Goal: Transaction & Acquisition: Purchase product/service

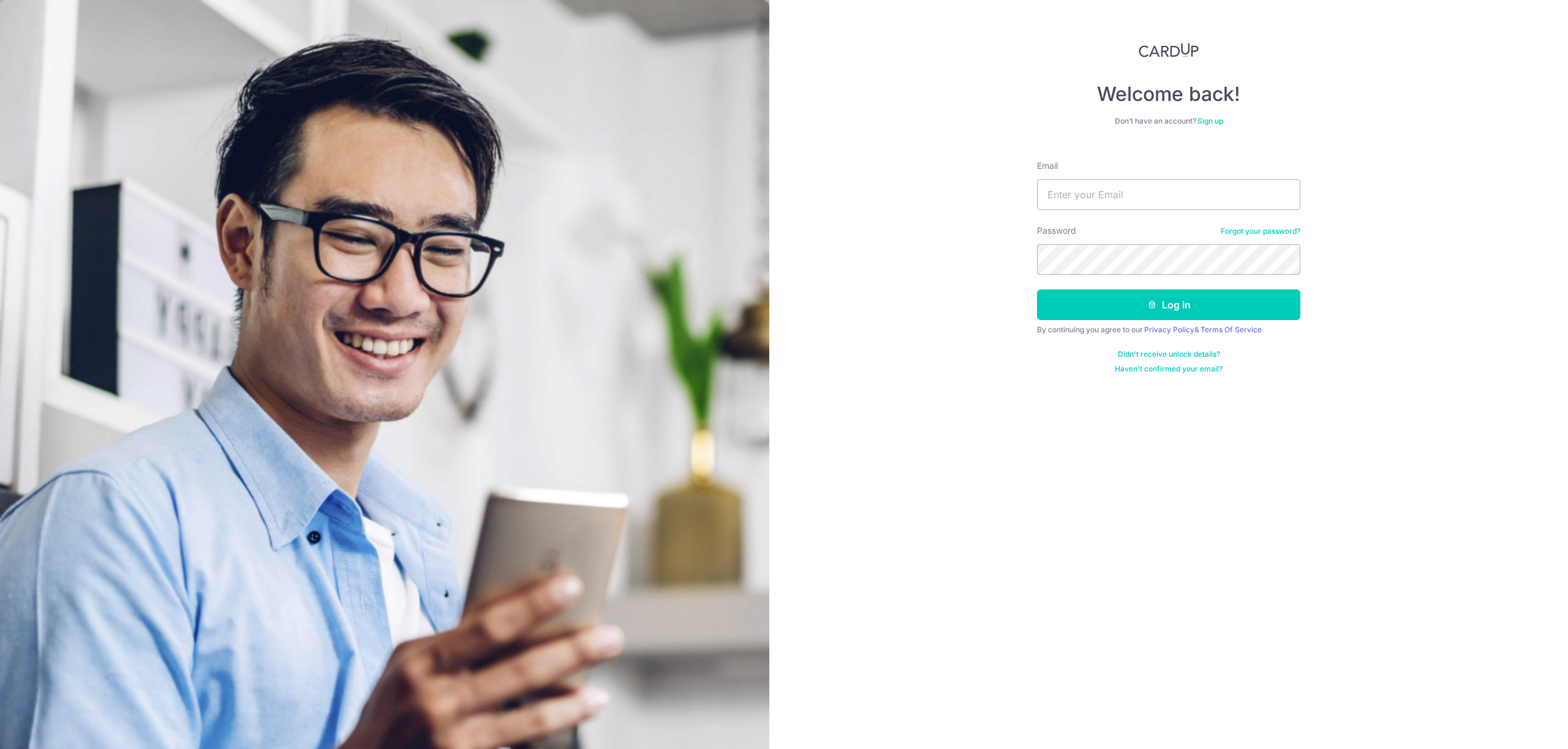
click at [0, 749] on com-1password-button at bounding box center [0, 749] width 0 height 0
type input "weiyang6261@gmail.com"
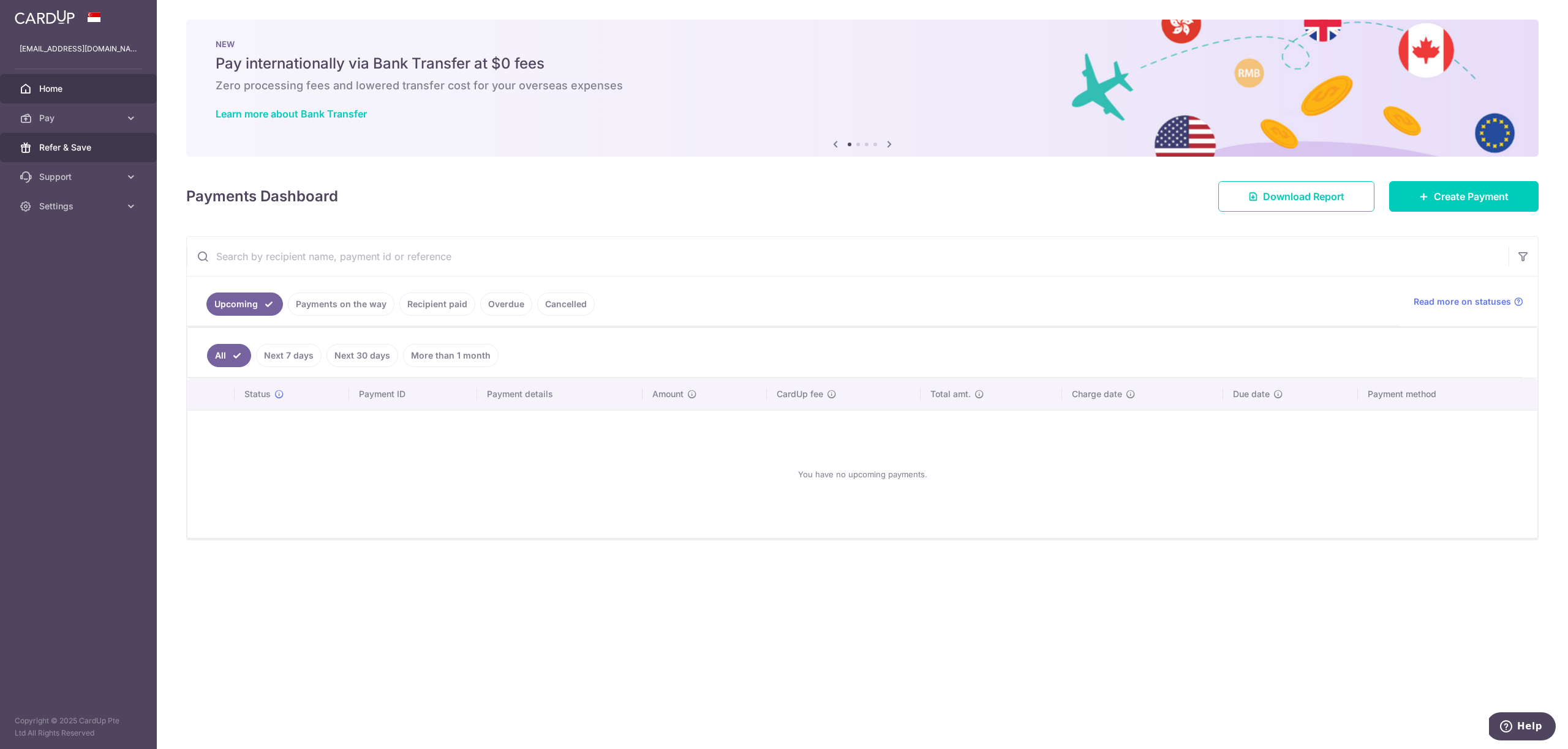
click at [63, 150] on span "Refer & Save" at bounding box center [79, 147] width 81 height 12
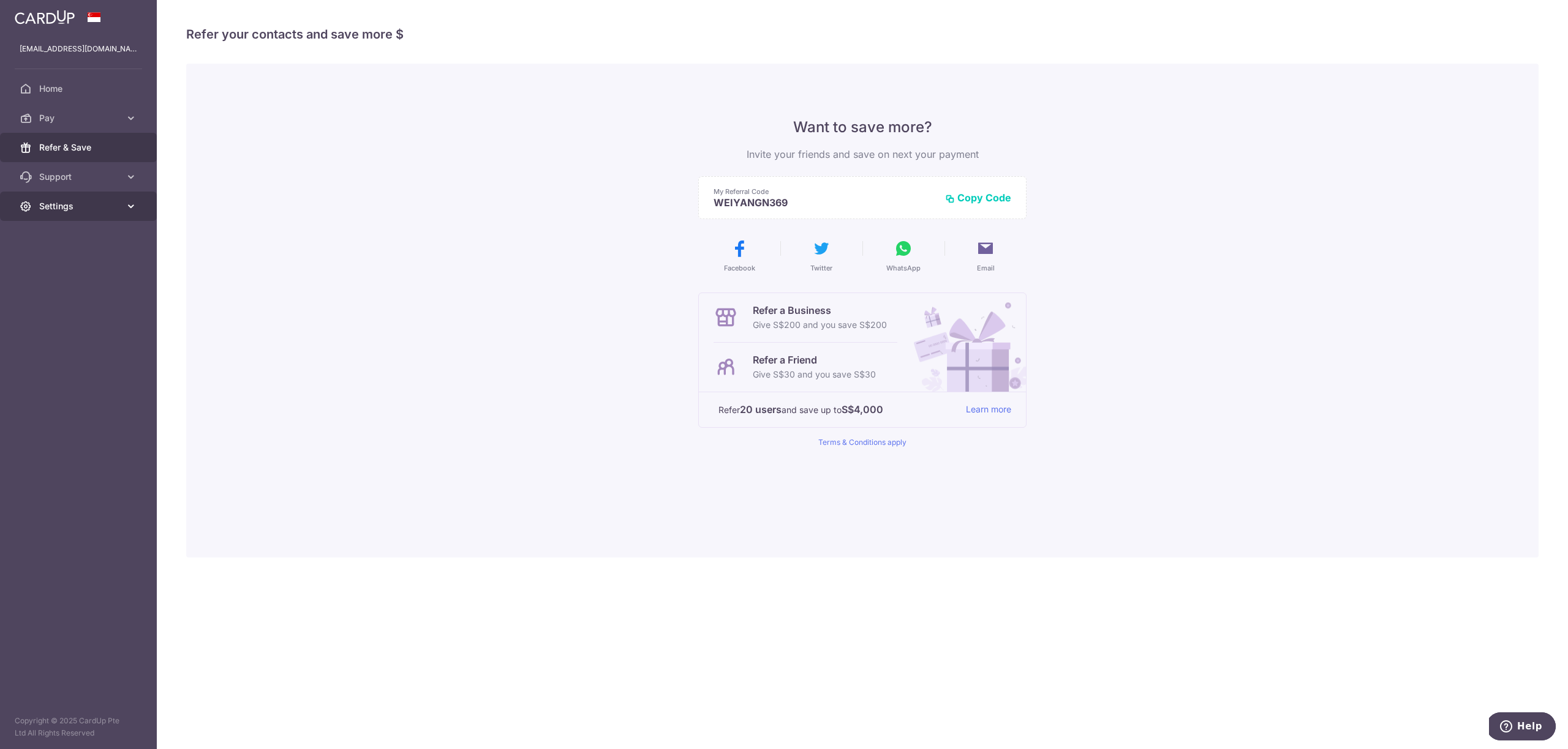
click at [68, 203] on span "Settings" at bounding box center [79, 206] width 81 height 12
click at [72, 183] on link "Support" at bounding box center [78, 177] width 157 height 29
click at [58, 79] on link "Home" at bounding box center [78, 88] width 157 height 29
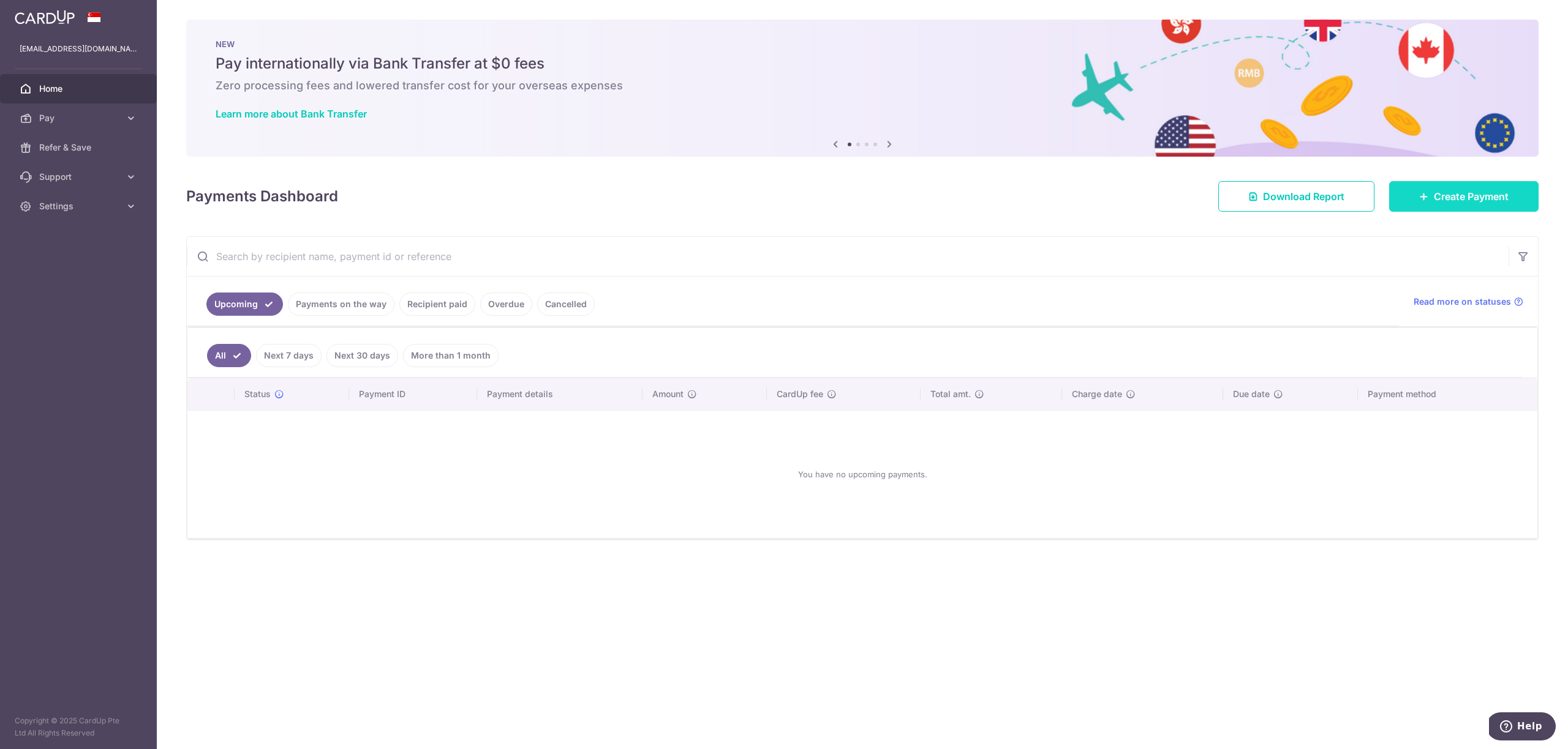
click at [1428, 197] on link "Create Payment" at bounding box center [1463, 197] width 149 height 30
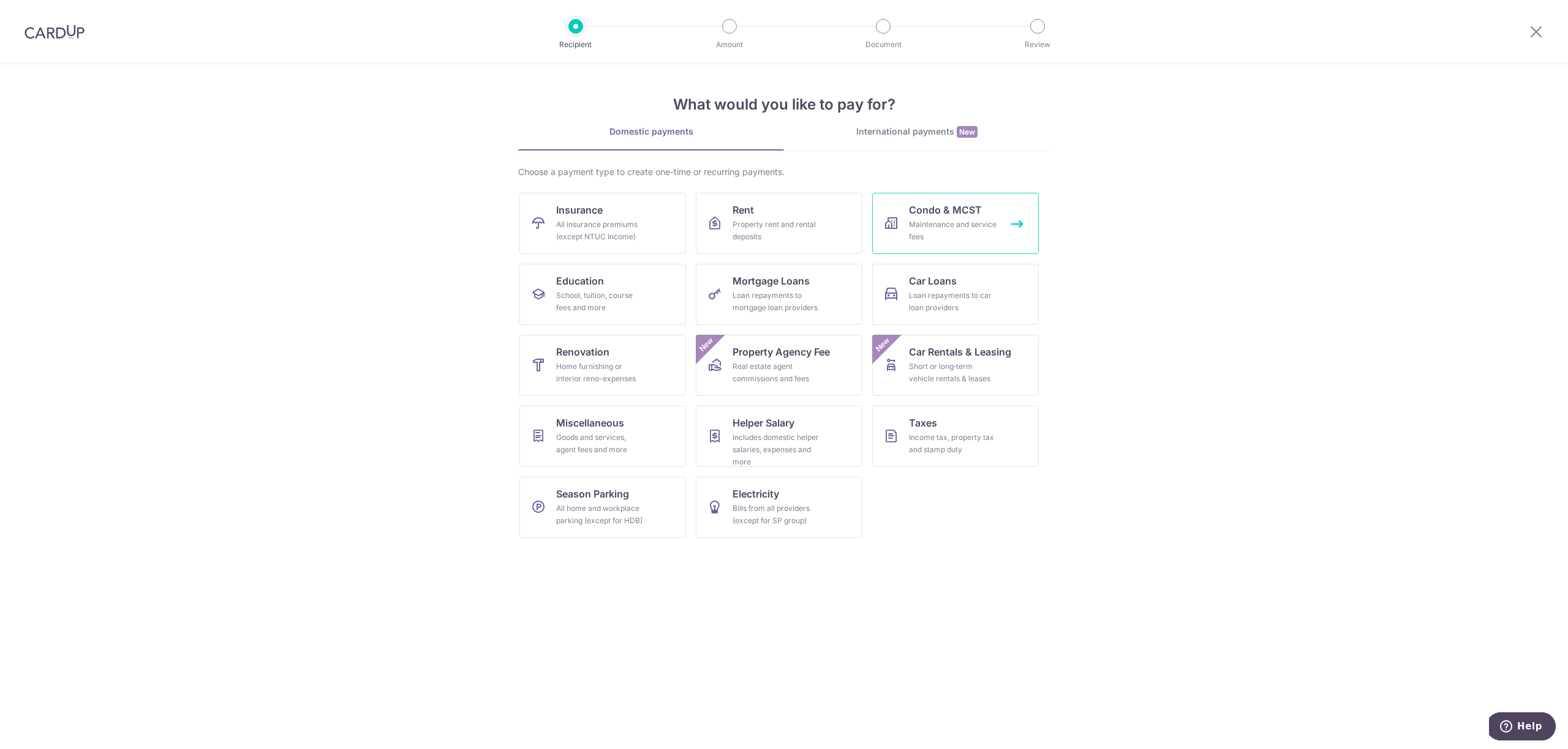
click at [966, 221] on div "Maintenance and service fees" at bounding box center [953, 231] width 88 height 25
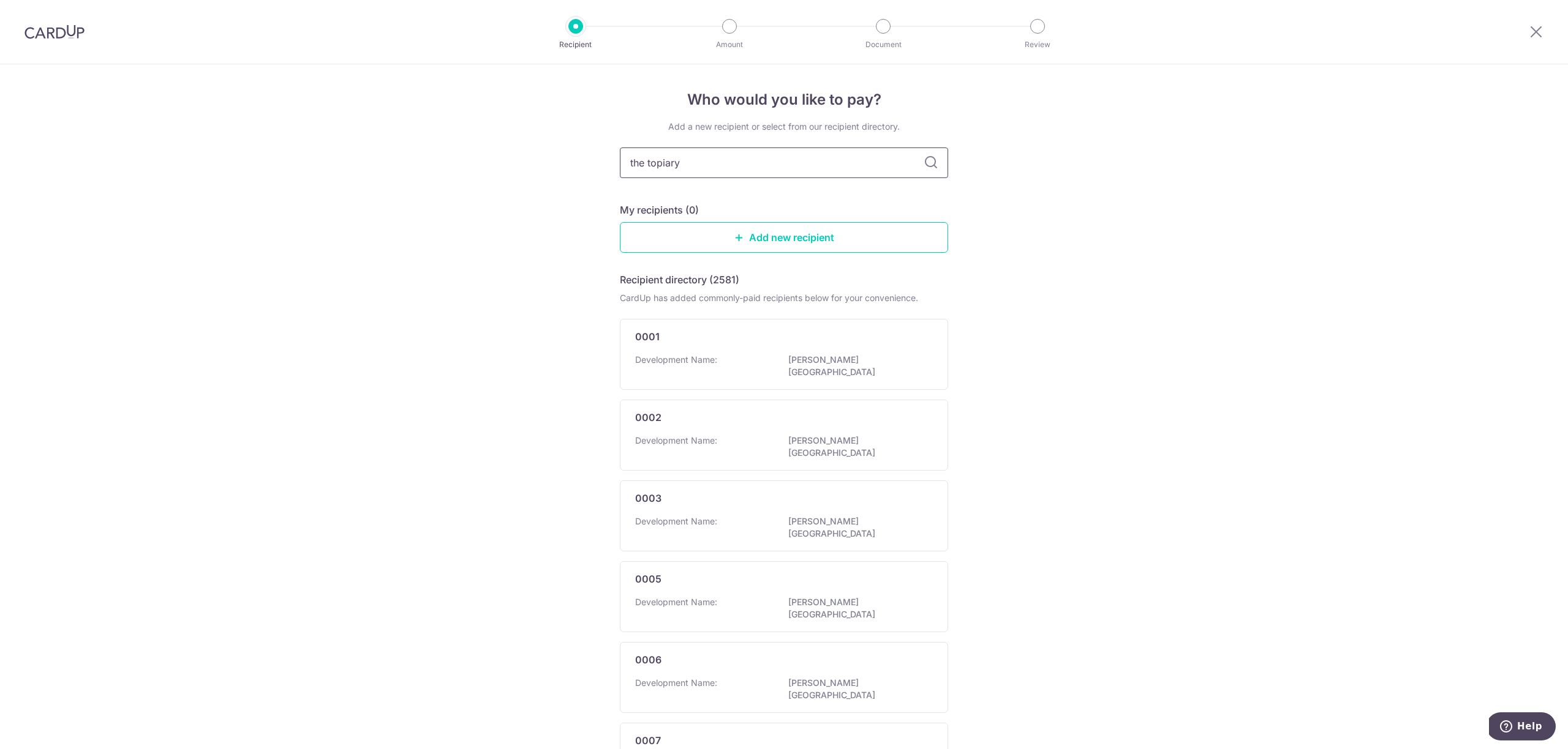
type input "the topiary"
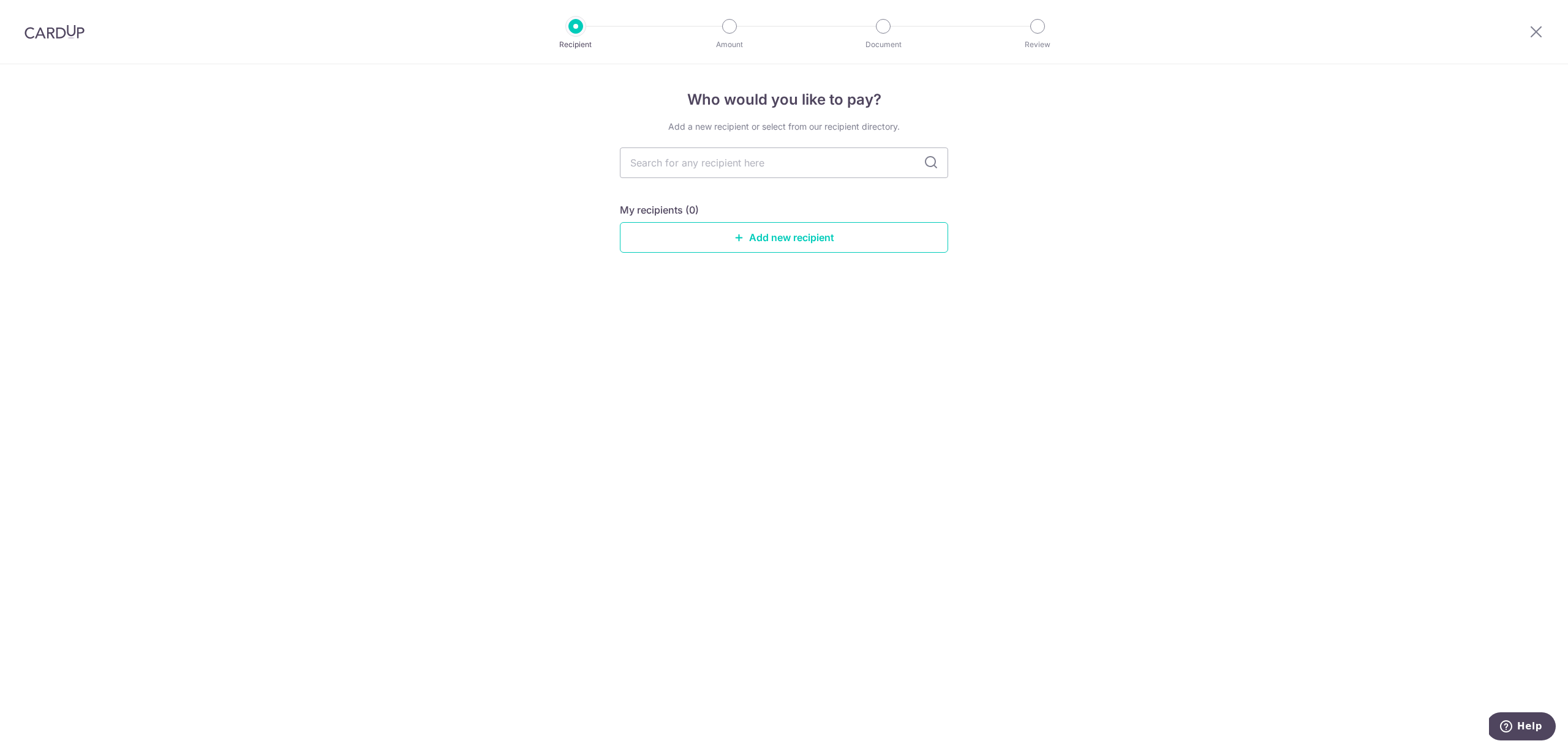
click at [1008, 208] on div "Who would you like to pay? Add a new recipient or select from our recipient dir…" at bounding box center [784, 407] width 1568 height 685
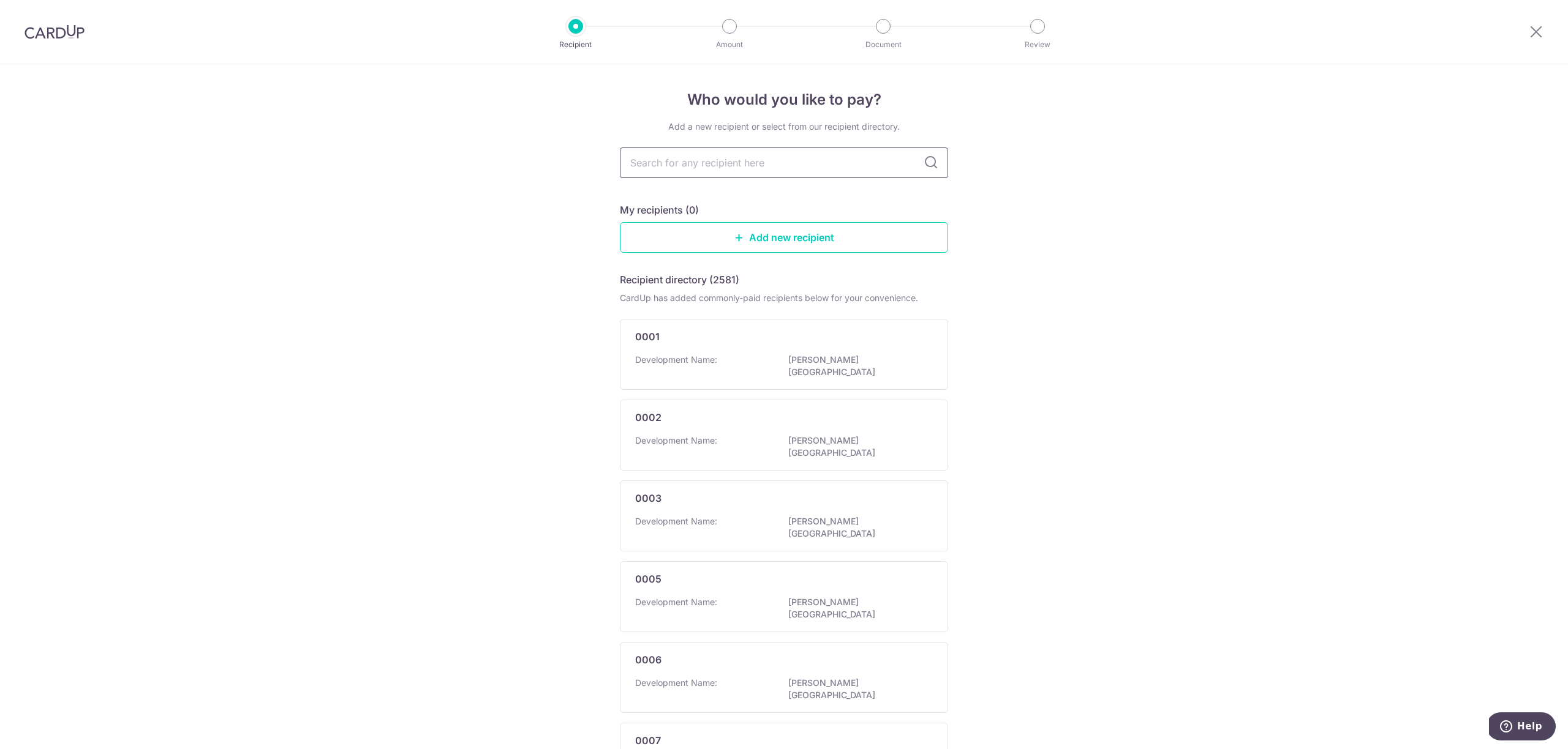
click at [777, 173] on input "text" at bounding box center [784, 163] width 328 height 30
type input "savills"
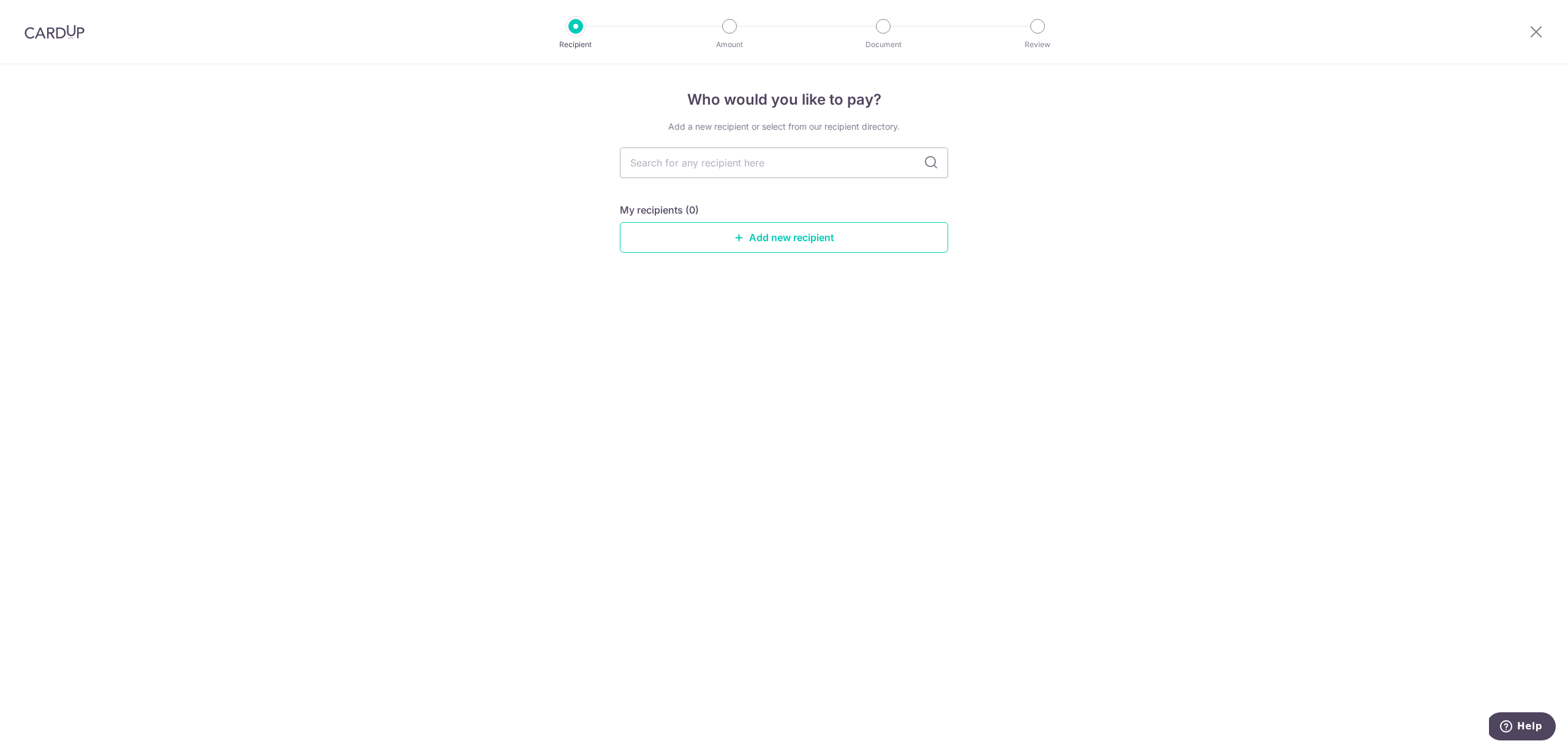
click at [1016, 220] on div "Who would you like to pay? Add a new recipient or select from our recipient dir…" at bounding box center [784, 407] width 1568 height 685
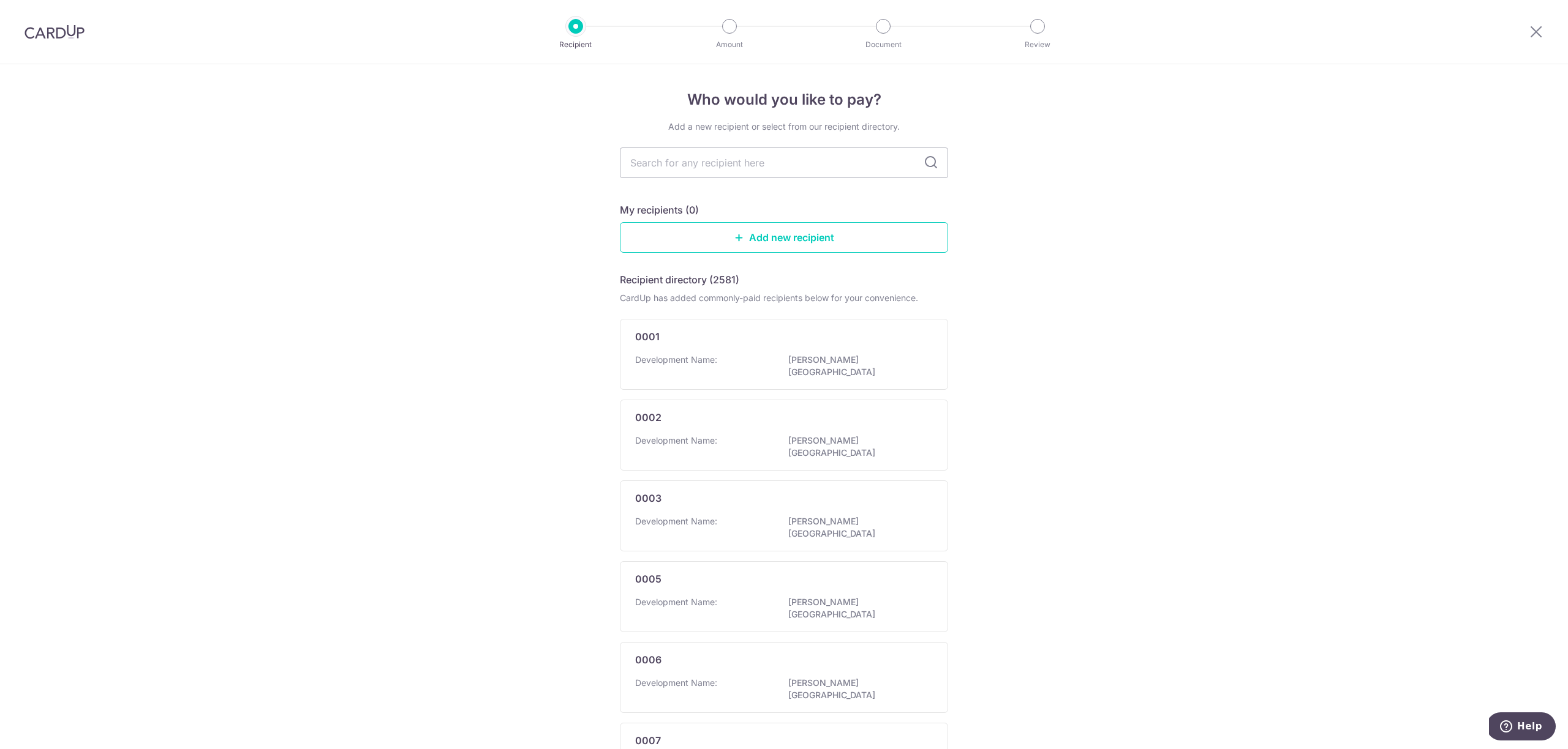
scroll to position [432, 0]
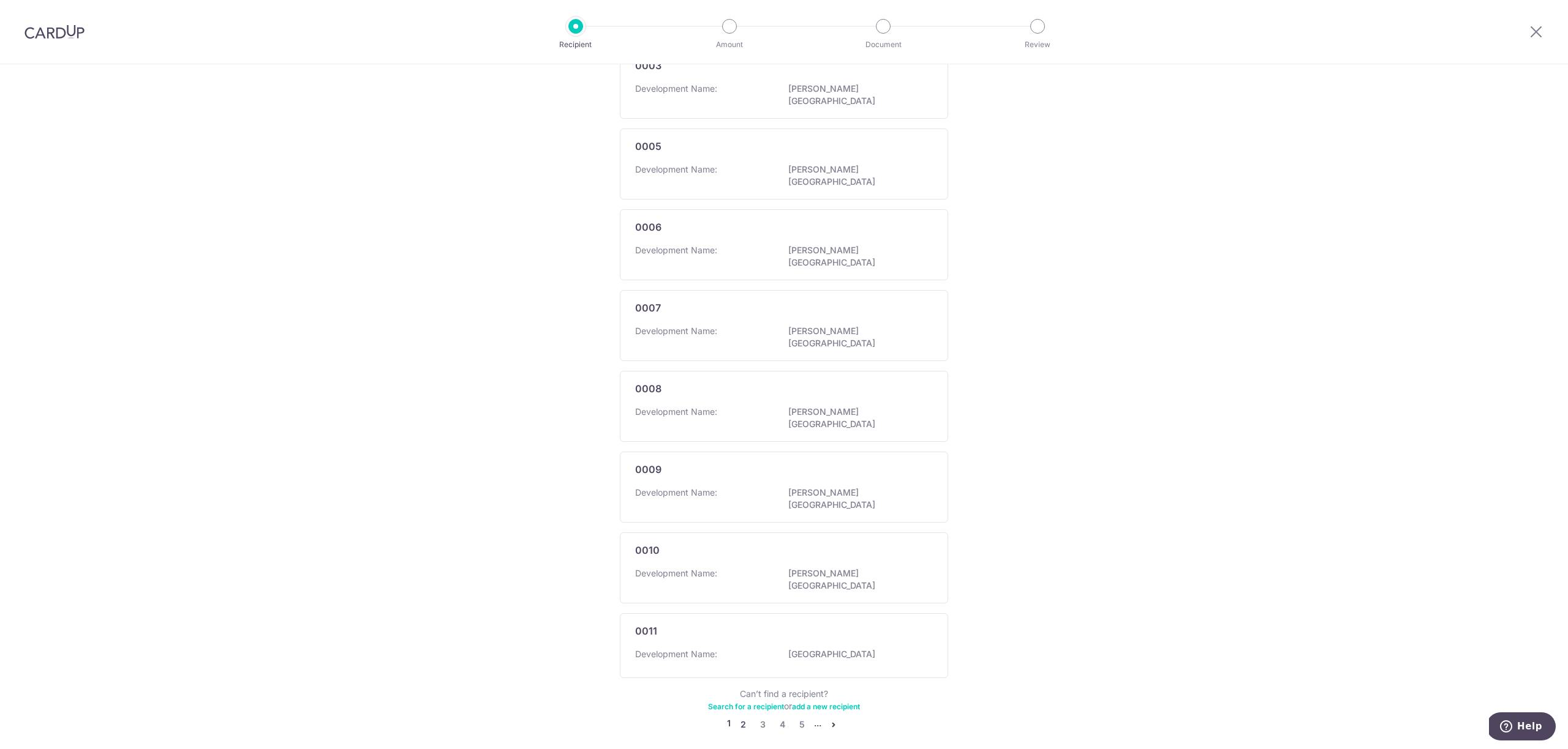
click at [736, 718] on link "2" at bounding box center [743, 724] width 14 height 14
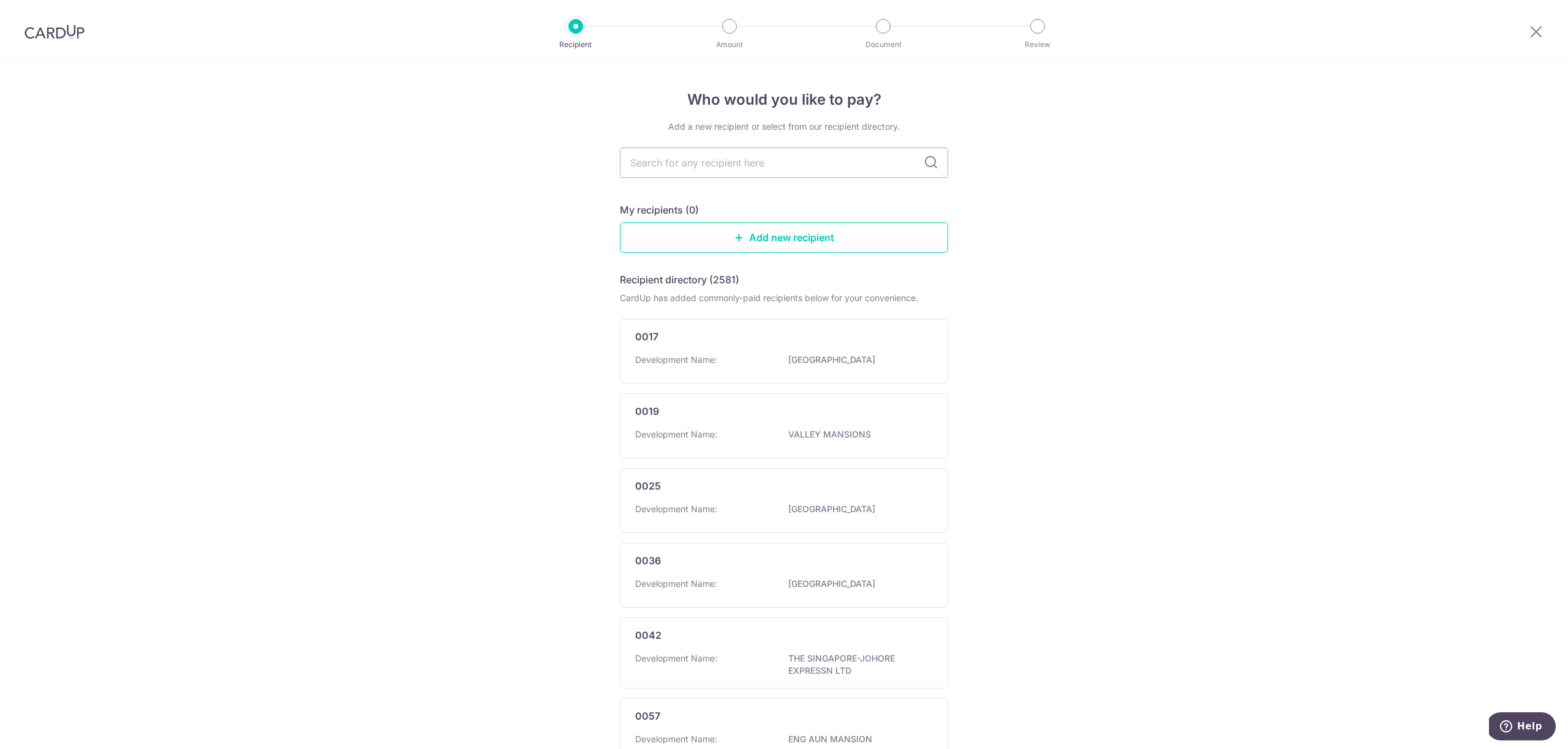
scroll to position [439, 0]
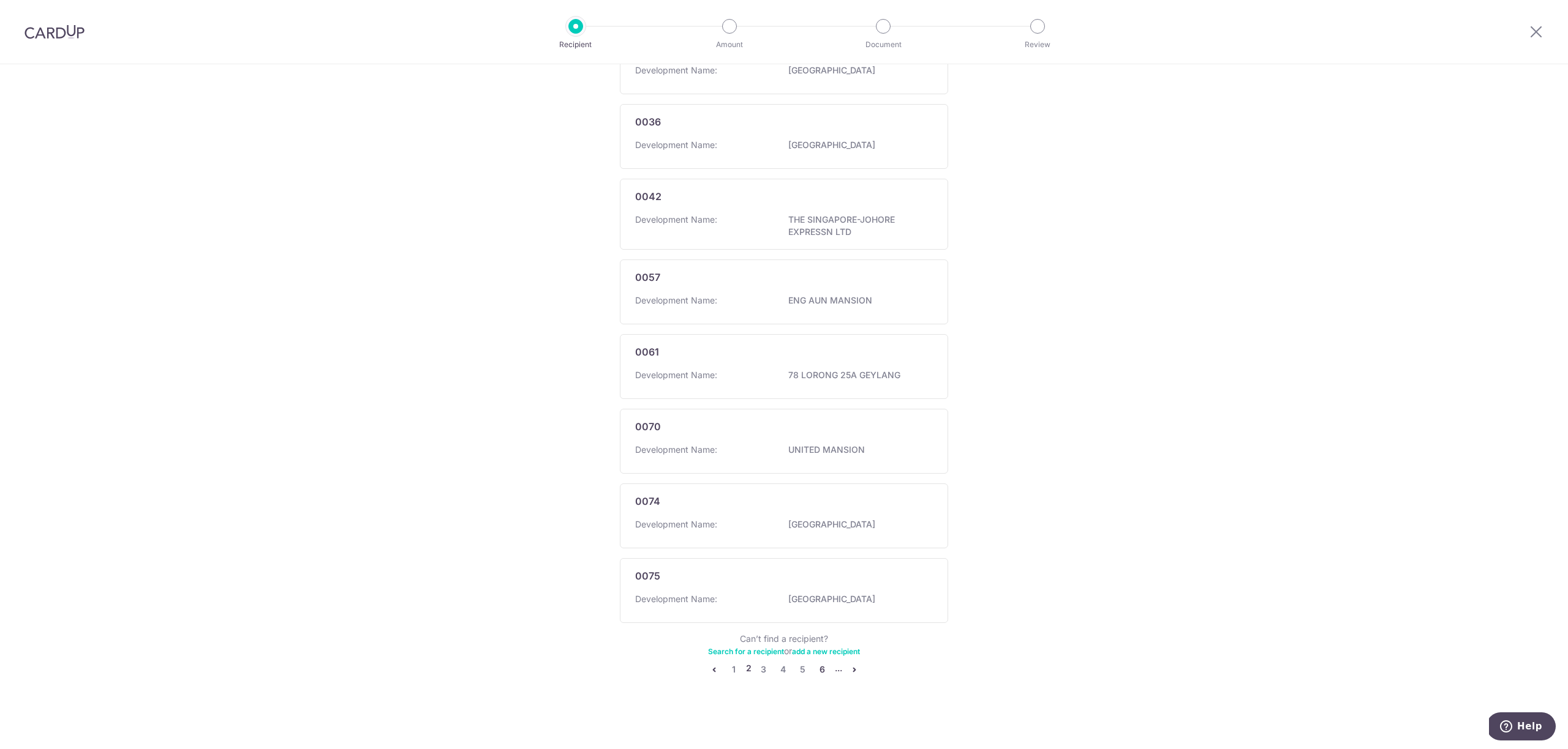
click at [823, 670] on link "6" at bounding box center [822, 669] width 14 height 14
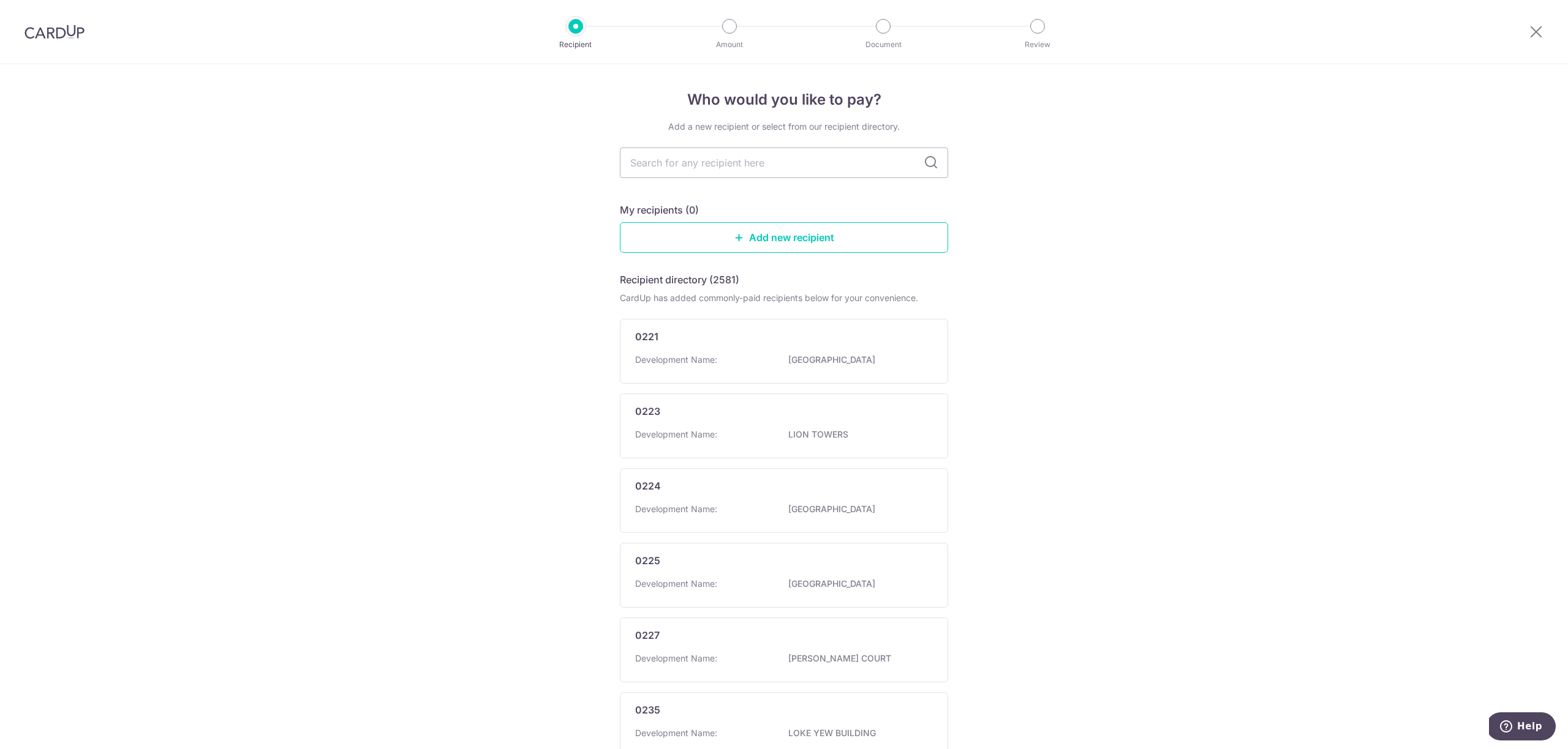
scroll to position [432, 0]
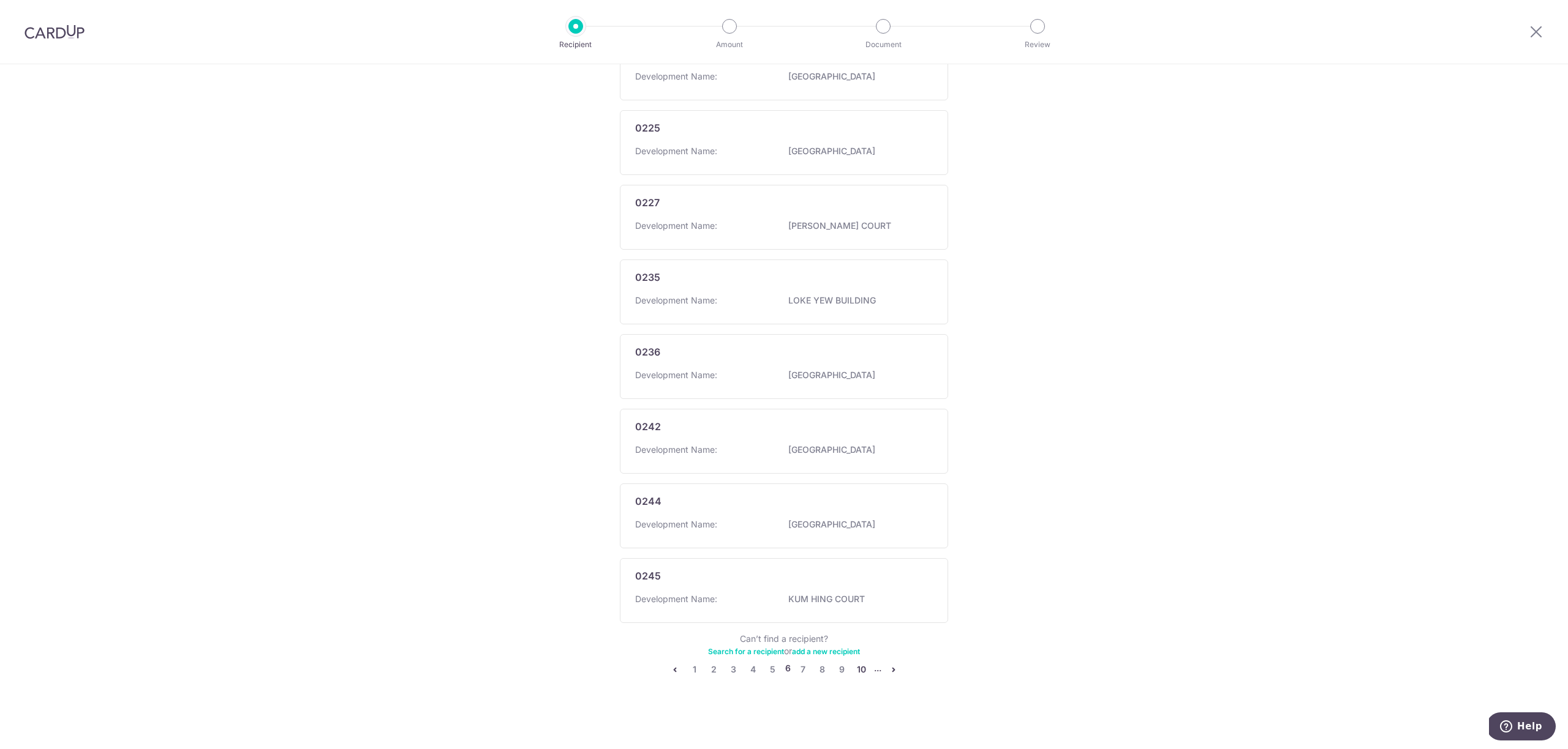
click at [864, 669] on link "10" at bounding box center [861, 669] width 14 height 14
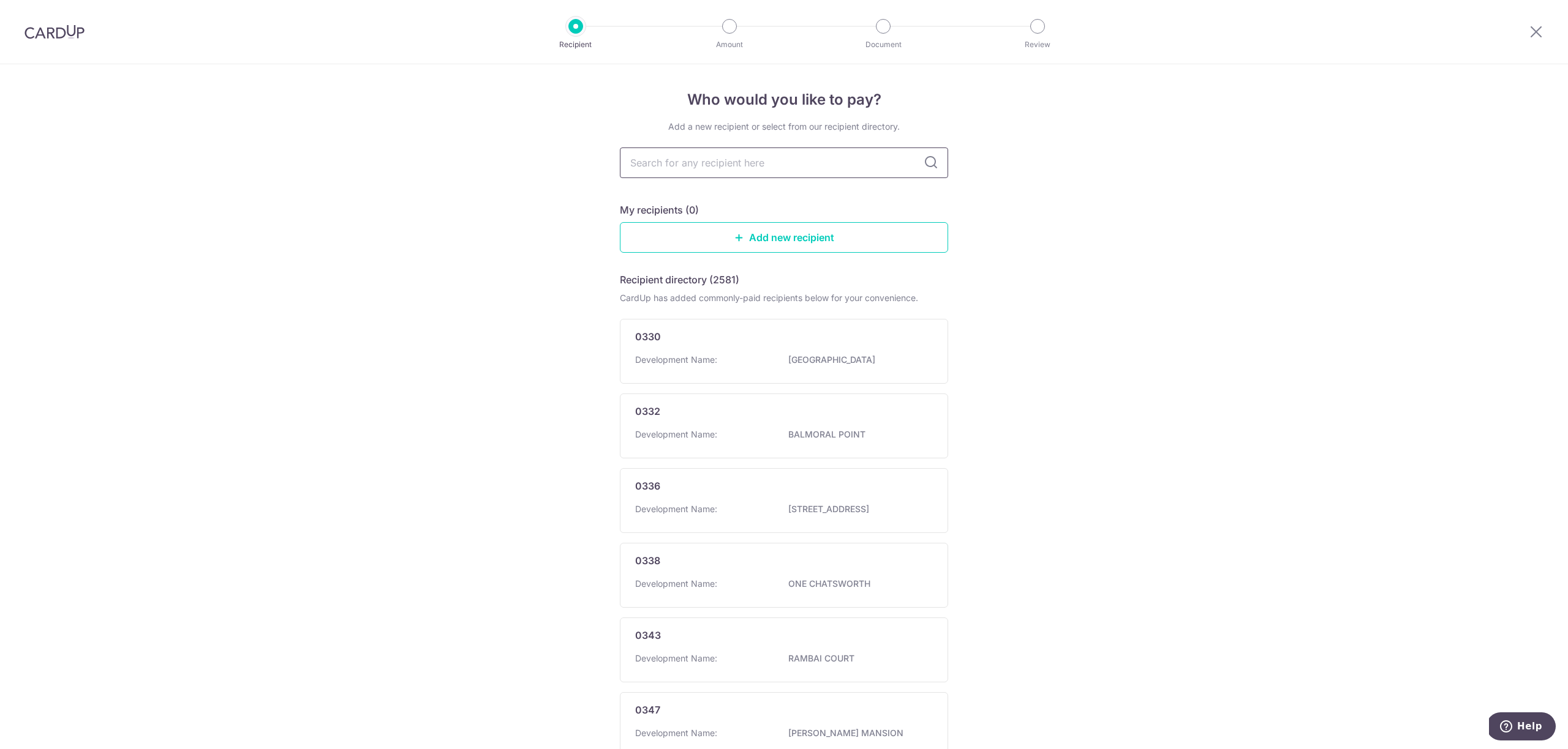
click at [736, 158] on input "text" at bounding box center [784, 163] width 328 height 30
type input "4360"
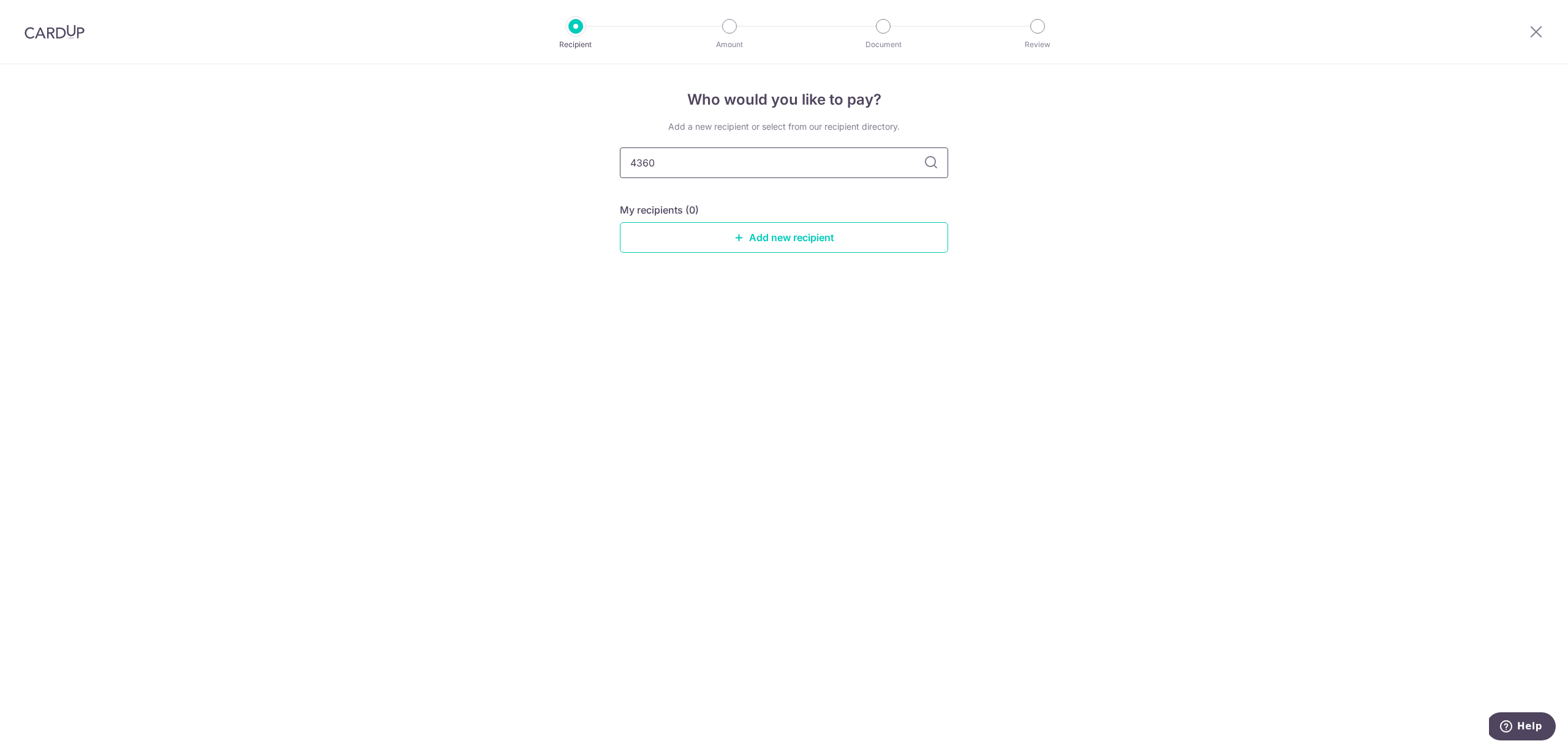
click at [817, 166] on input "4360" at bounding box center [784, 163] width 328 height 30
click at [944, 163] on input "4360" at bounding box center [784, 163] width 328 height 30
click at [939, 162] on input "4360" at bounding box center [784, 163] width 328 height 30
click at [795, 254] on div "Add a new recipient or select from our recipient directory. 4360 My recipients …" at bounding box center [784, 197] width 328 height 152
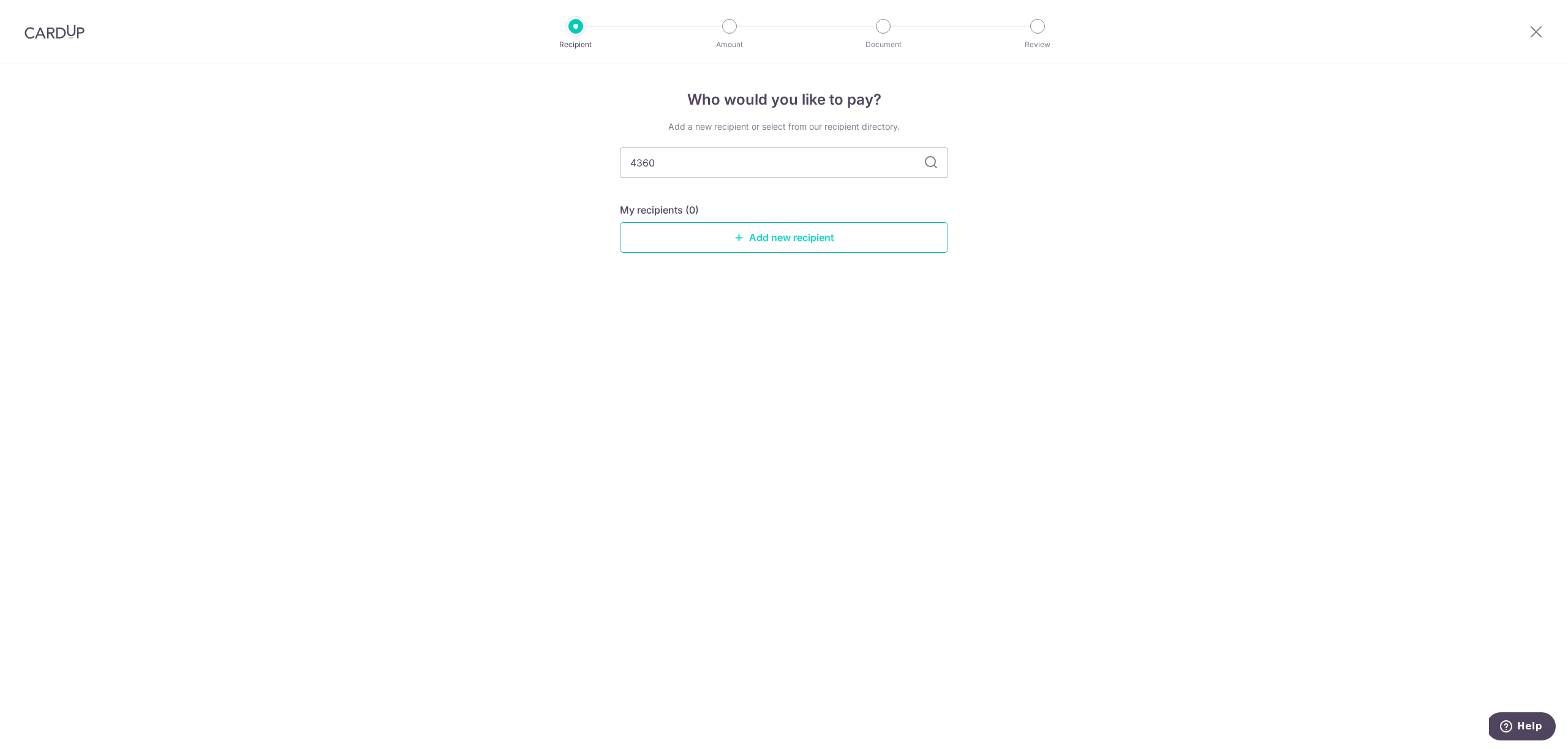
click at [803, 244] on link "Add new recipient" at bounding box center [784, 238] width 328 height 30
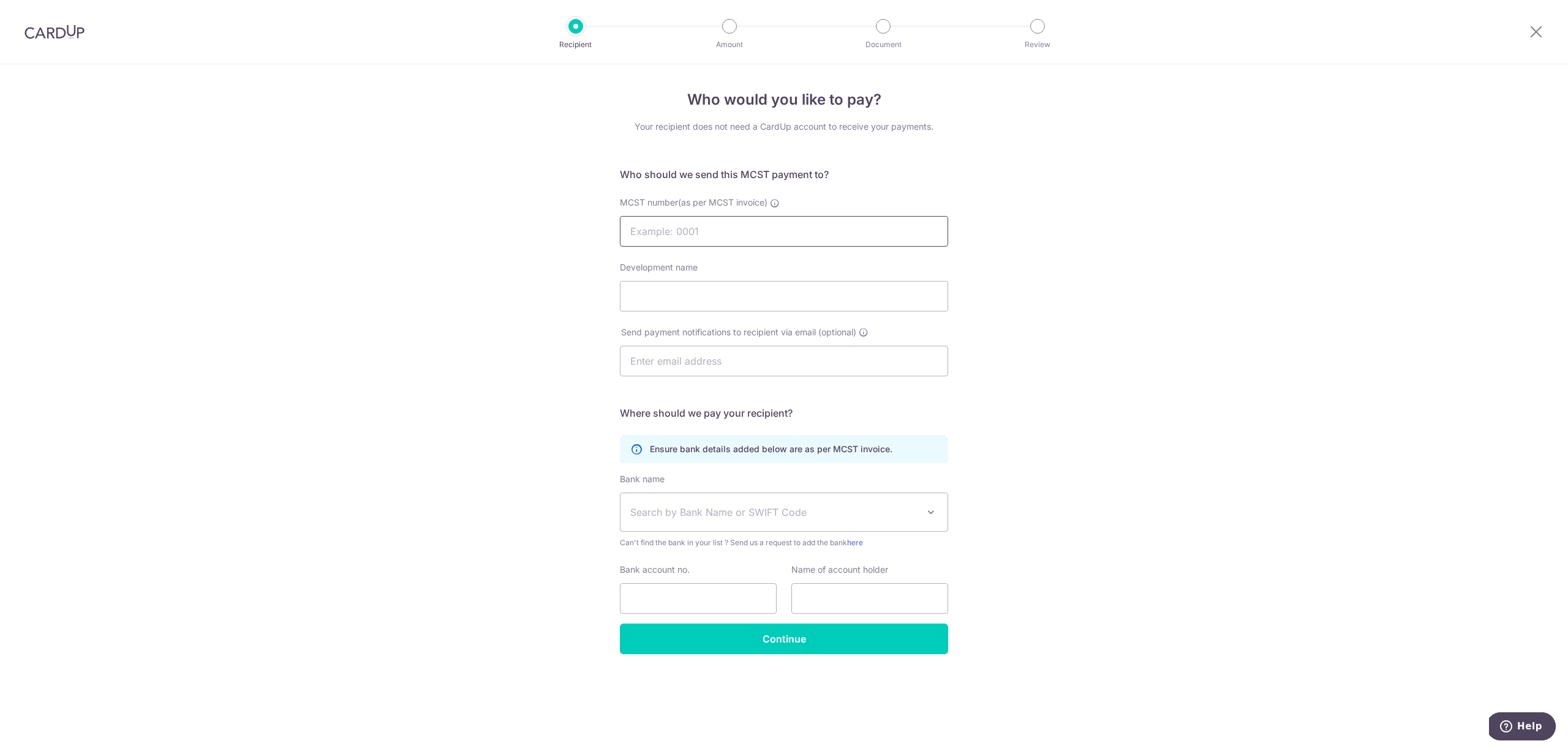
click at [699, 235] on input "MCST number(as per MCST invoice)" at bounding box center [784, 231] width 328 height 30
click at [765, 224] on input "MCST number(as per MCST invoice)" at bounding box center [784, 231] width 328 height 30
click at [839, 185] on form "Who should we send this MCST payment to? MCST number(as per MCST invoice) Devel…" at bounding box center [784, 411] width 328 height 488
click at [710, 235] on input "MCST number(as per MCST invoice)" at bounding box center [784, 231] width 328 height 30
click at [562, 158] on div "Who would you like to pay? Your recipient does not need a CardUp account to rec…" at bounding box center [784, 407] width 1568 height 685
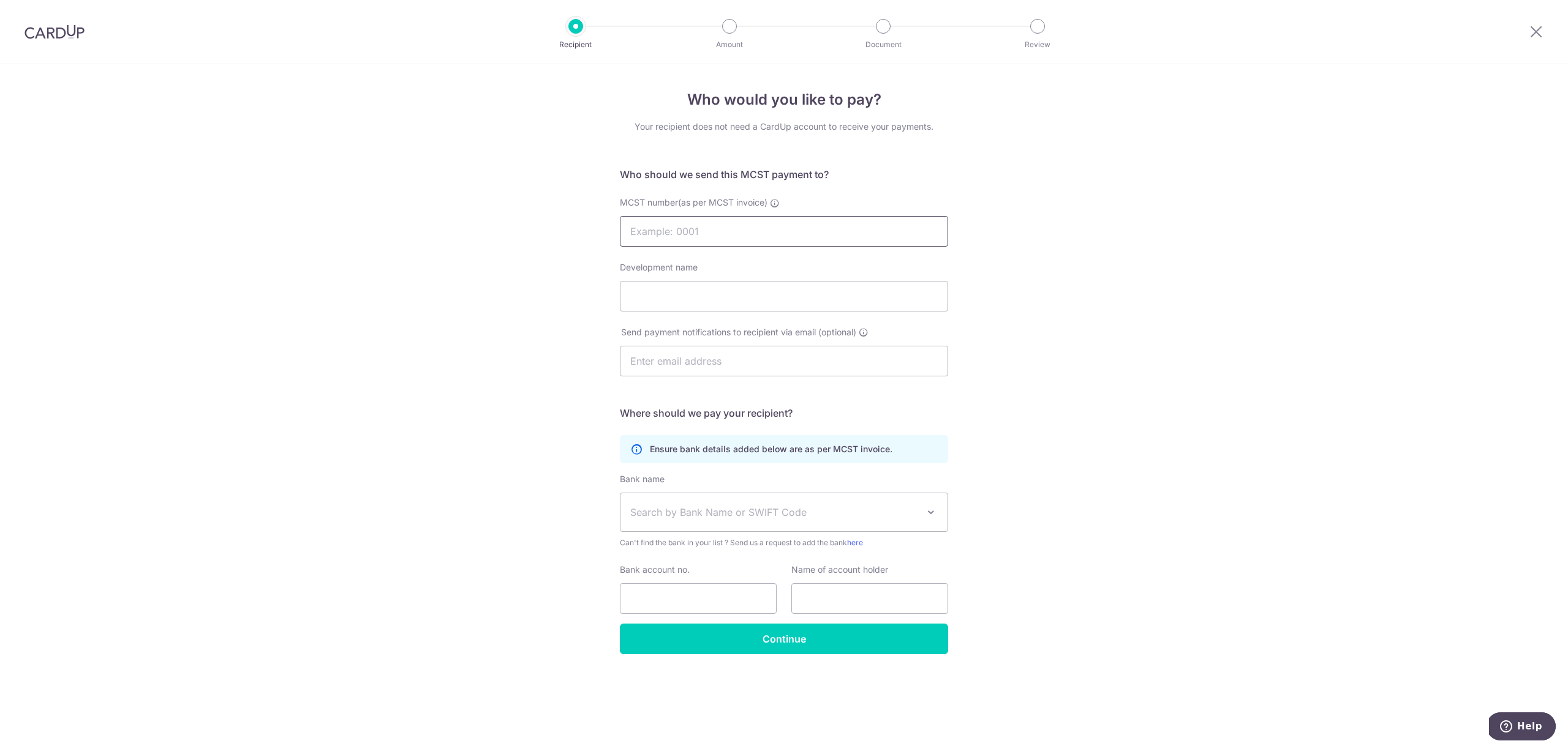
click at [647, 230] on input "MCST number(as per MCST invoice)" at bounding box center [784, 231] width 328 height 30
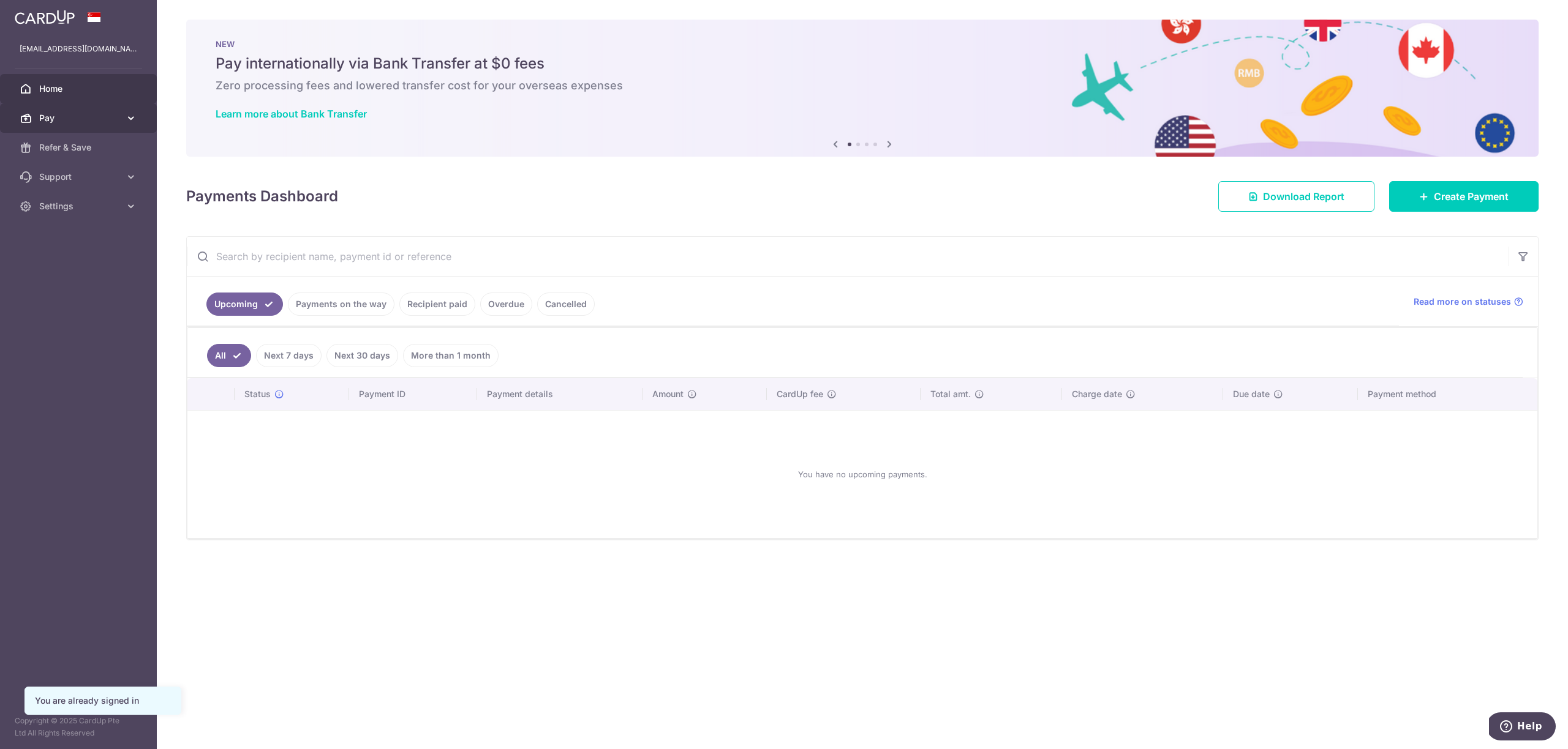
click at [77, 114] on span "Pay" at bounding box center [79, 118] width 81 height 12
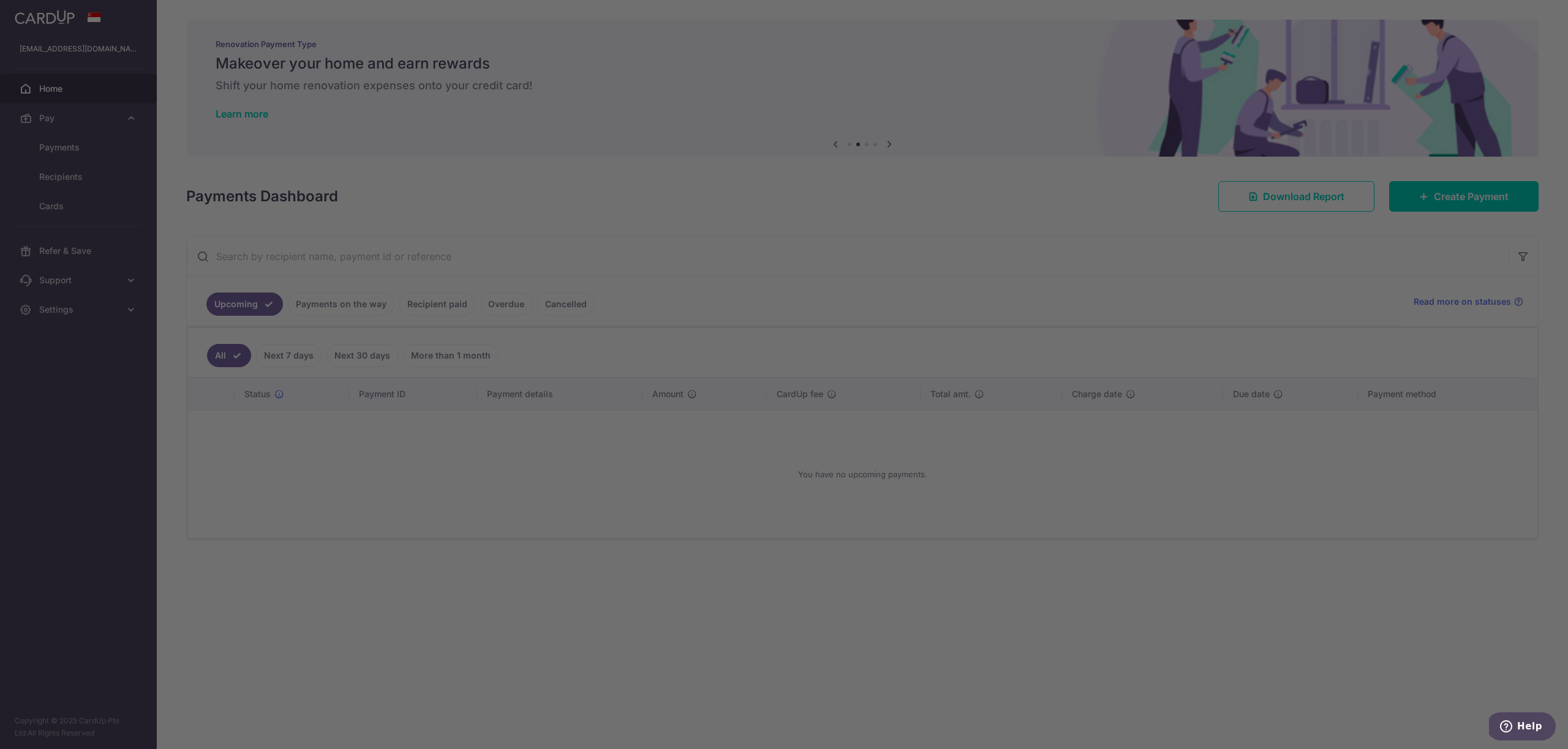
click at [756, 565] on div at bounding box center [792, 378] width 1584 height 757
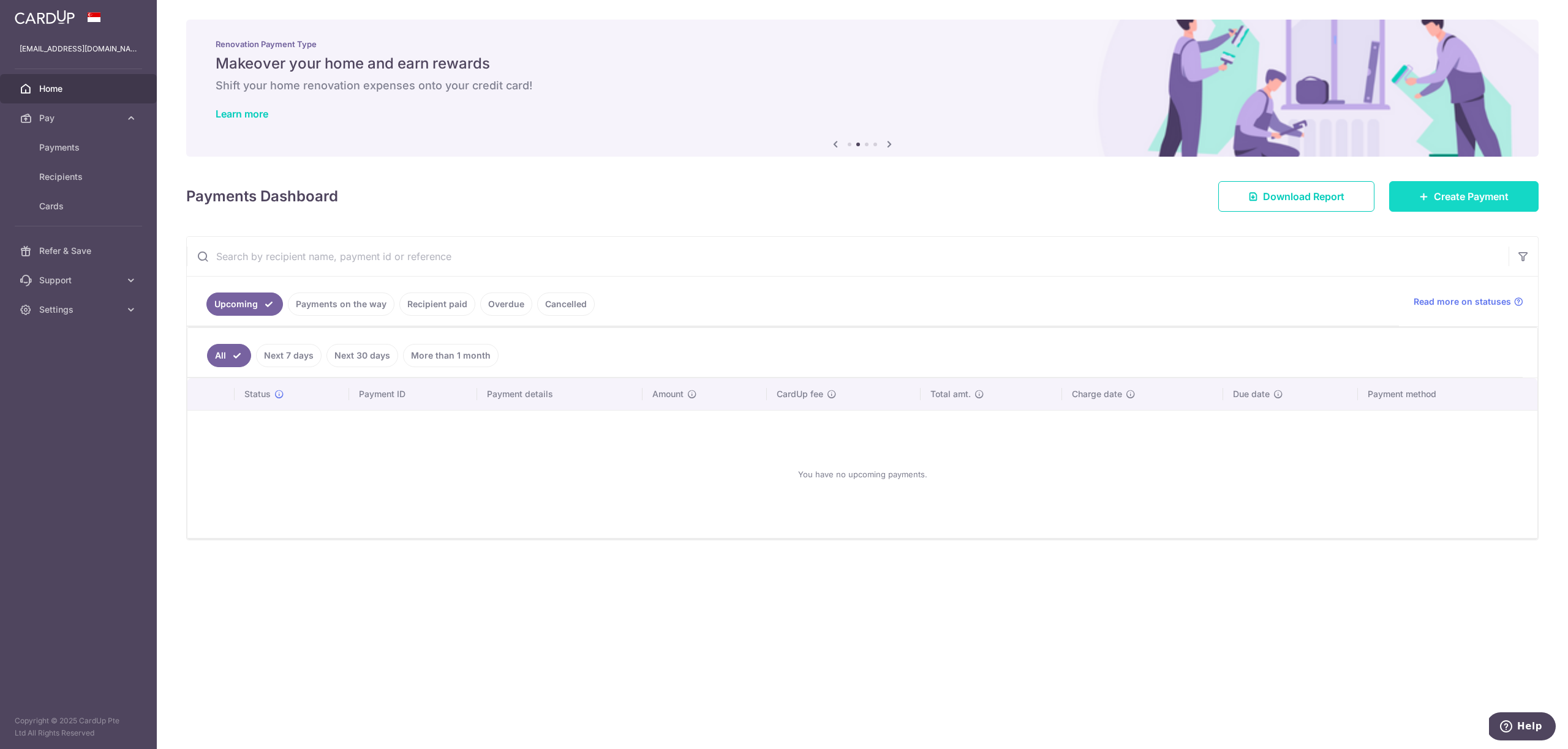
click at [1443, 195] on span "Create Payment" at bounding box center [1471, 196] width 75 height 14
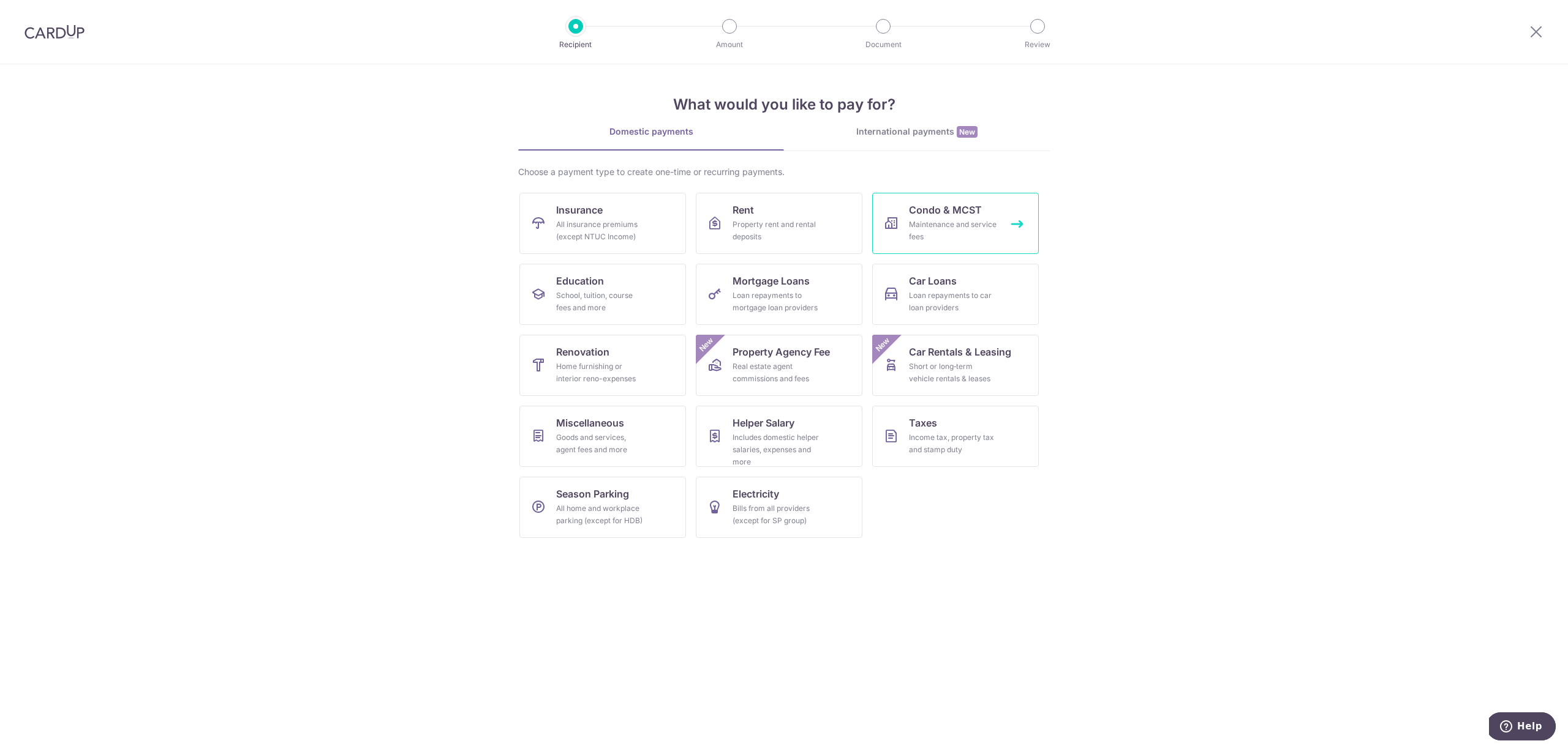
click at [952, 216] on span "Condo & MCST" at bounding box center [945, 209] width 73 height 14
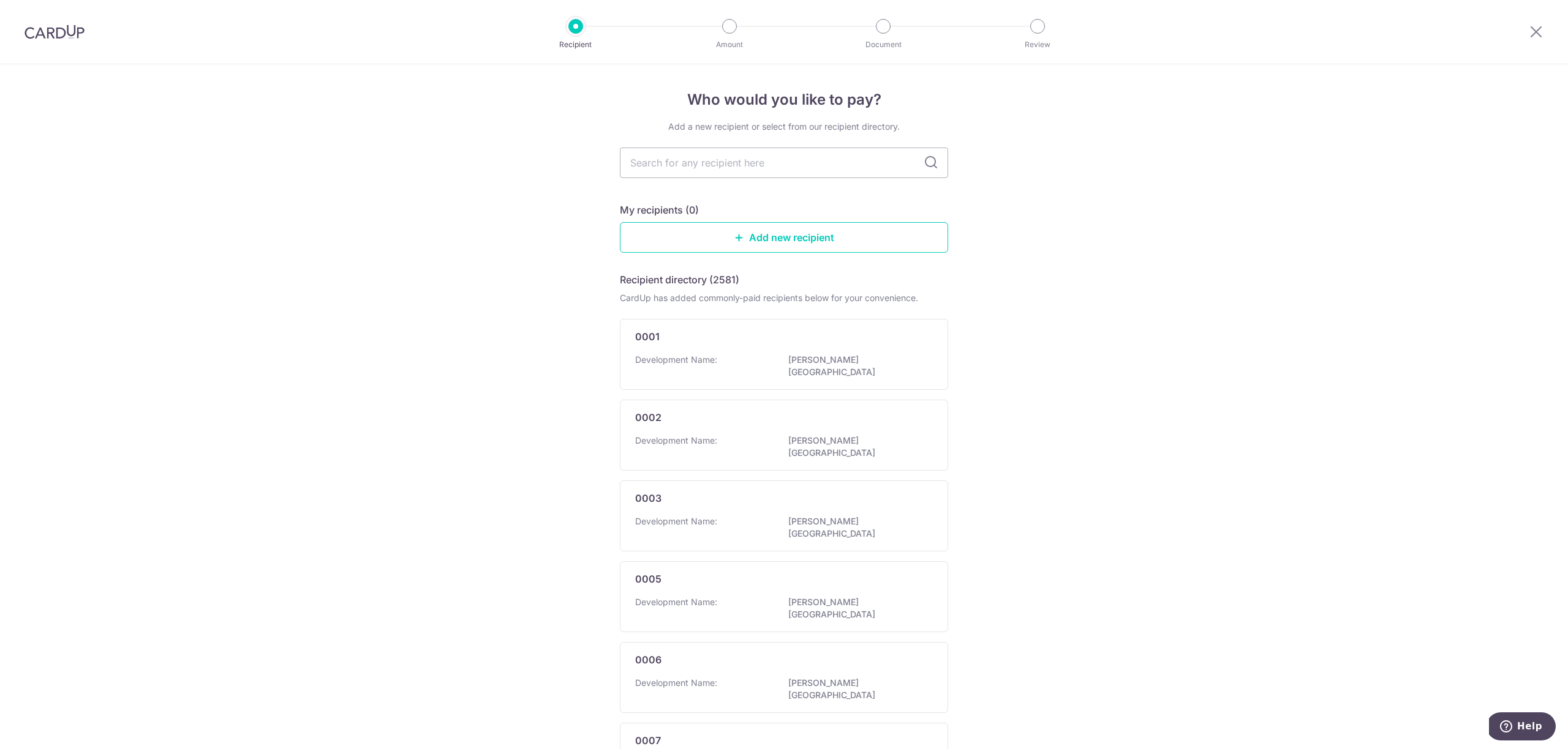
scroll to position [432, 0]
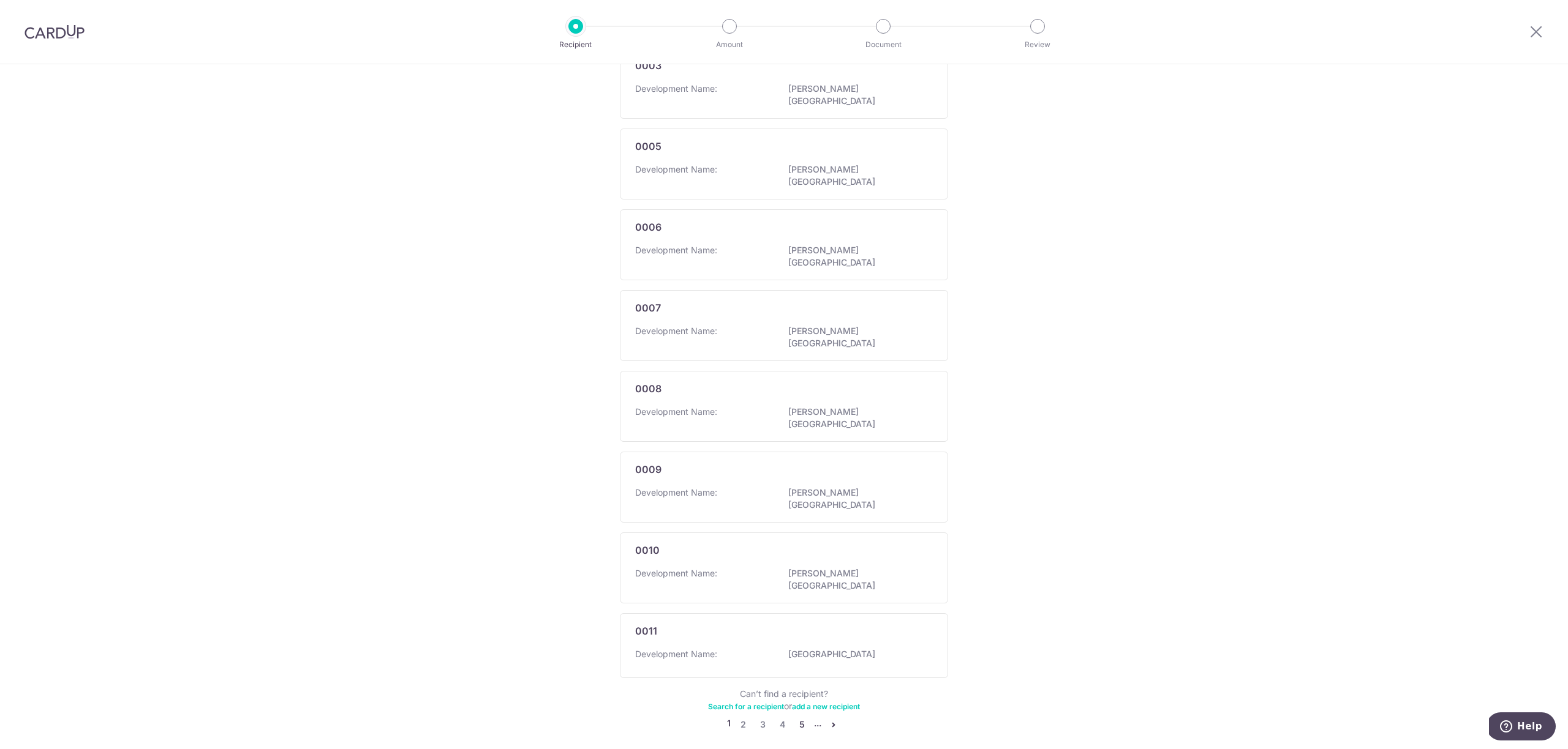
click at [803, 718] on link "5" at bounding box center [801, 724] width 14 height 14
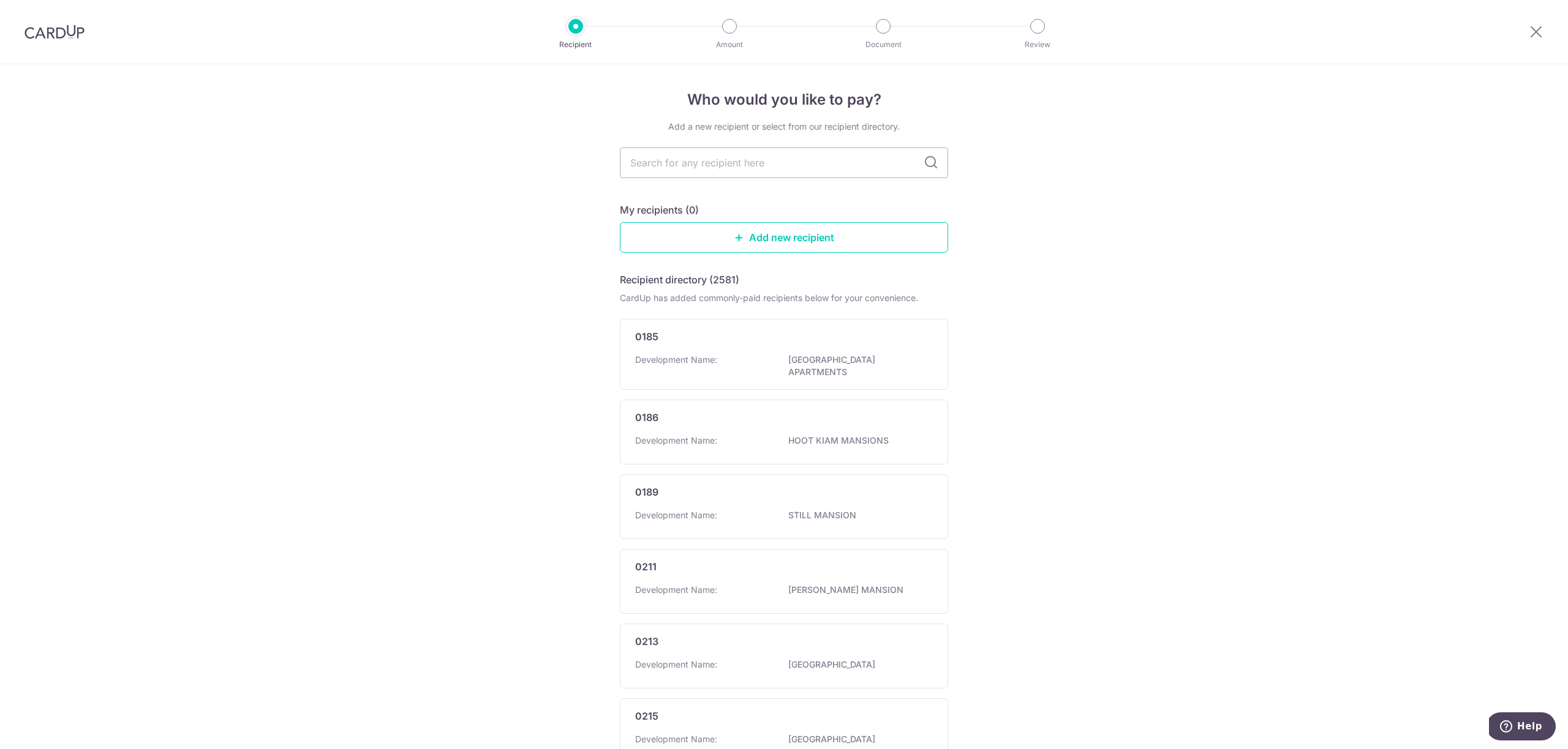
scroll to position [439, 0]
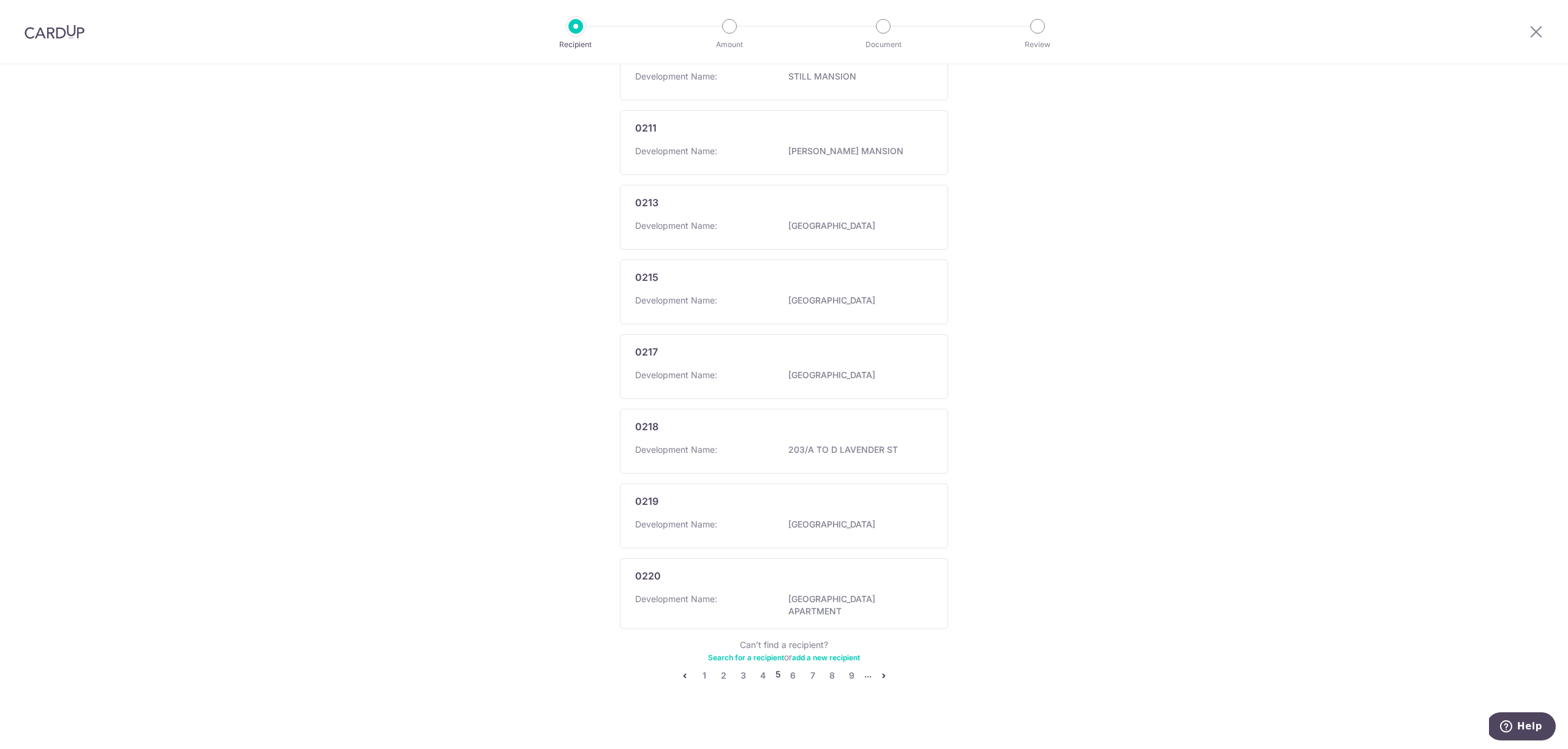
click at [855, 672] on ul "1 2 3 4 5 6 7 8 9 ..." at bounding box center [784, 675] width 214 height 14
click at [851, 672] on link "9" at bounding box center [851, 675] width 14 height 14
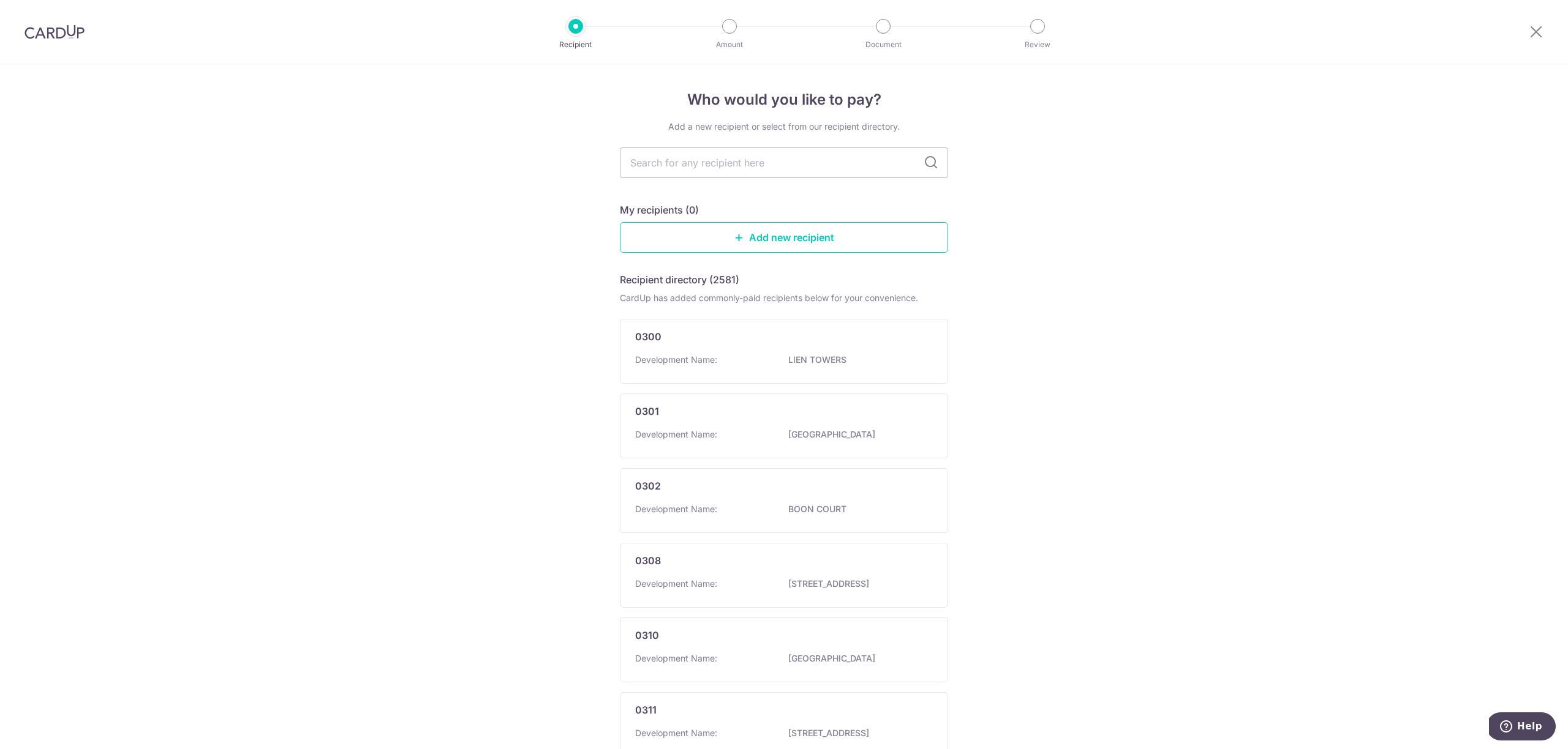
scroll to position [432, 0]
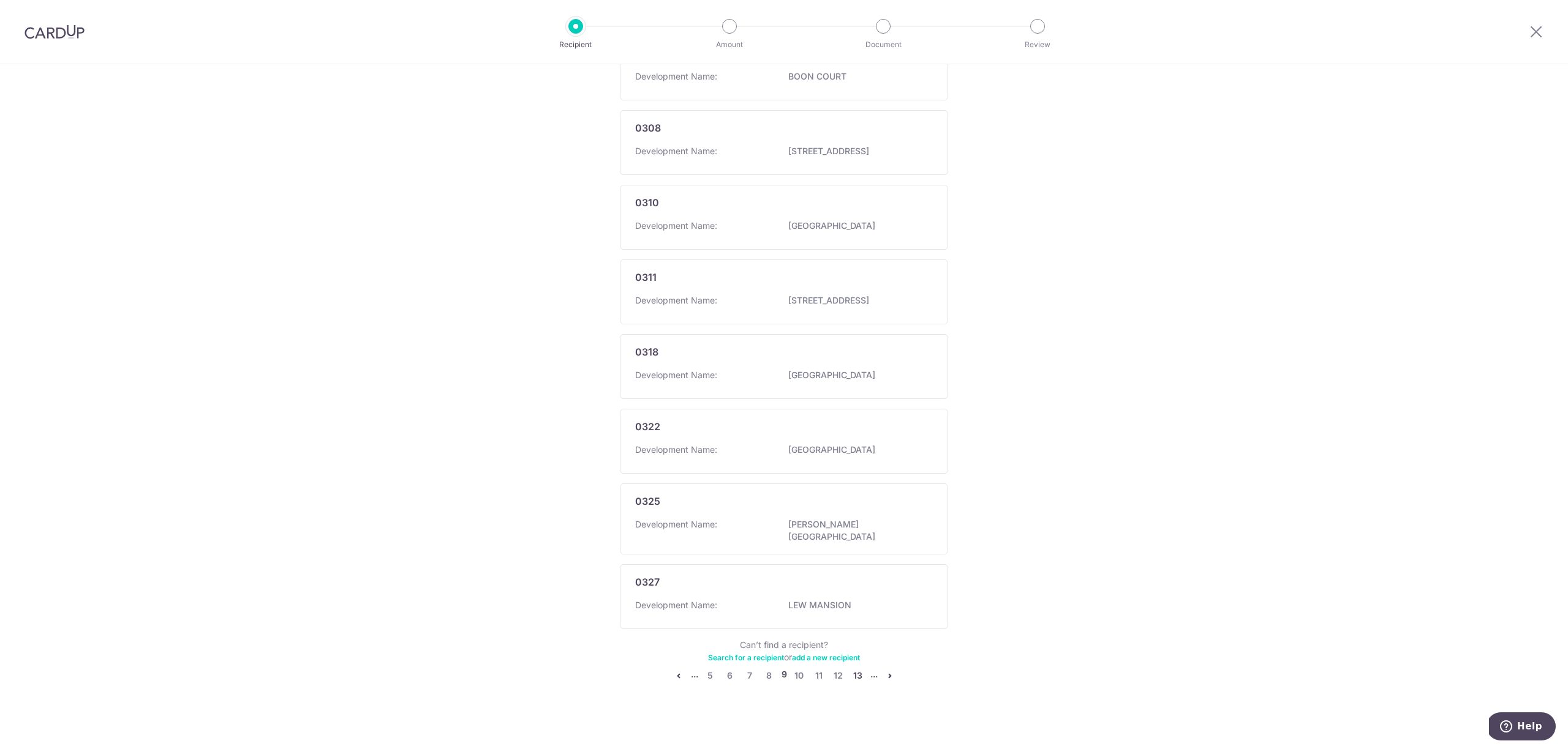
click at [857, 668] on link "13" at bounding box center [858, 675] width 14 height 14
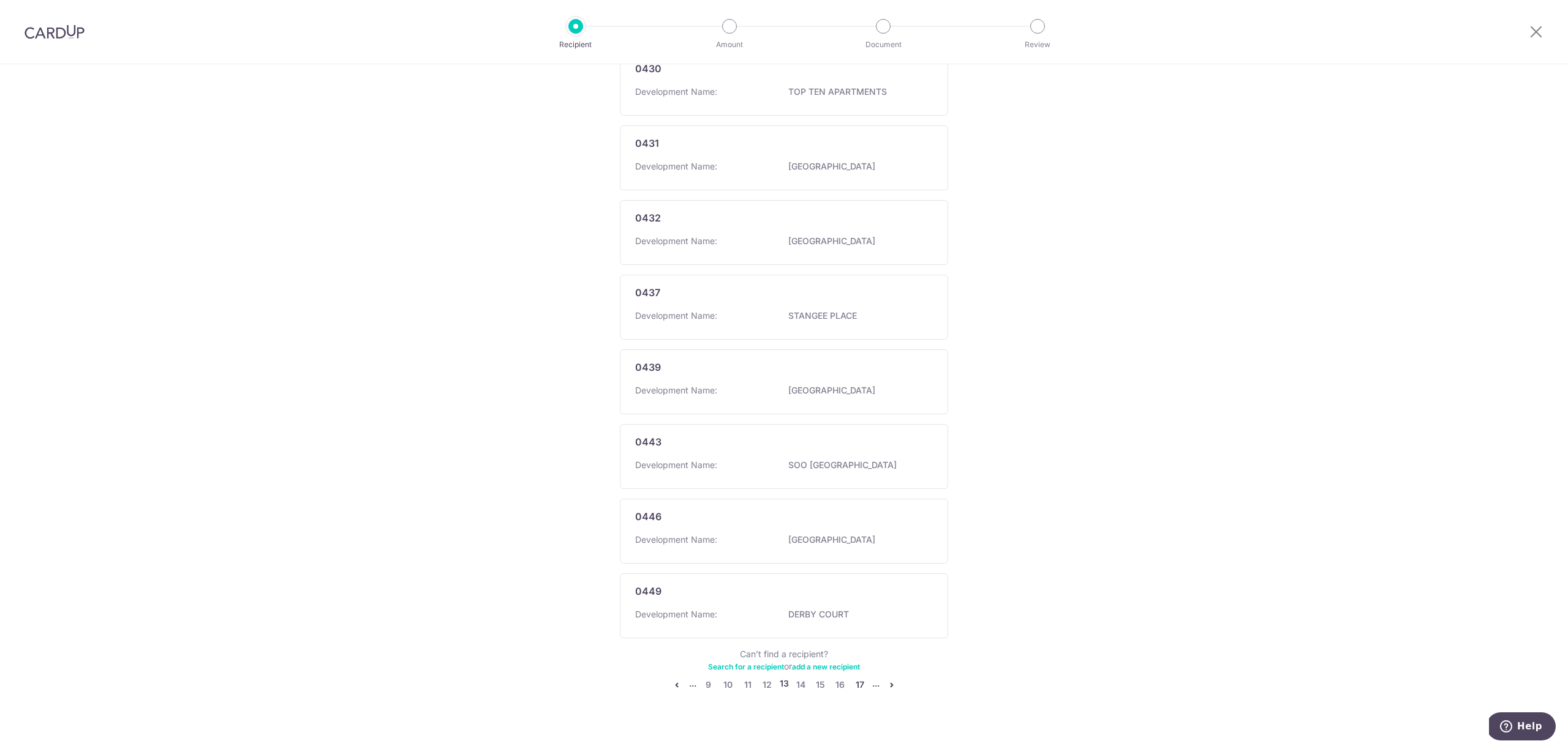
click at [853, 682] on link "17" at bounding box center [860, 684] width 14 height 14
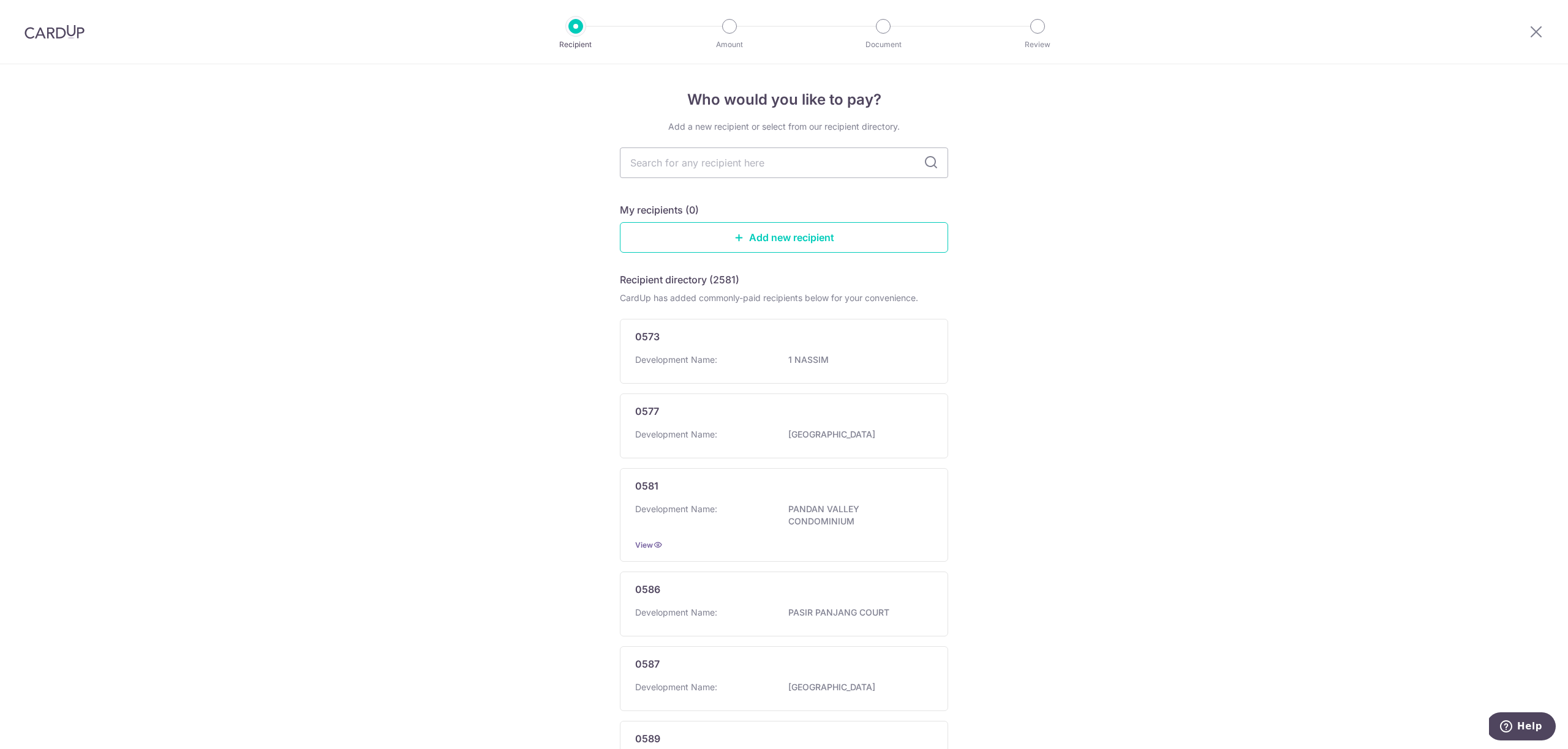
scroll to position [468, 0]
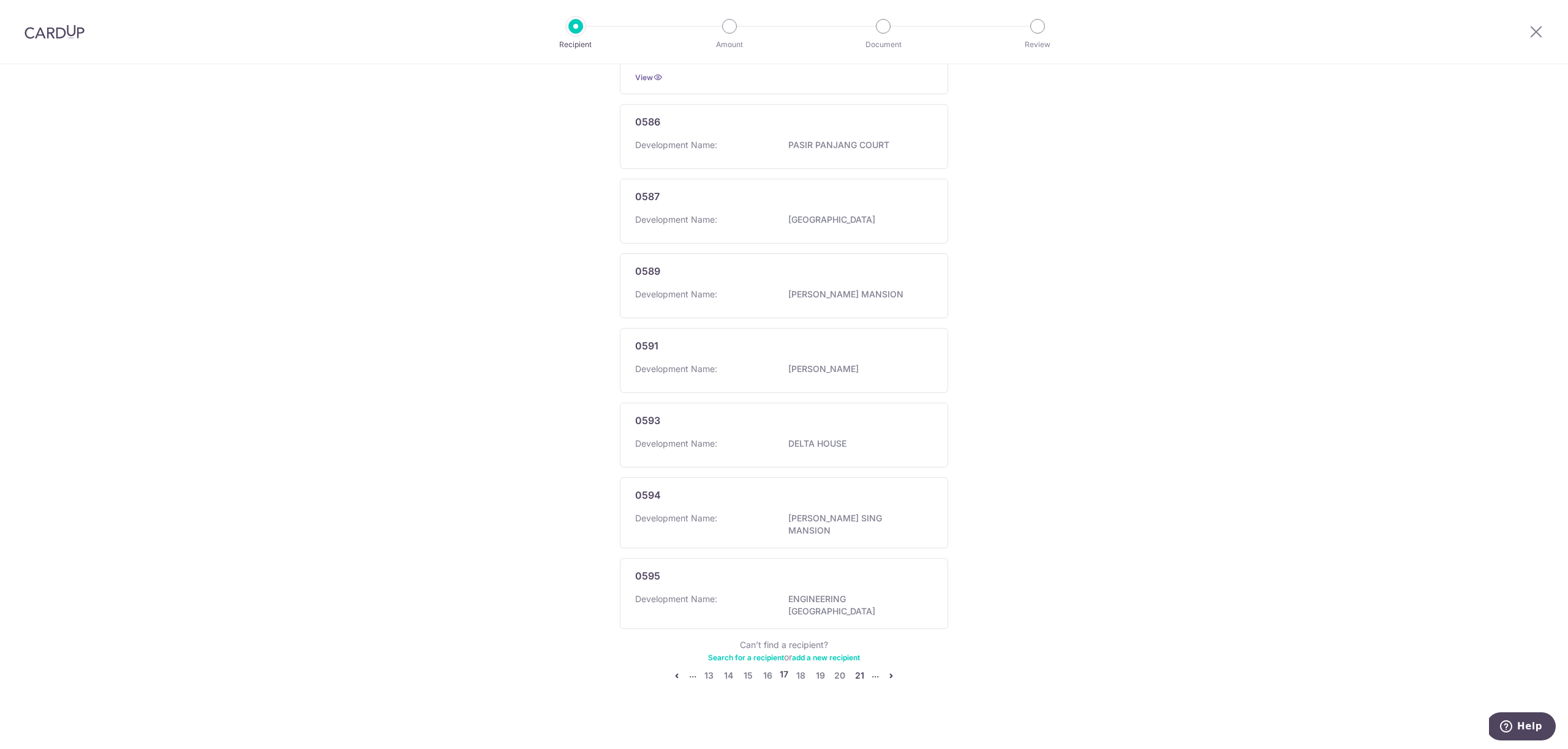
click at [858, 670] on link "21" at bounding box center [859, 675] width 14 height 14
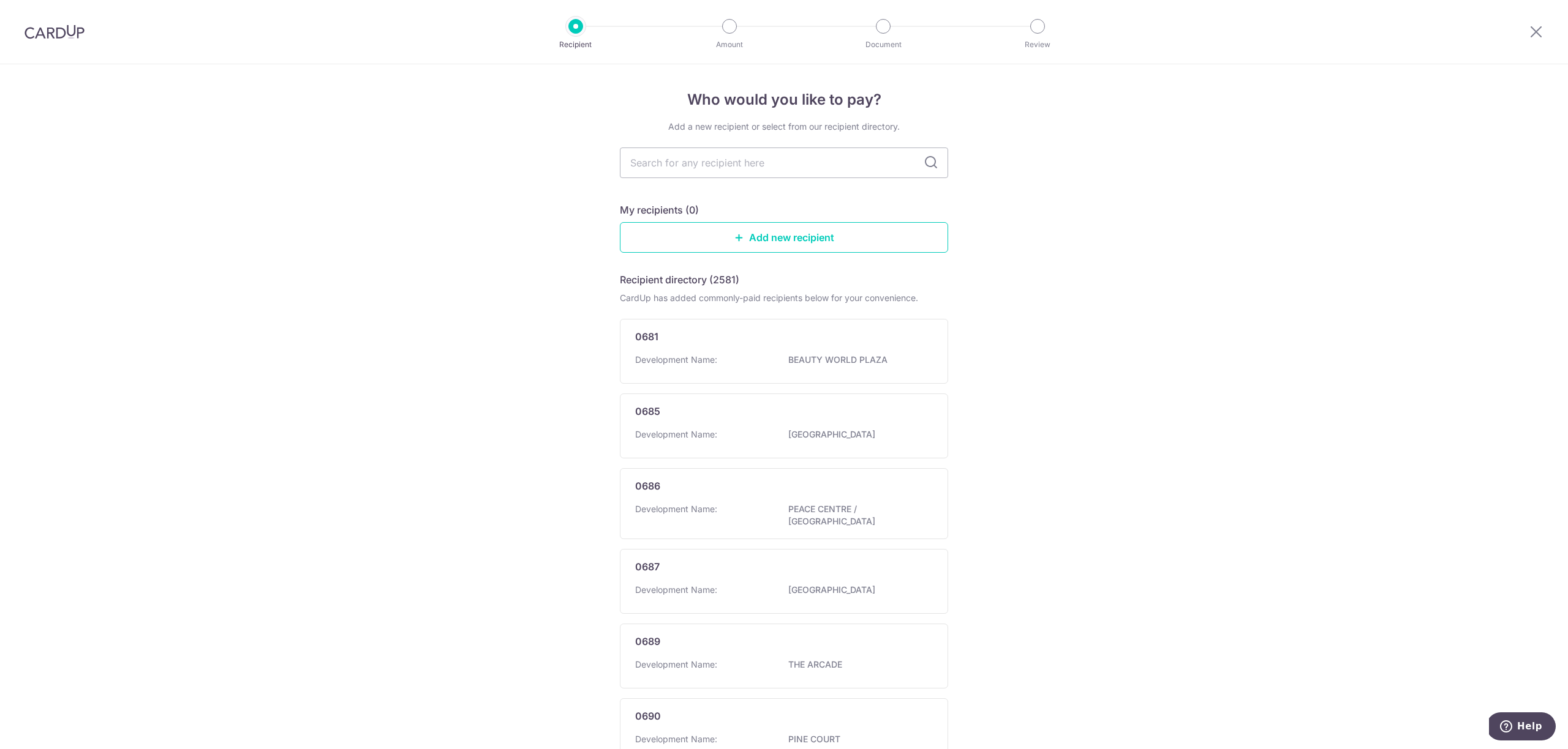
scroll to position [445, 0]
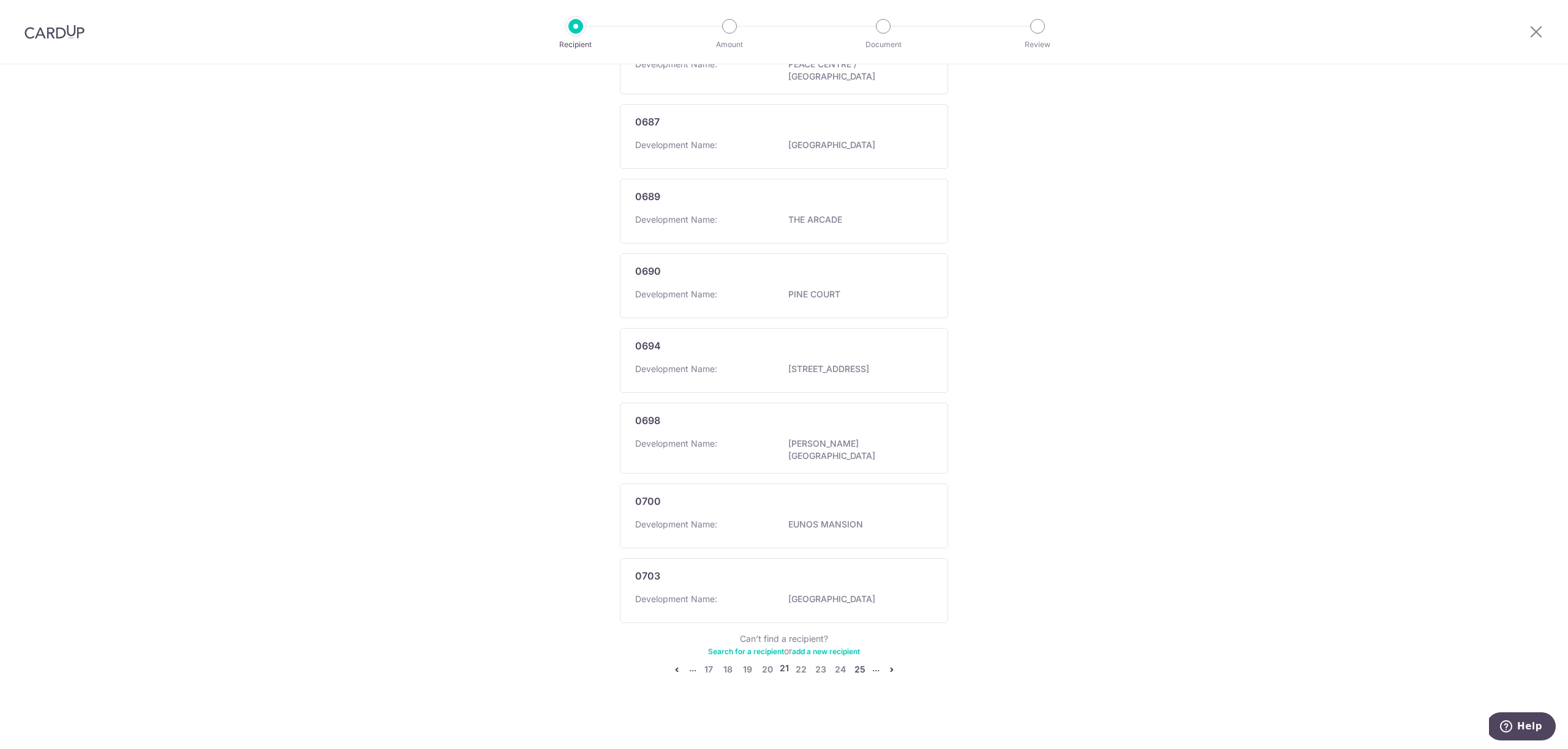
click at [858, 669] on link "25" at bounding box center [860, 669] width 14 height 14
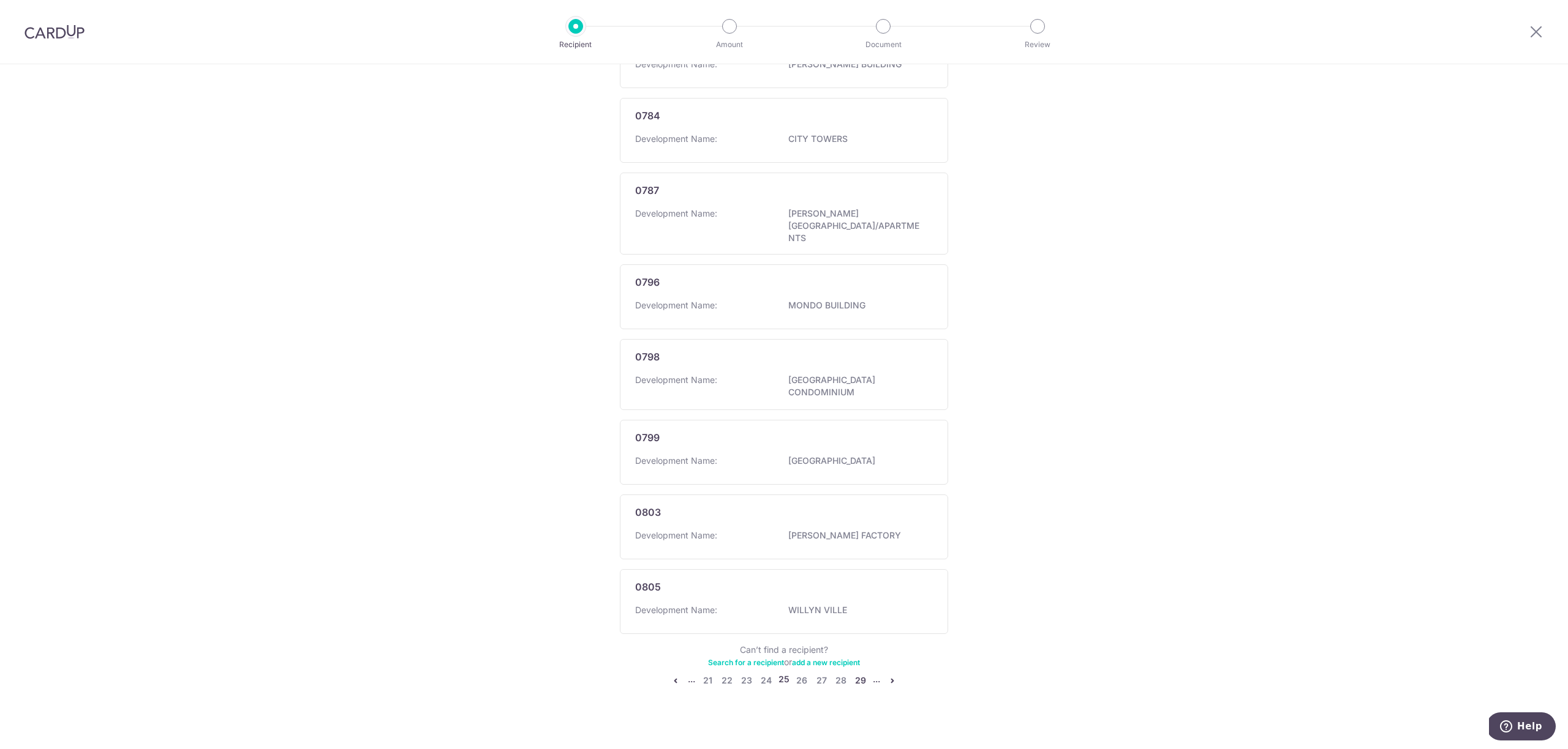
click at [860, 674] on link "29" at bounding box center [860, 680] width 14 height 14
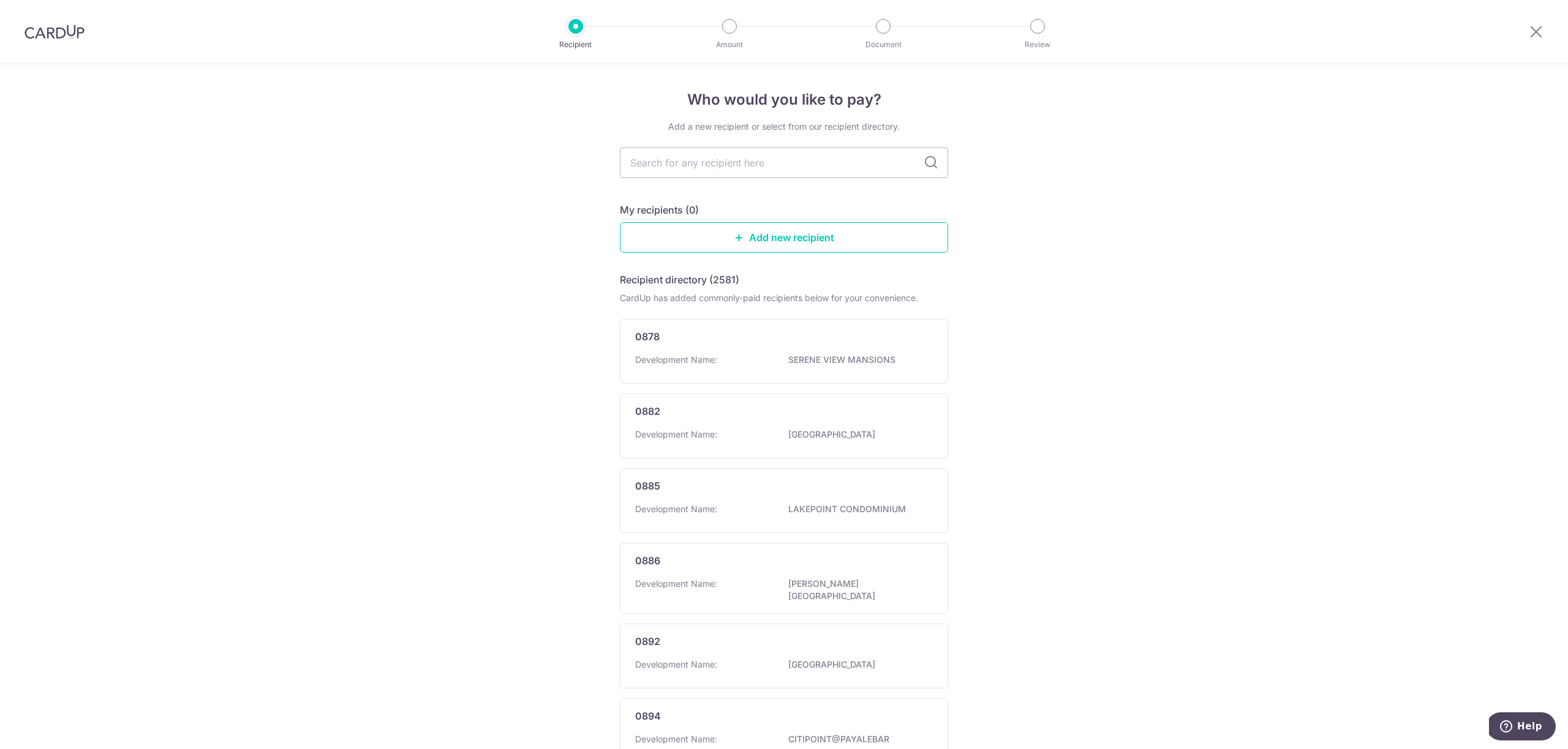
scroll to position [432, 0]
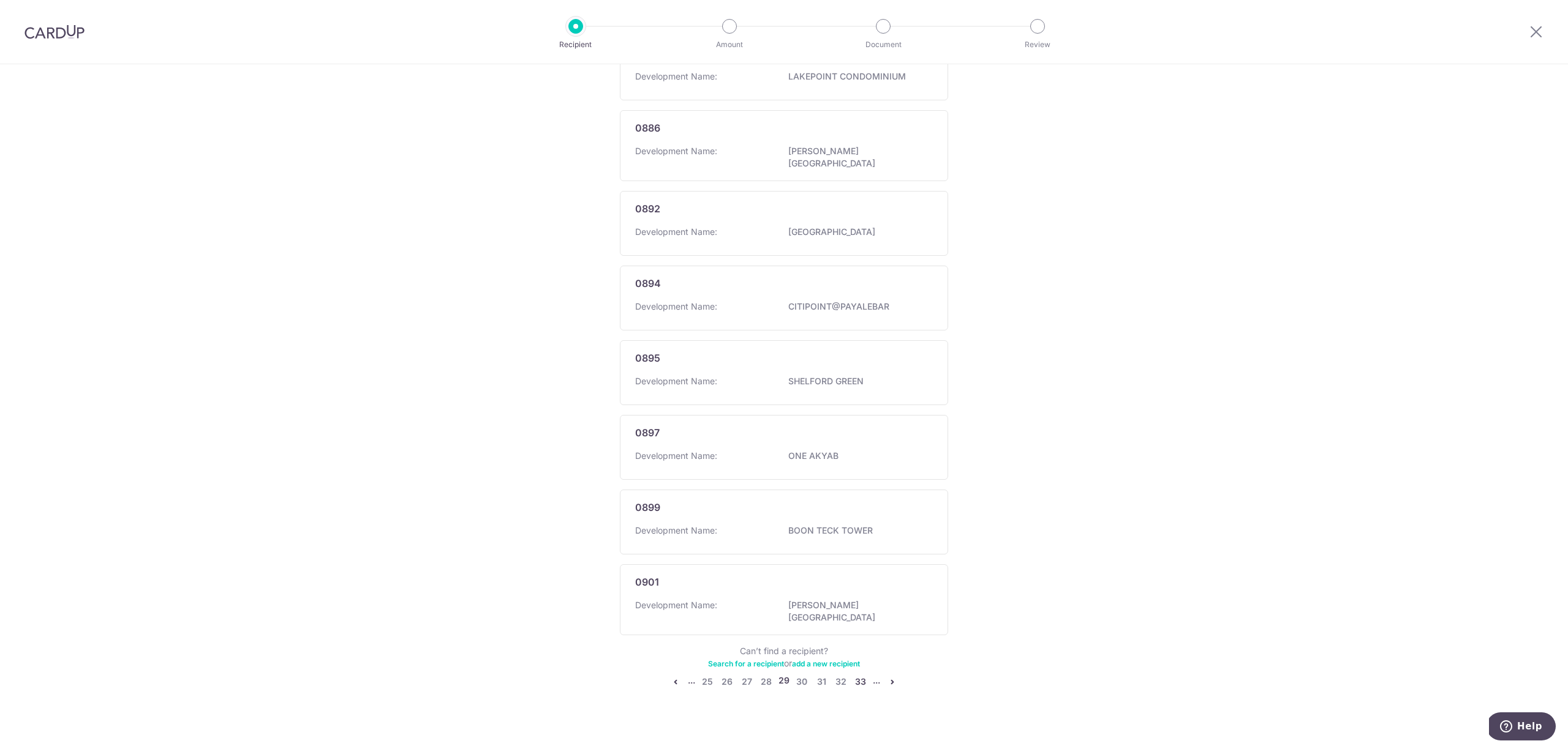
click at [858, 675] on link "33" at bounding box center [860, 682] width 14 height 14
click at [866, 681] on ul "... 29 30 31 32 33 34 35 36 37 ..." at bounding box center [784, 687] width 231 height 14
click at [862, 681] on link "37" at bounding box center [860, 687] width 14 height 14
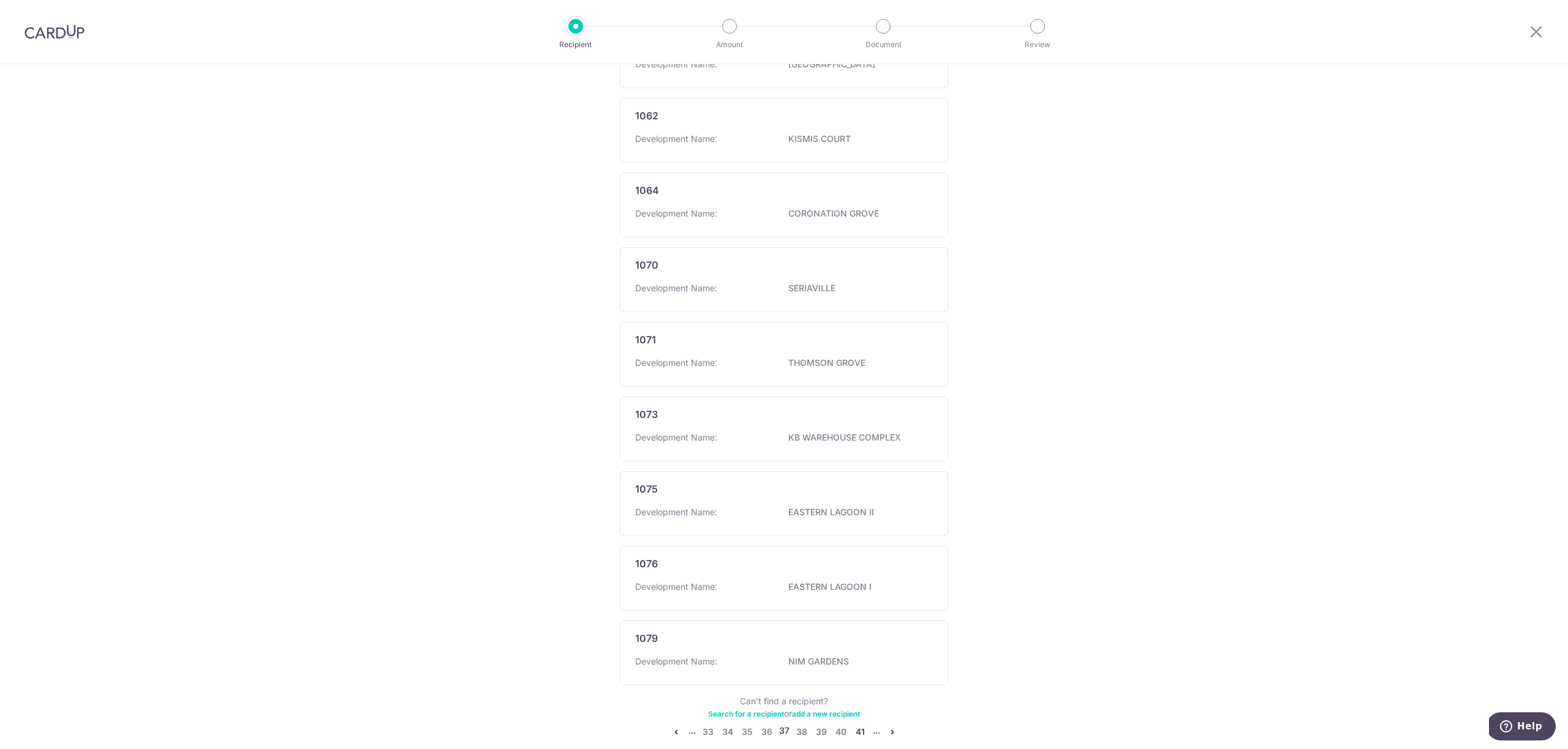
click at [860, 727] on link "41" at bounding box center [860, 732] width 14 height 14
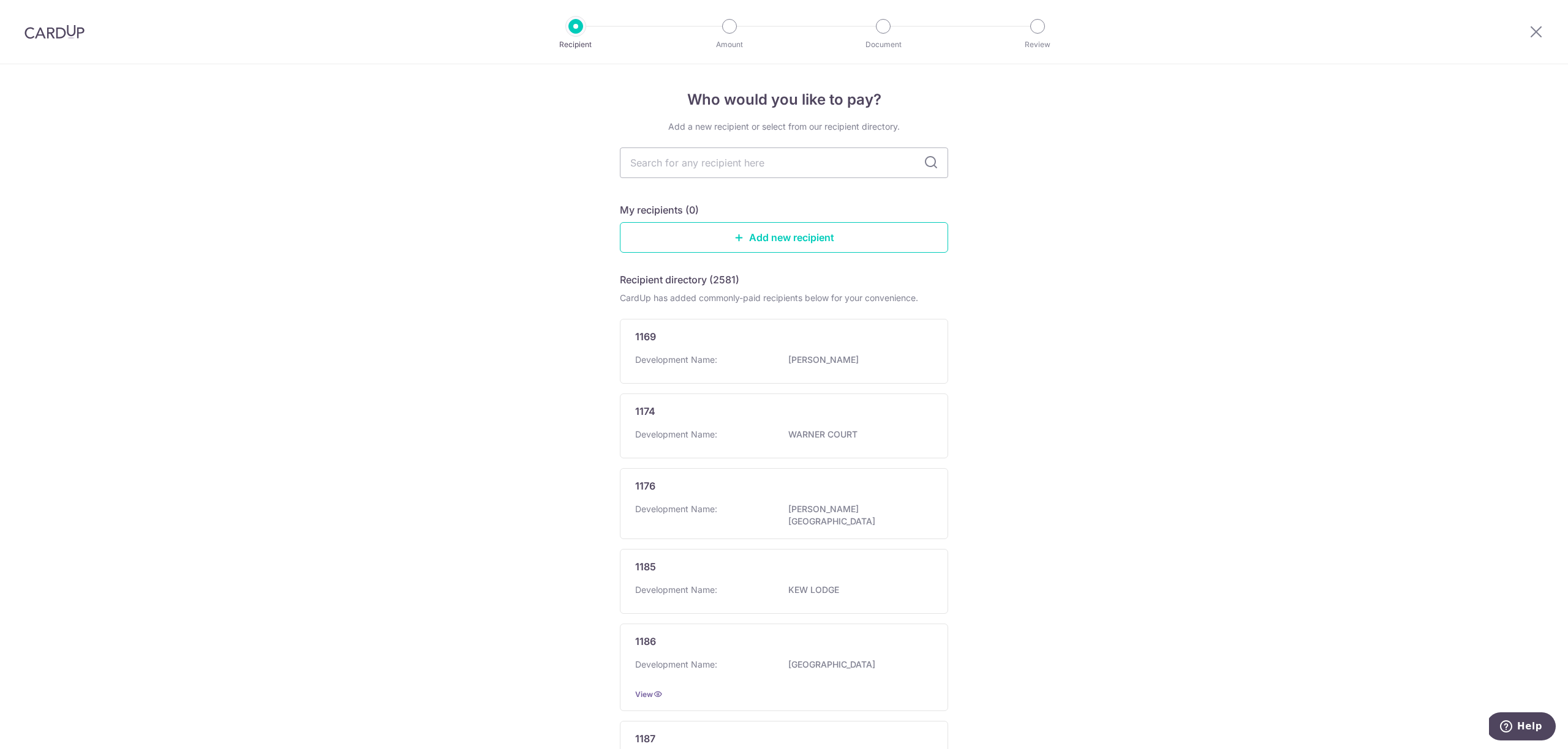
scroll to position [478, 0]
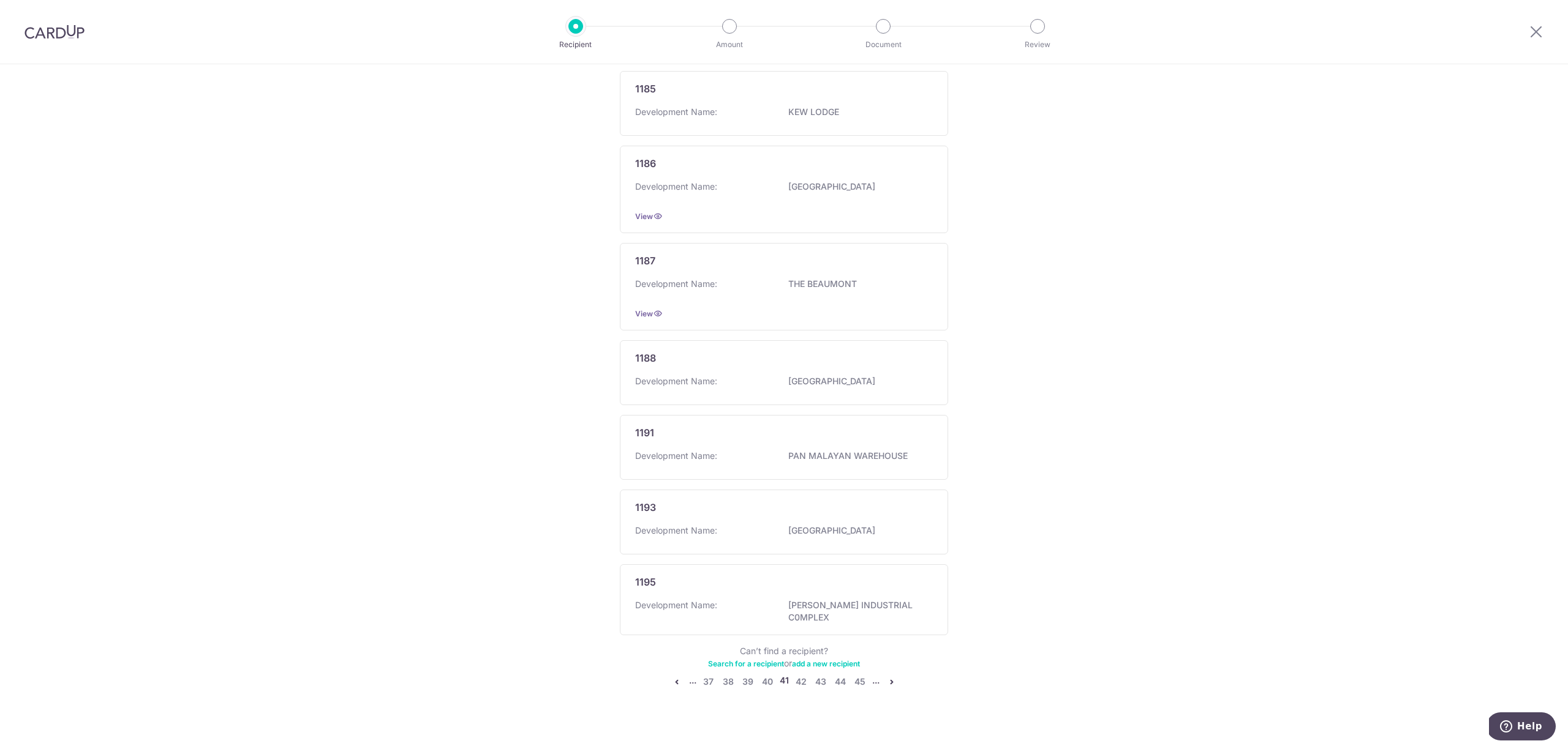
click at [844, 682] on div "Add a new recipient or select from our recipient directory. My recipients (0) A…" at bounding box center [784, 173] width 328 height 1062
click at [853, 676] on link "45" at bounding box center [860, 682] width 14 height 14
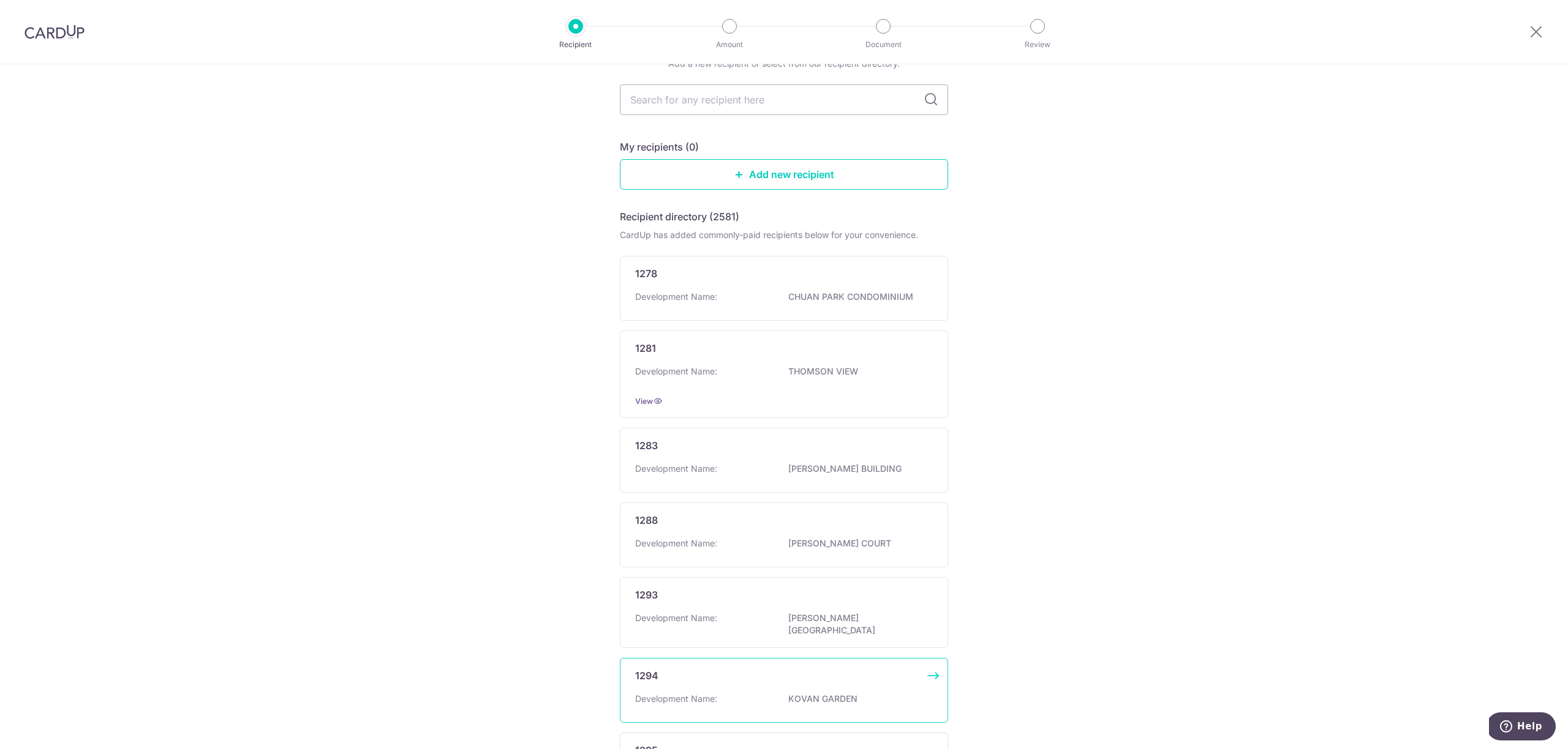
scroll to position [484, 0]
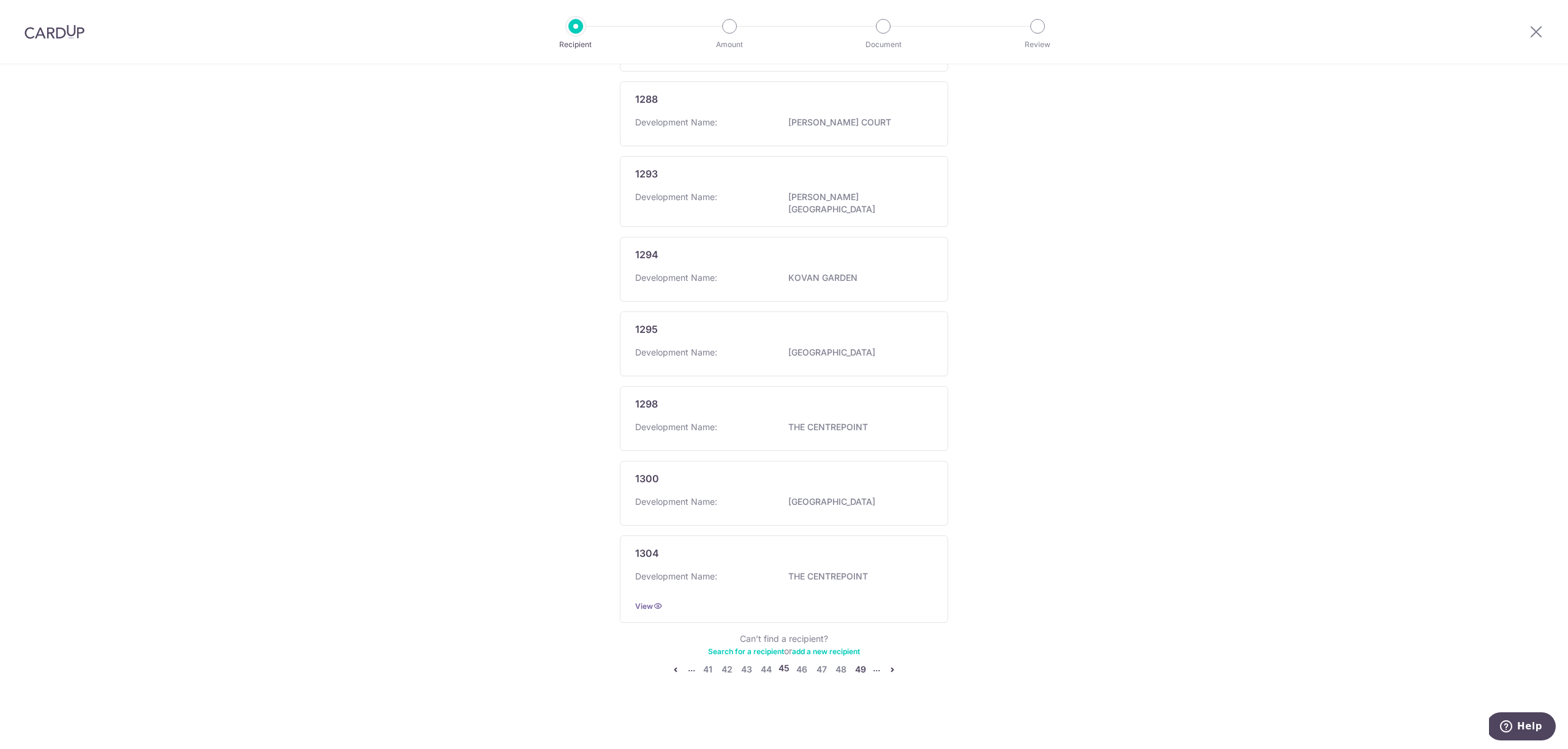
click at [862, 670] on link "49" at bounding box center [860, 669] width 14 height 14
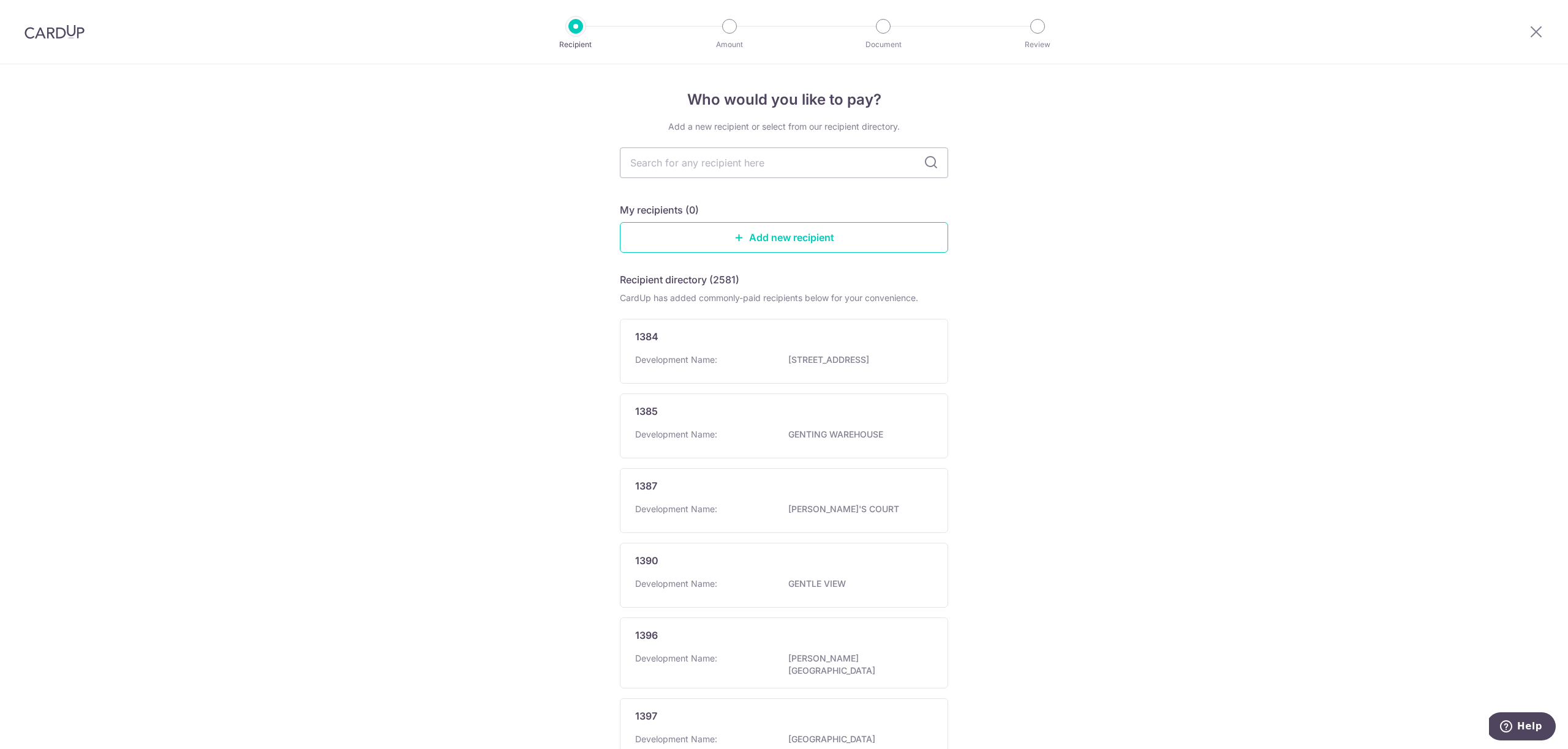
scroll to position [432, 0]
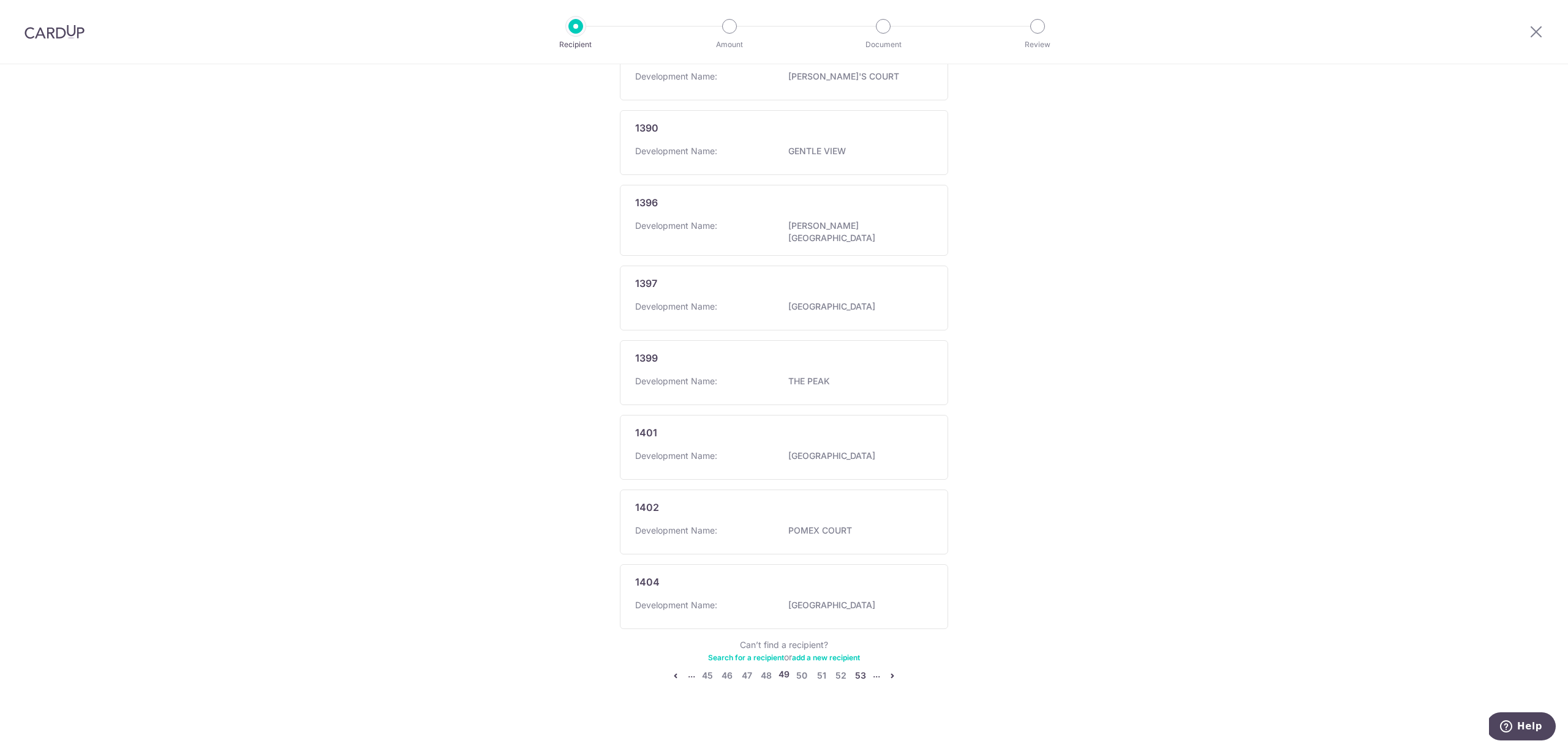
click at [864, 668] on link "53" at bounding box center [860, 675] width 14 height 14
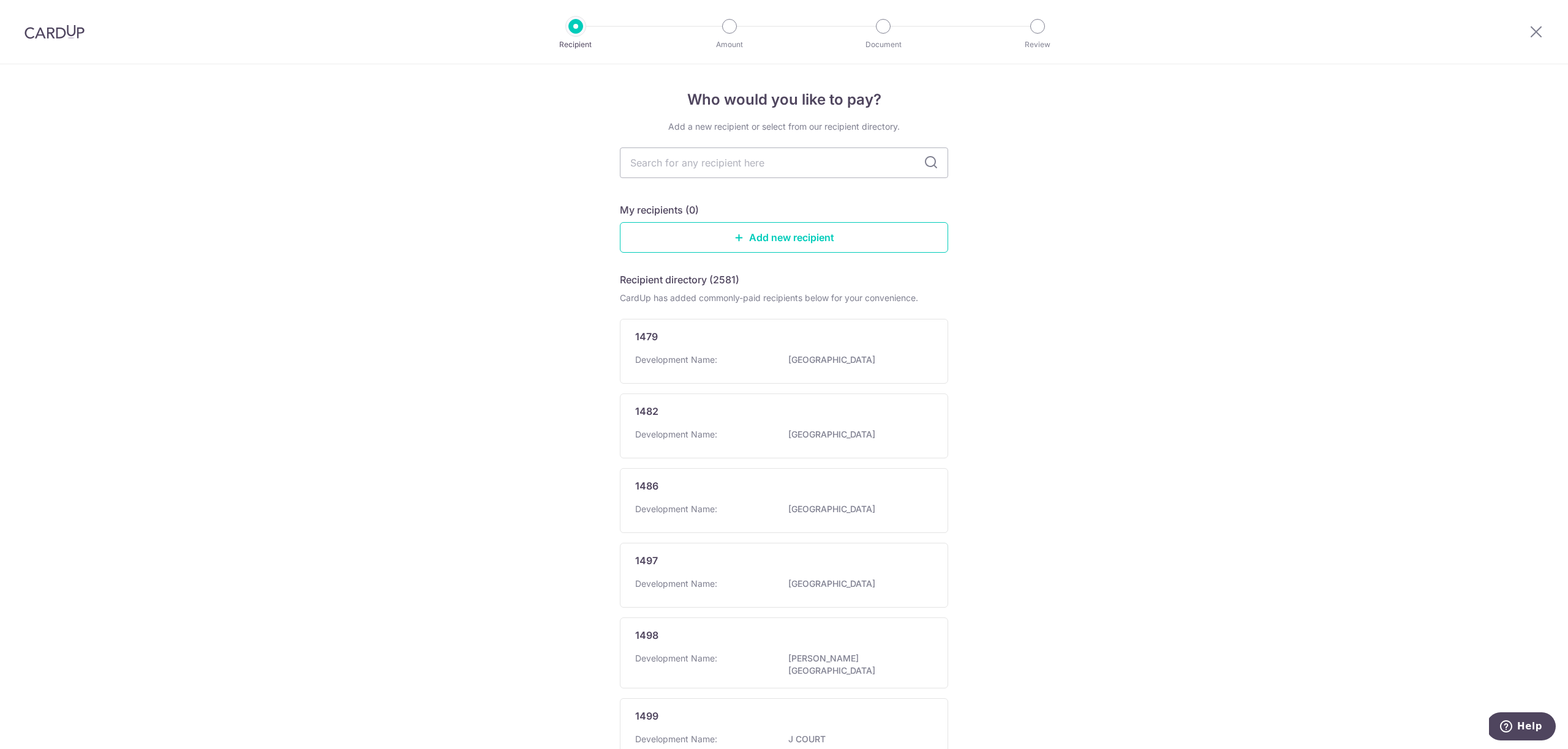
scroll to position [0, 0]
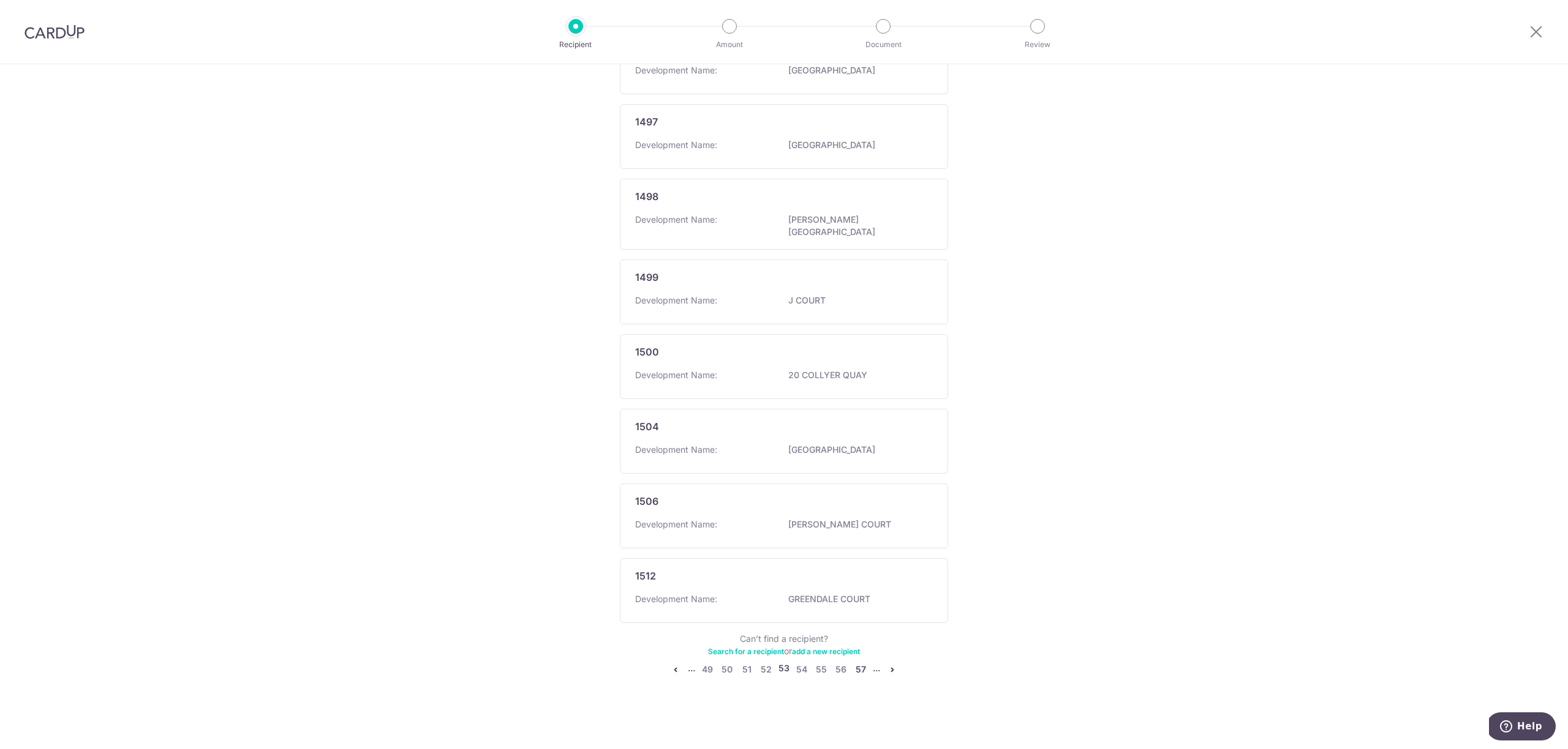
click at [854, 666] on link "57" at bounding box center [860, 669] width 14 height 14
click at [861, 666] on link "61" at bounding box center [860, 669] width 14 height 14
click at [858, 668] on link "65" at bounding box center [860, 675] width 14 height 14
click at [861, 670] on link "69" at bounding box center [860, 675] width 14 height 14
click at [861, 667] on link "73" at bounding box center [860, 669] width 14 height 14
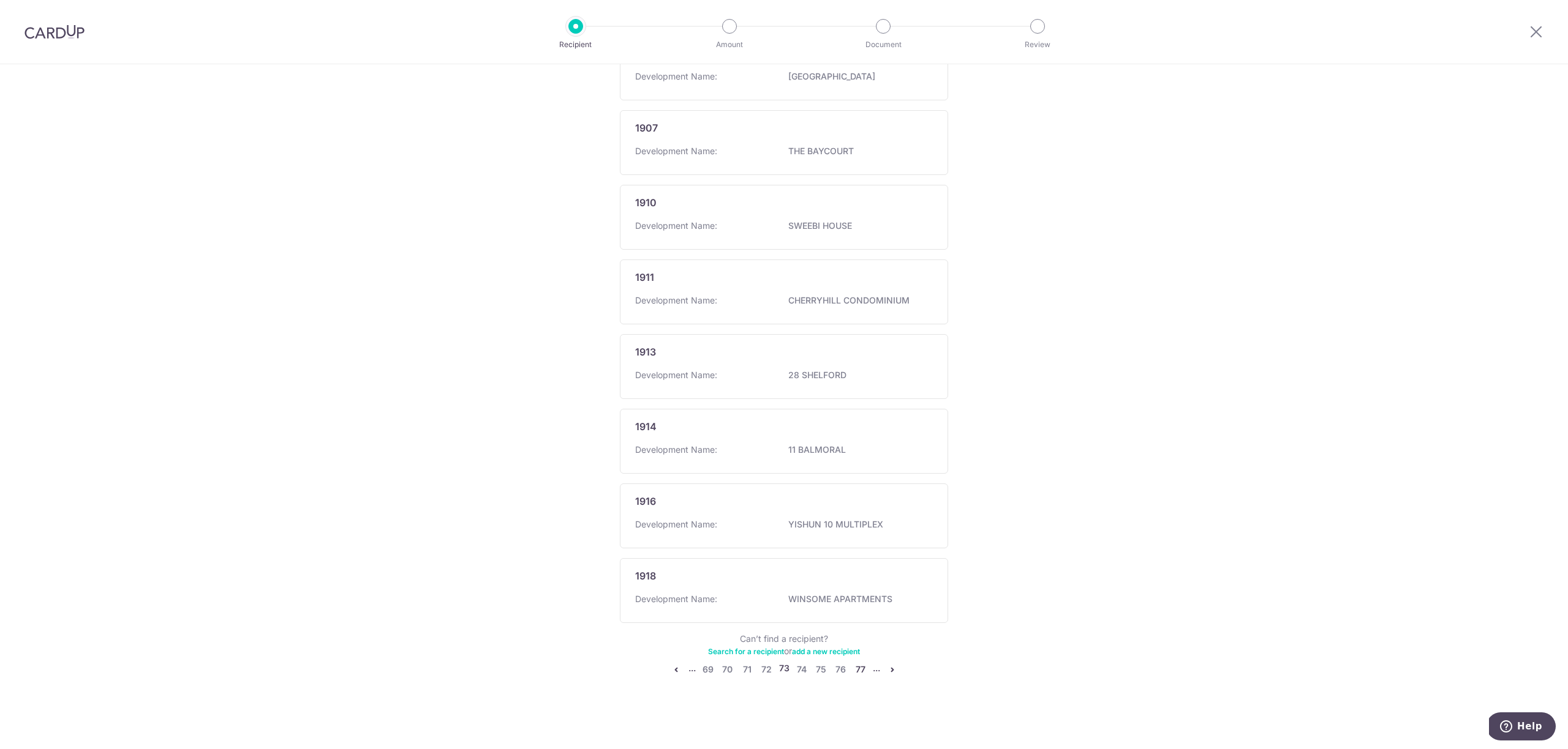
click at [855, 664] on link "77" at bounding box center [860, 669] width 14 height 14
click at [856, 673] on link "81" at bounding box center [860, 675] width 14 height 14
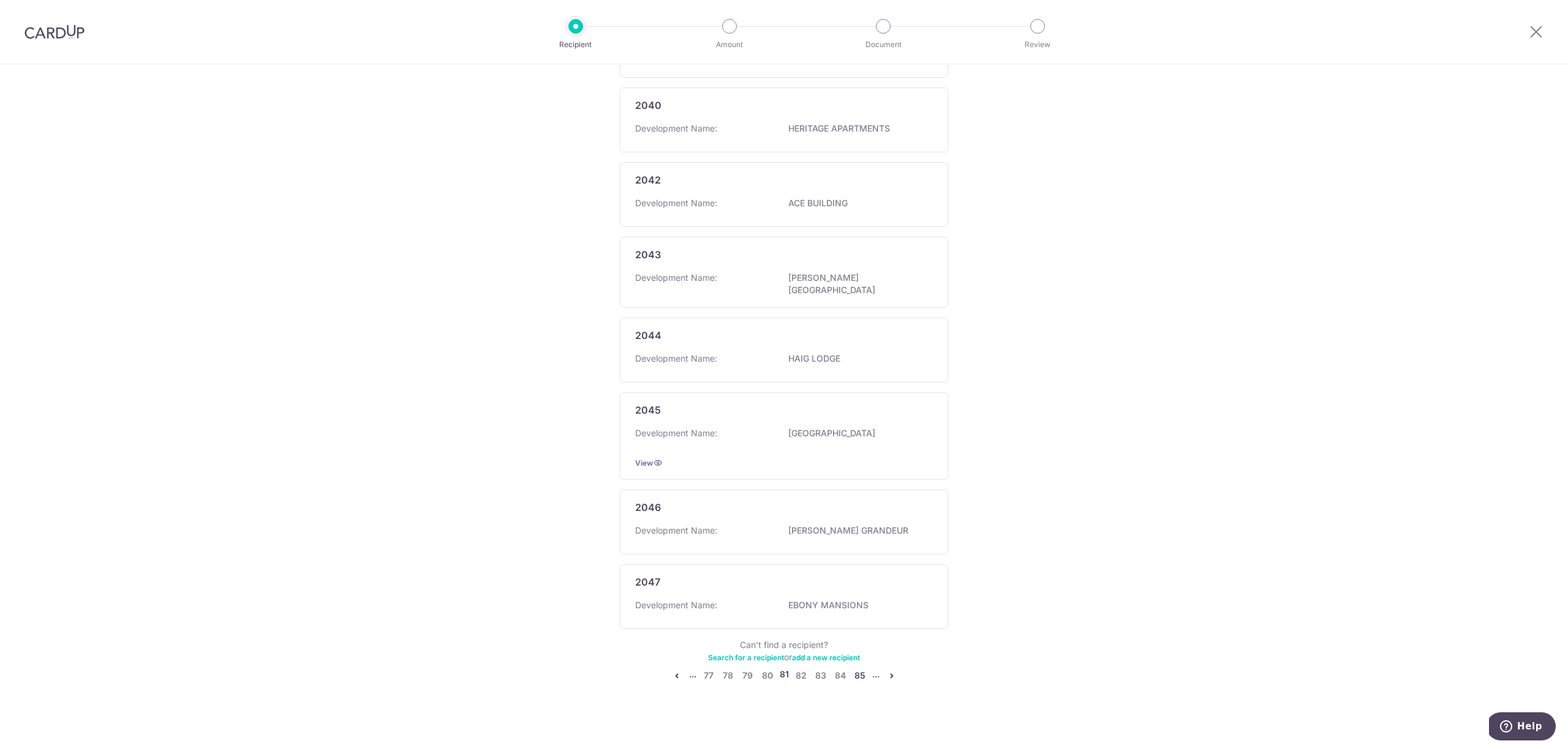
click at [860, 670] on link "85" at bounding box center [860, 675] width 14 height 14
click at [860, 668] on link "89" at bounding box center [860, 669] width 14 height 14
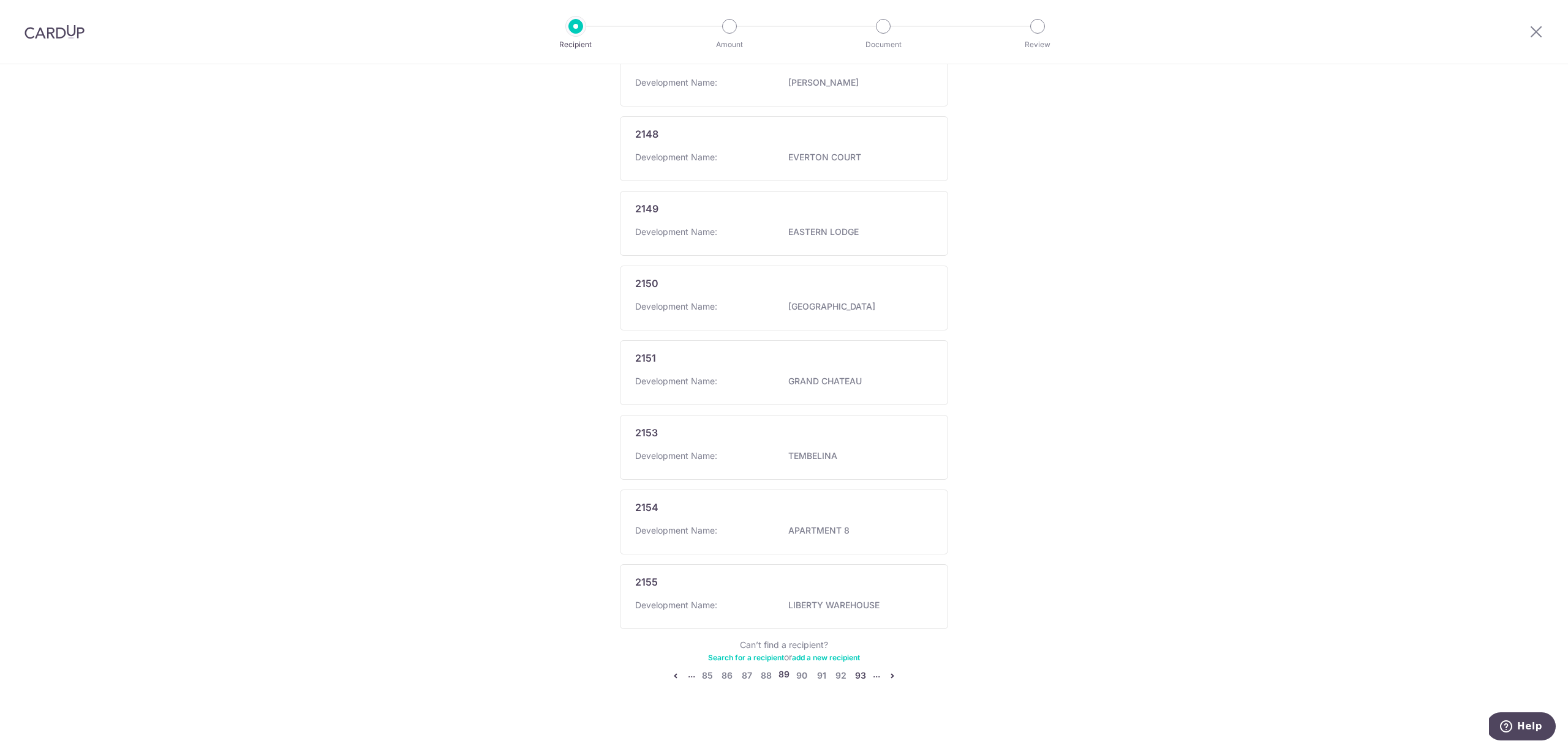
click at [860, 668] on link "93" at bounding box center [860, 675] width 14 height 14
click at [858, 666] on link "97" at bounding box center [860, 669] width 14 height 14
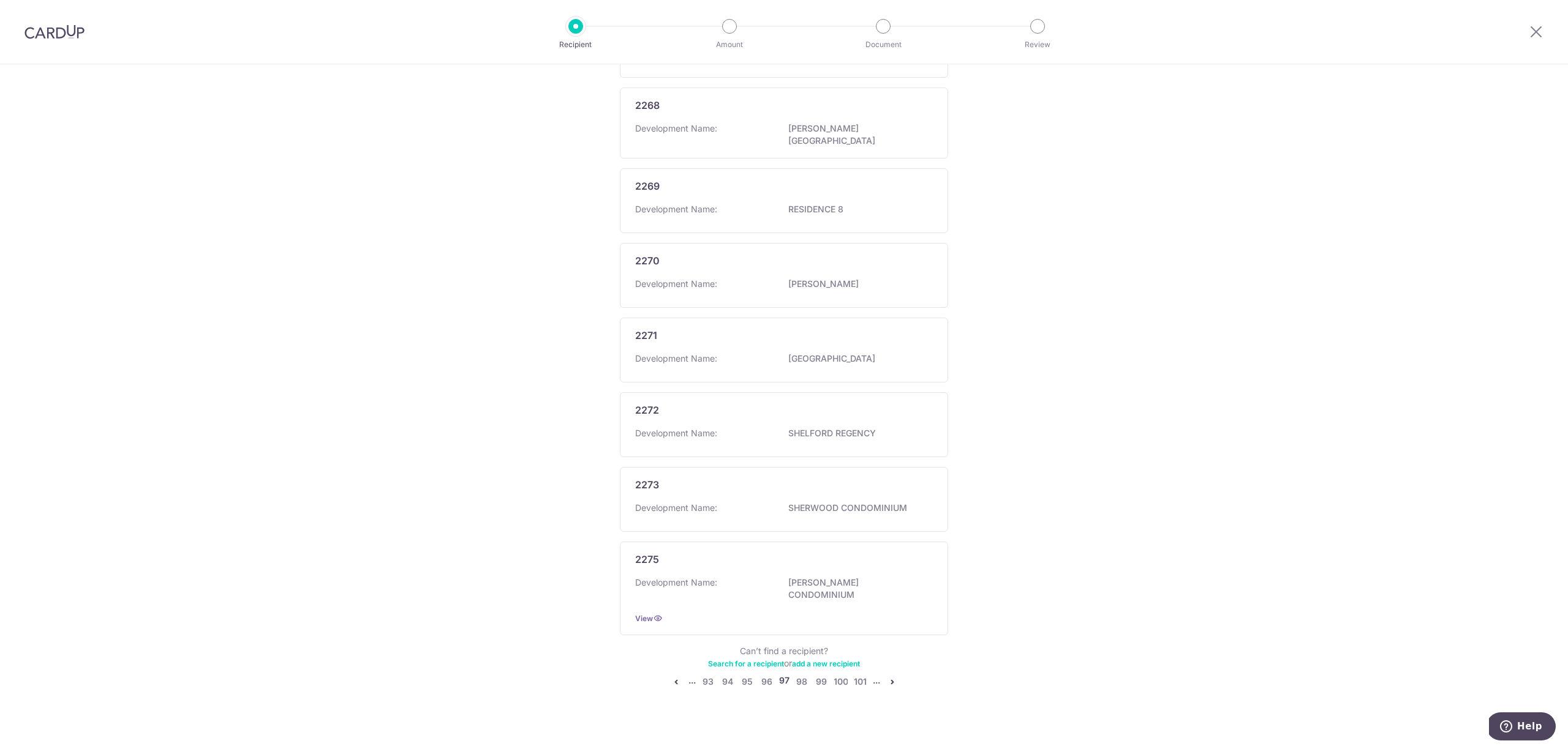
click at [891, 677] on icon "pager" at bounding box center [892, 682] width 10 height 10
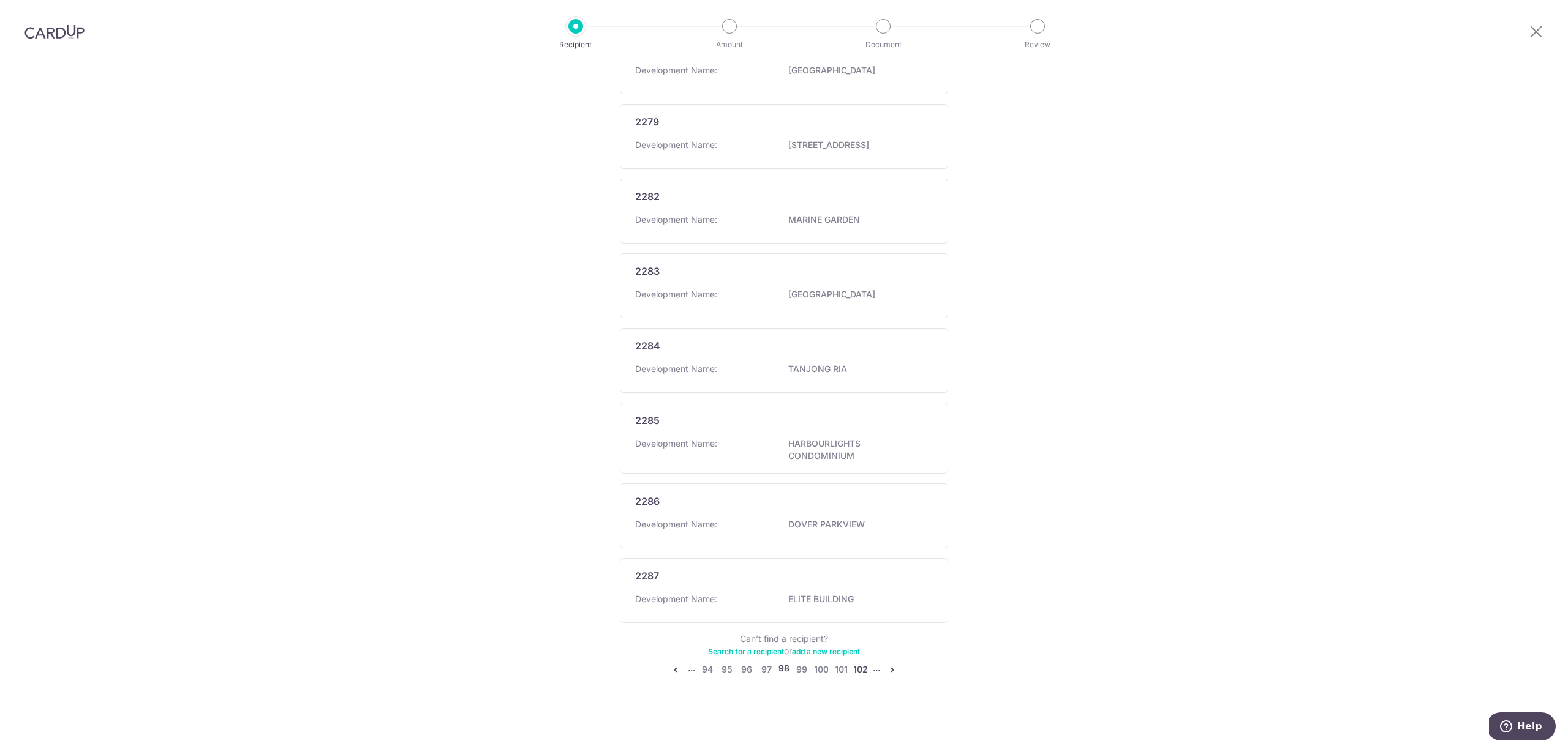
click at [857, 670] on link "102" at bounding box center [860, 669] width 14 height 14
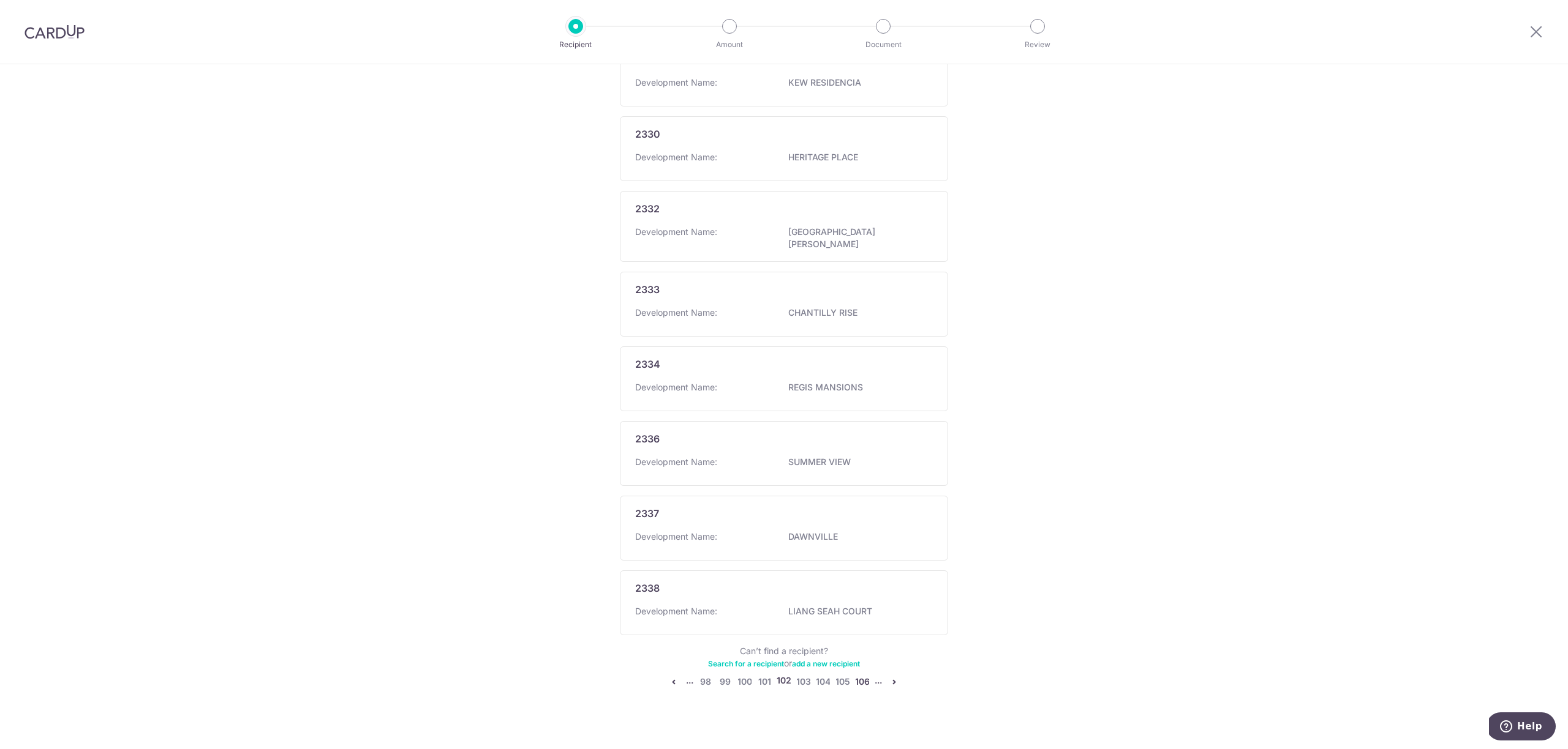
click at [863, 675] on link "106" at bounding box center [861, 682] width 14 height 14
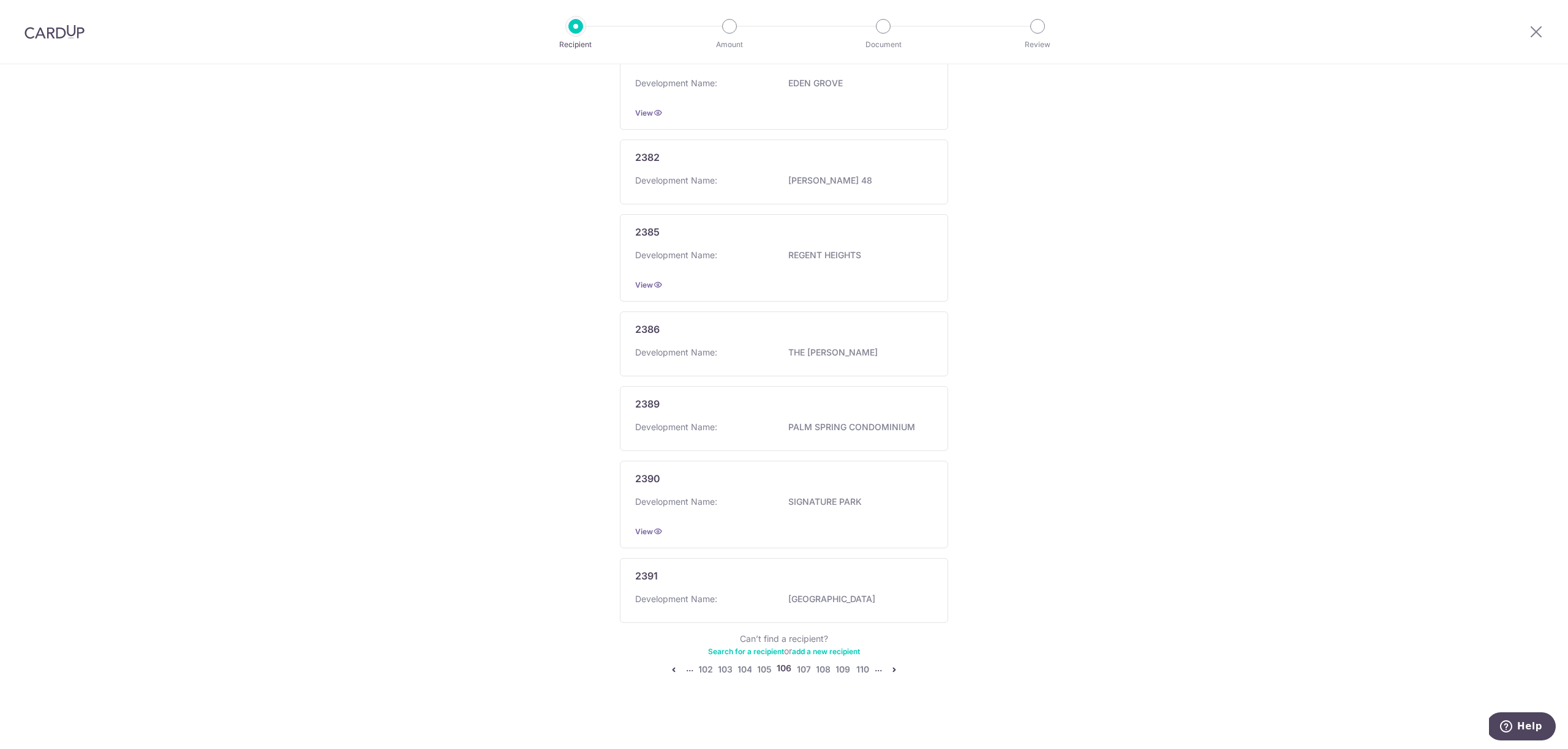
click at [875, 669] on li "..." at bounding box center [879, 669] width 8 height 14
click at [875, 670] on li "..." at bounding box center [879, 669] width 8 height 14
click at [863, 672] on link "110" at bounding box center [861, 669] width 14 height 14
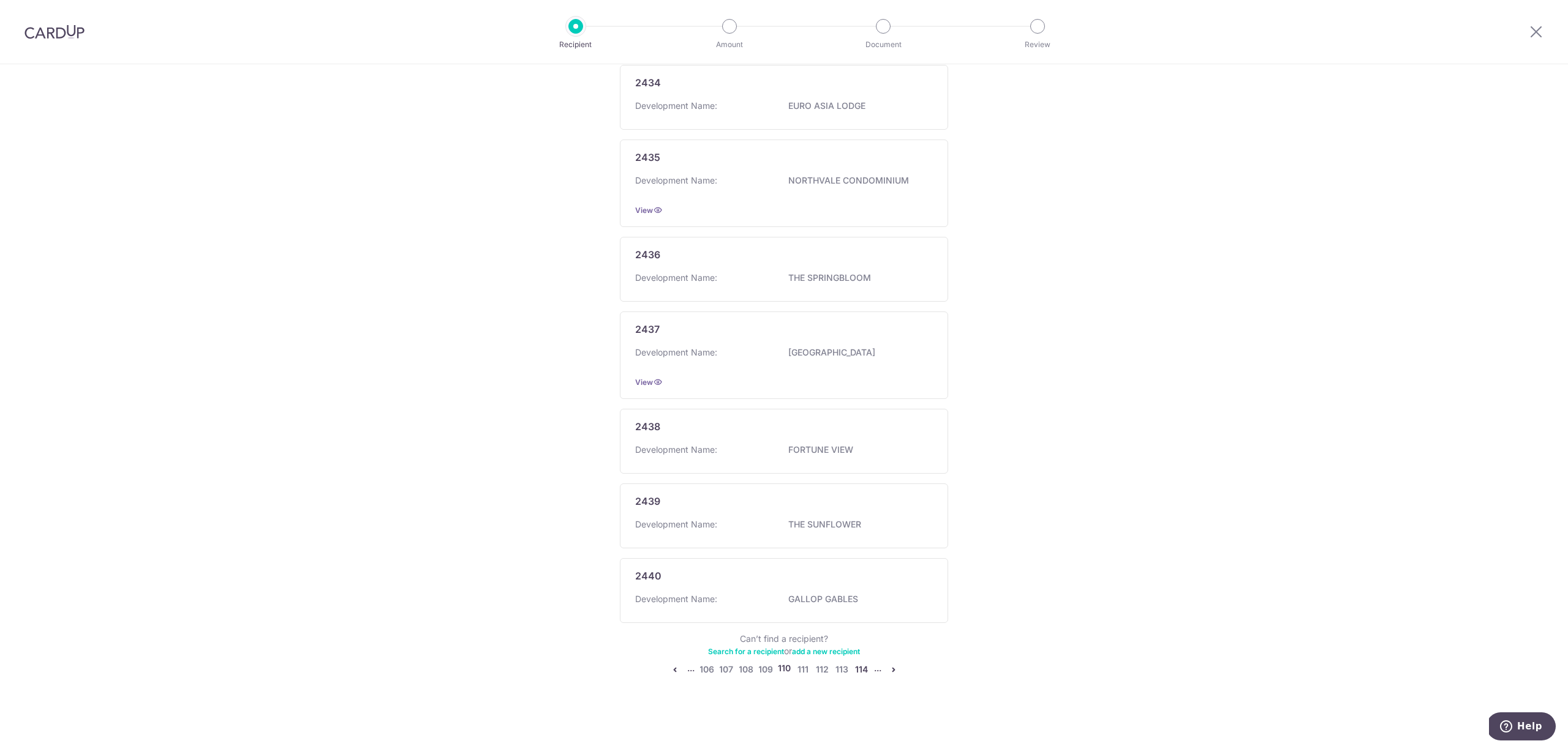
click at [862, 670] on link "114" at bounding box center [861, 669] width 14 height 14
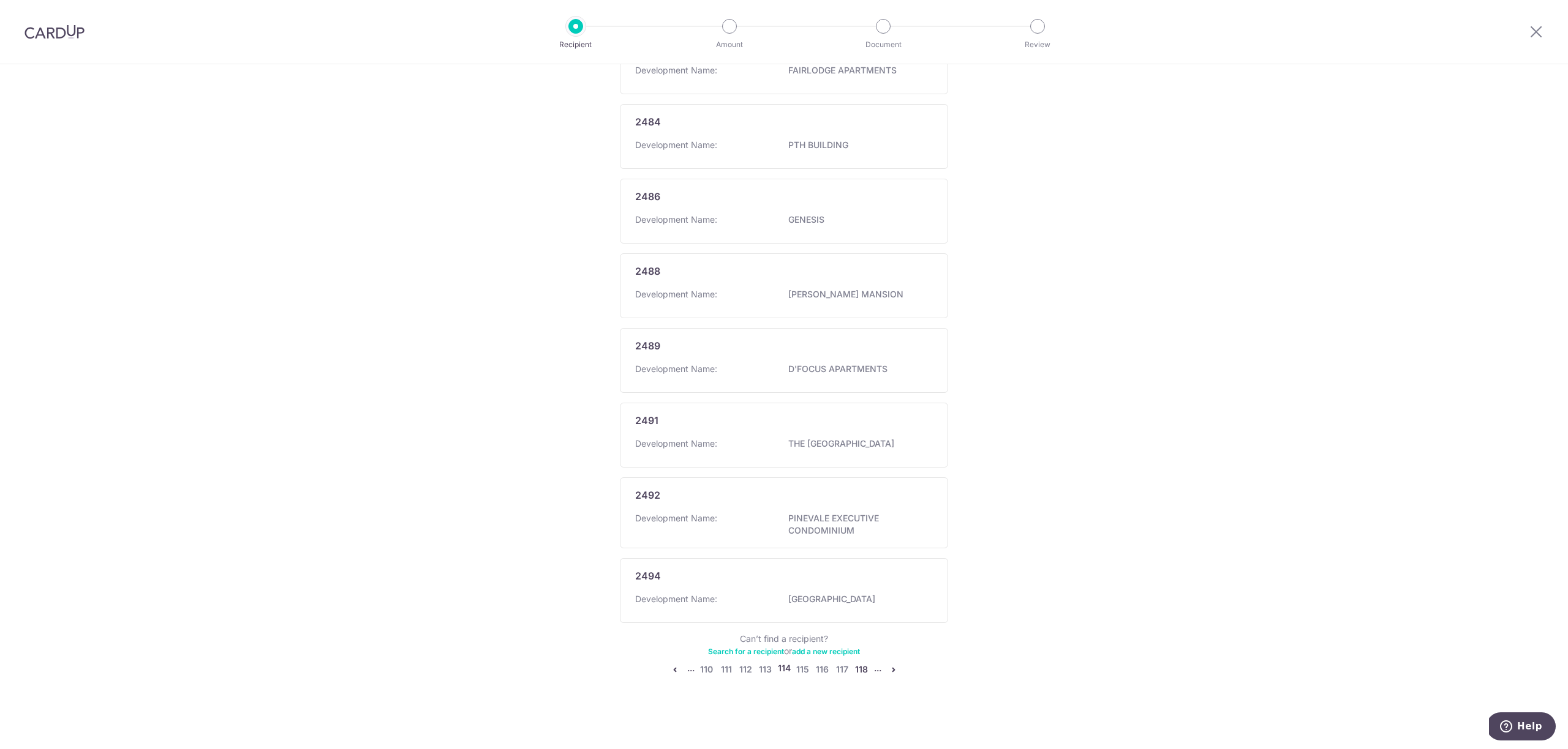
click at [863, 666] on link "118" at bounding box center [861, 669] width 14 height 14
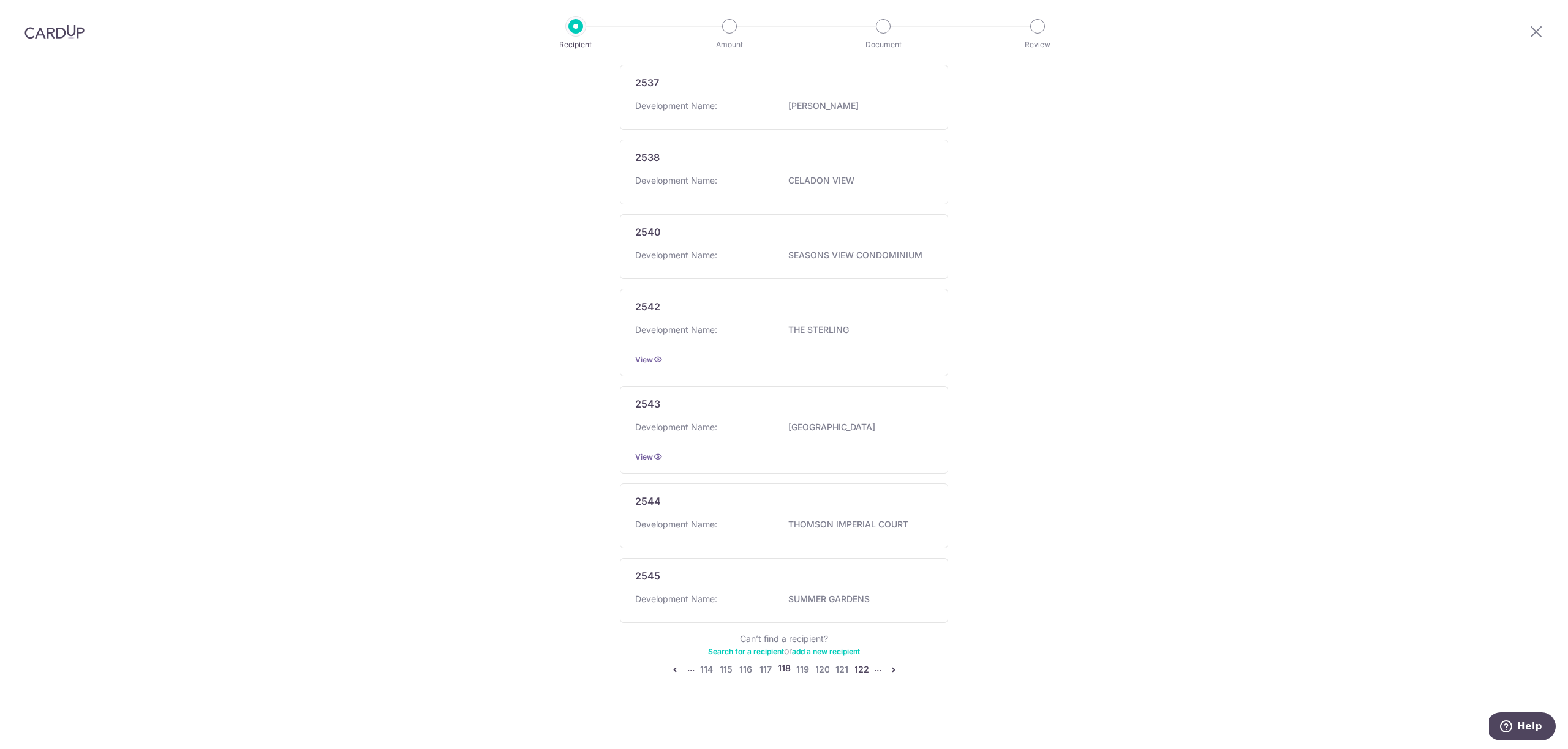
click at [864, 670] on link "122" at bounding box center [861, 669] width 14 height 14
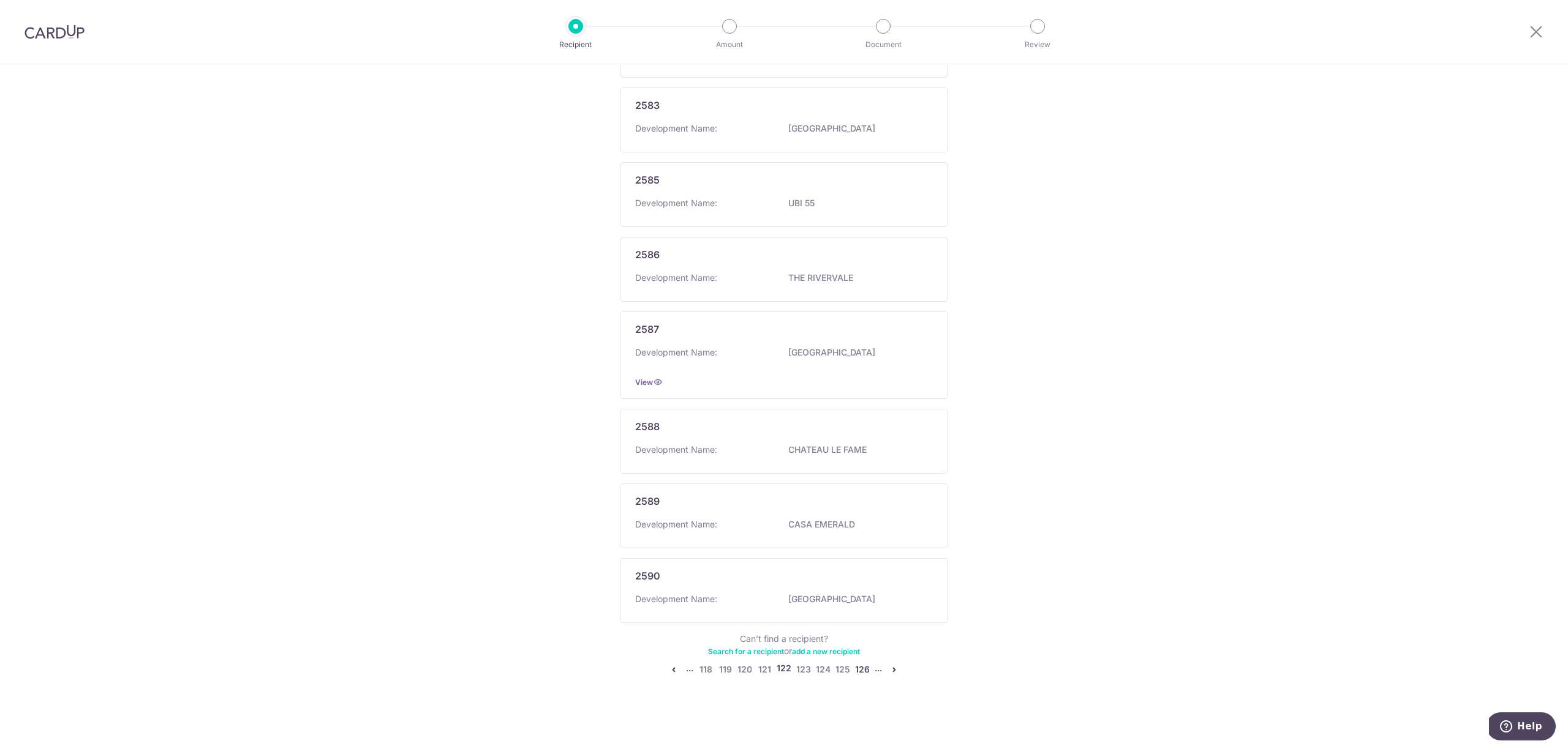
click at [861, 672] on link "126" at bounding box center [861, 669] width 14 height 14
click at [861, 668] on link "130" at bounding box center [861, 675] width 14 height 14
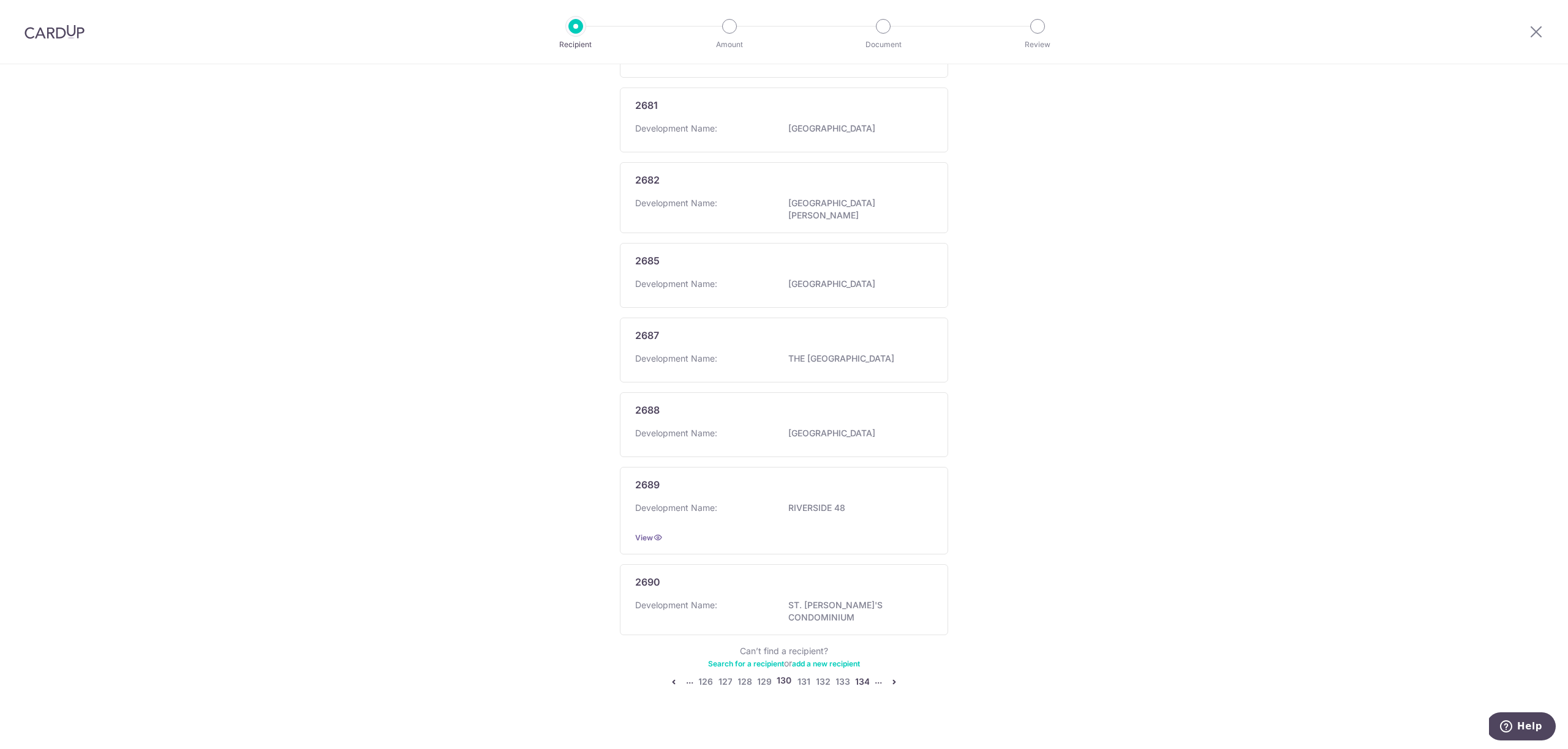
click at [862, 675] on link "134" at bounding box center [861, 682] width 14 height 14
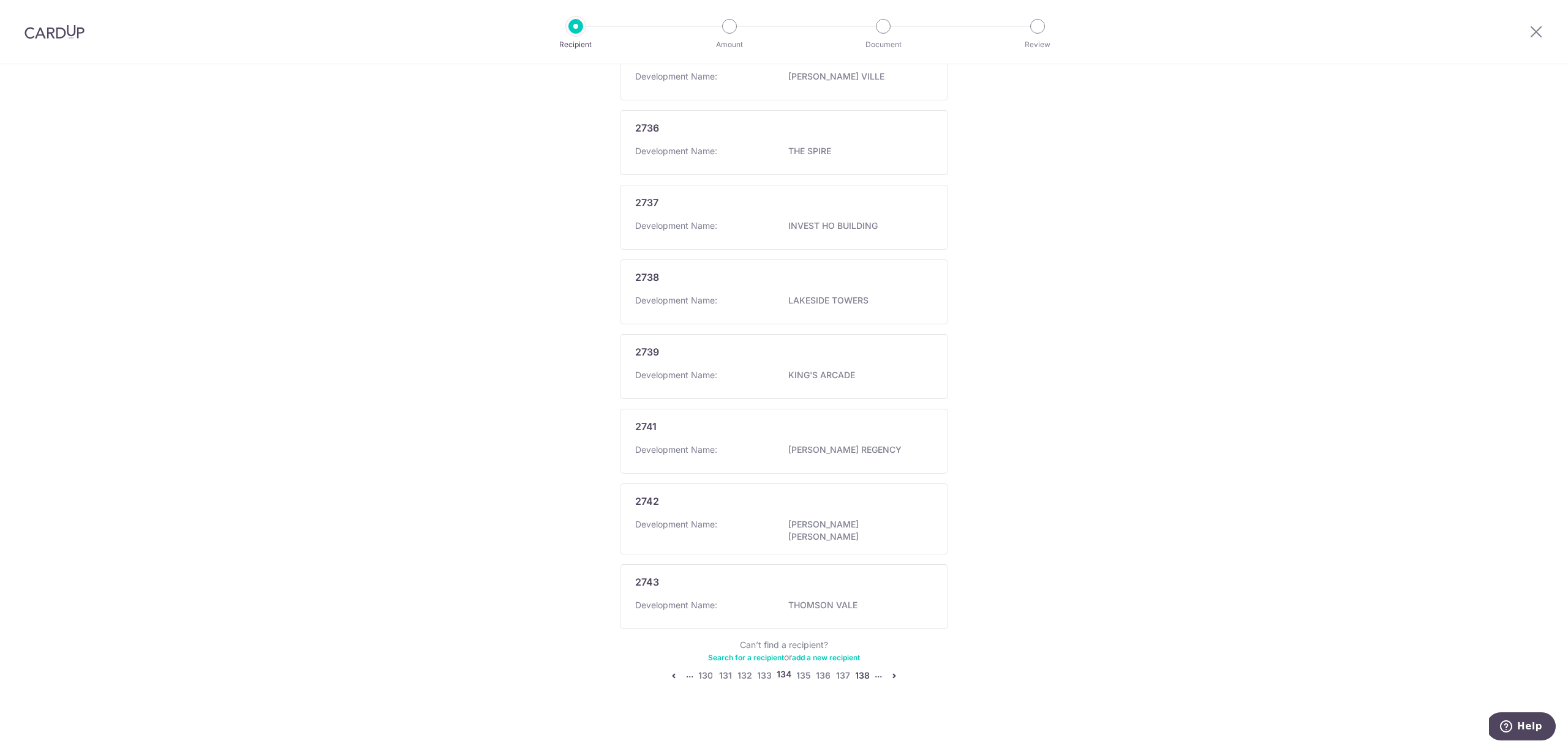
click at [863, 670] on link "138" at bounding box center [861, 675] width 14 height 14
click at [855, 666] on link "142" at bounding box center [861, 669] width 14 height 14
click at [864, 675] on link "146" at bounding box center [861, 682] width 14 height 14
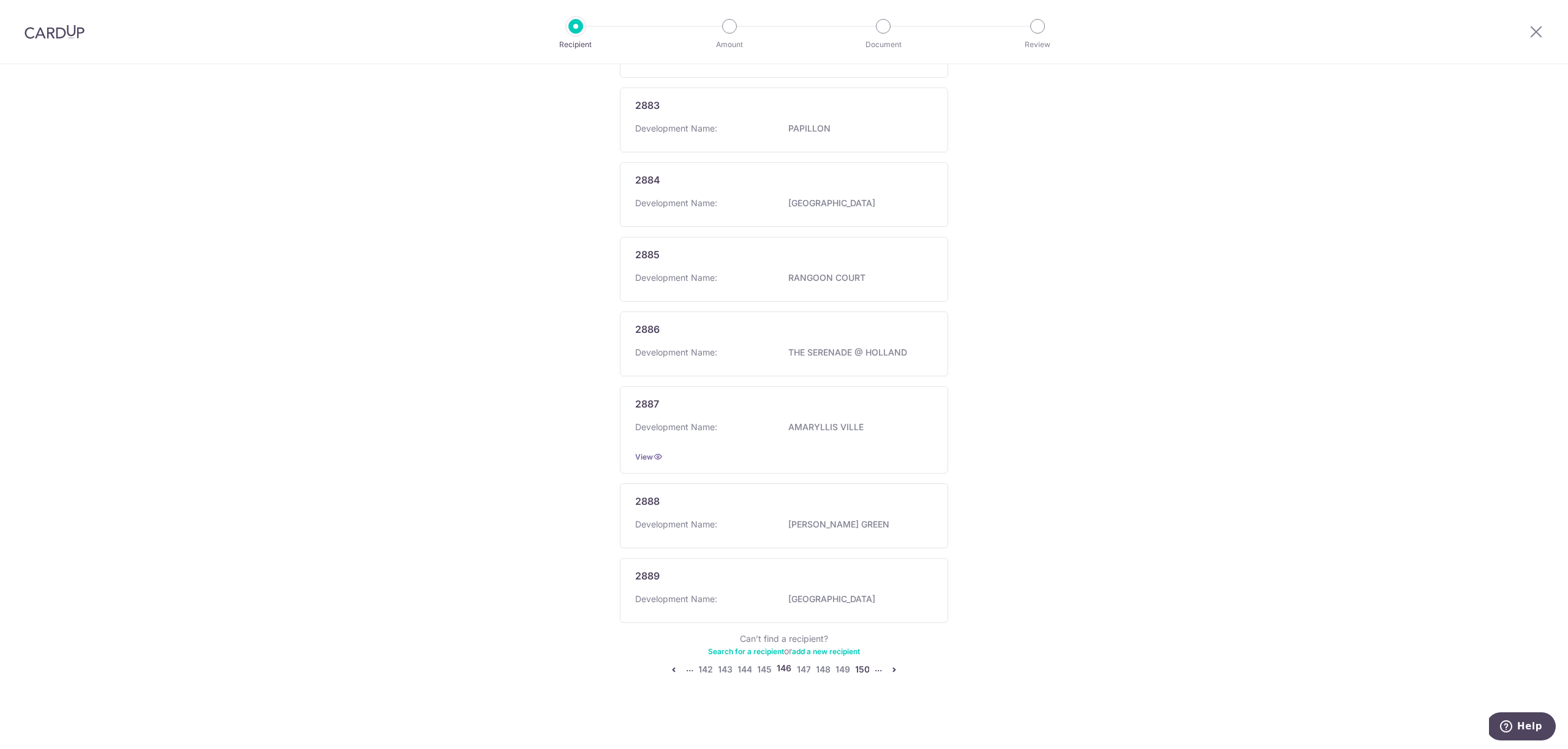
click at [864, 668] on link "150" at bounding box center [861, 669] width 14 height 14
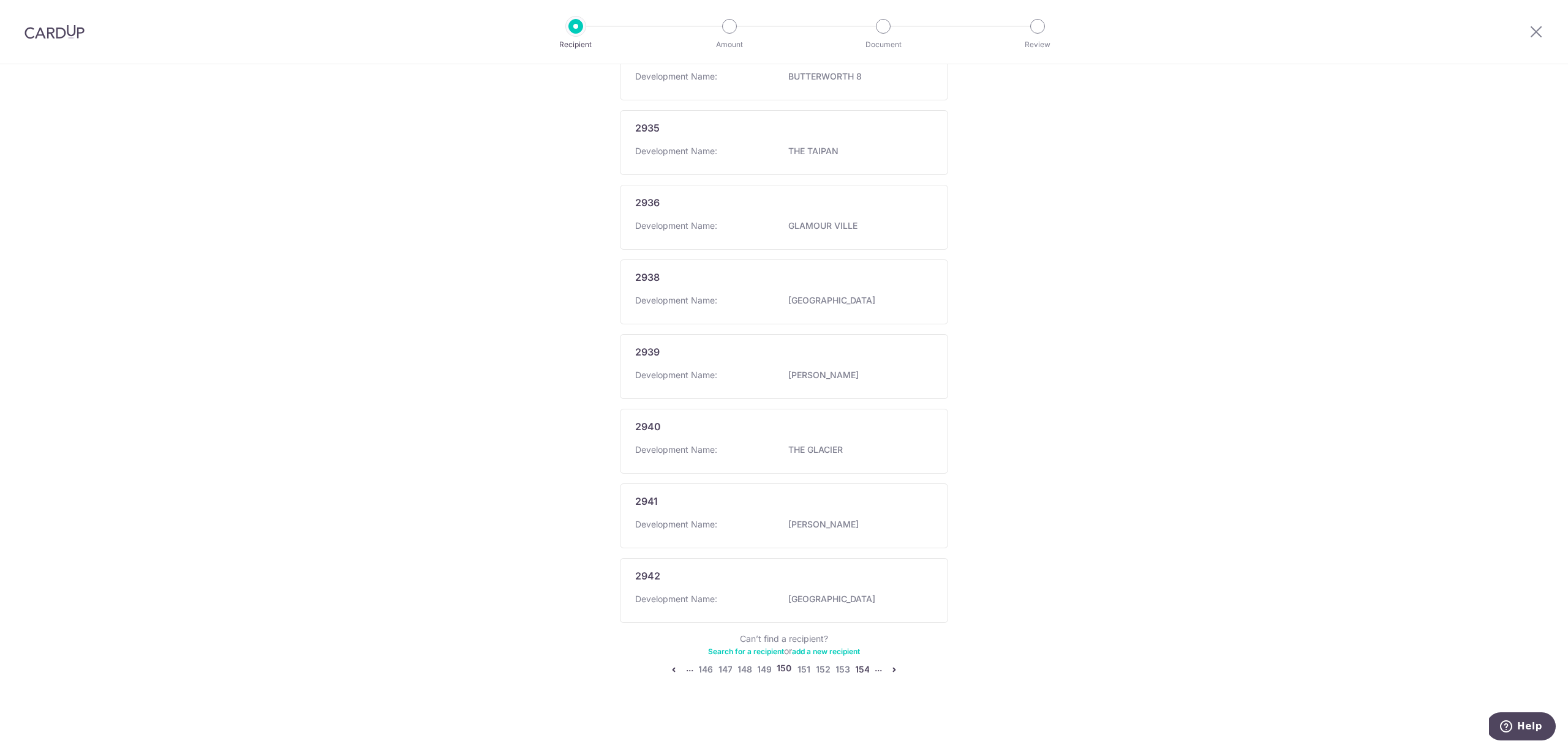
click at [856, 668] on link "154" at bounding box center [861, 669] width 14 height 14
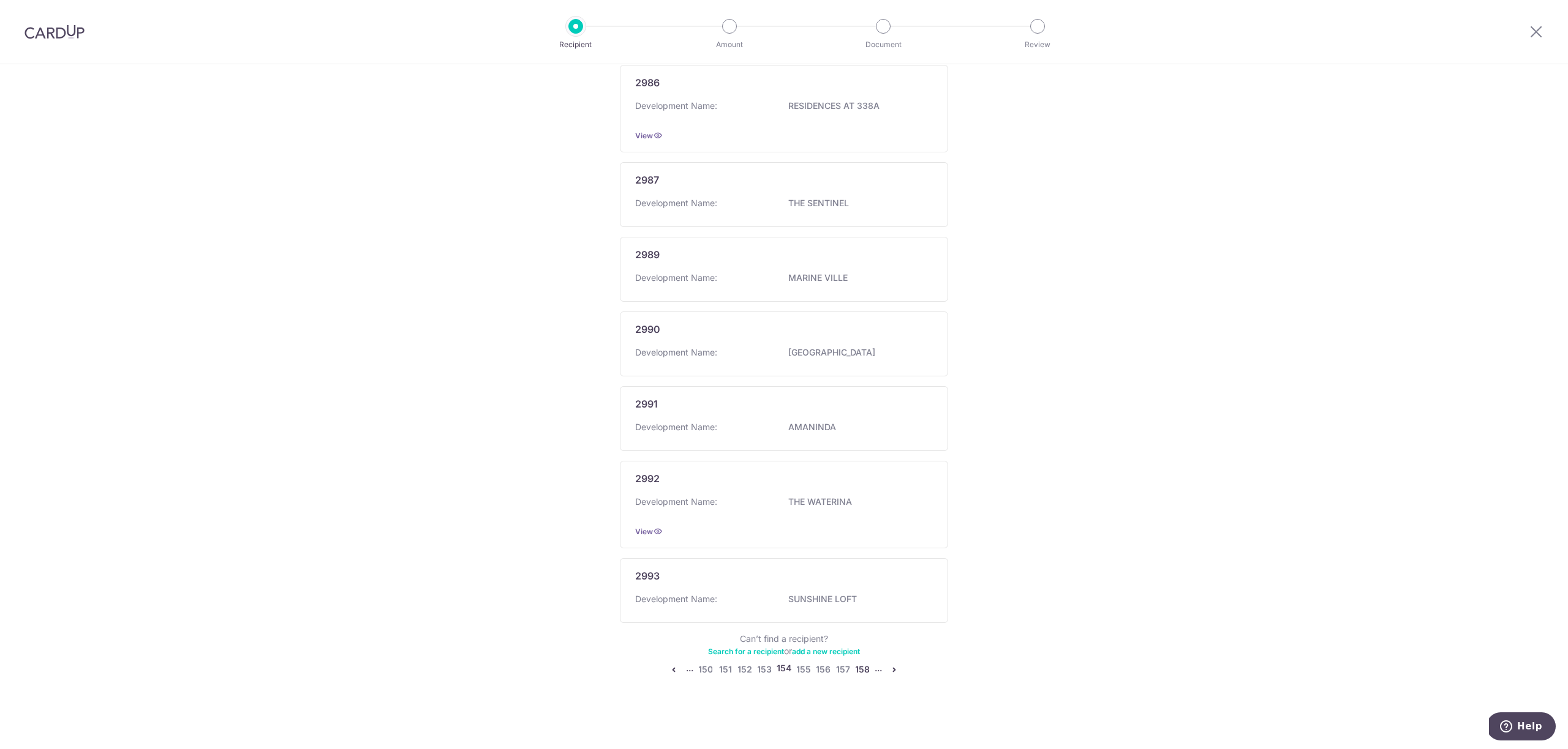
click at [862, 667] on link "158" at bounding box center [861, 669] width 14 height 14
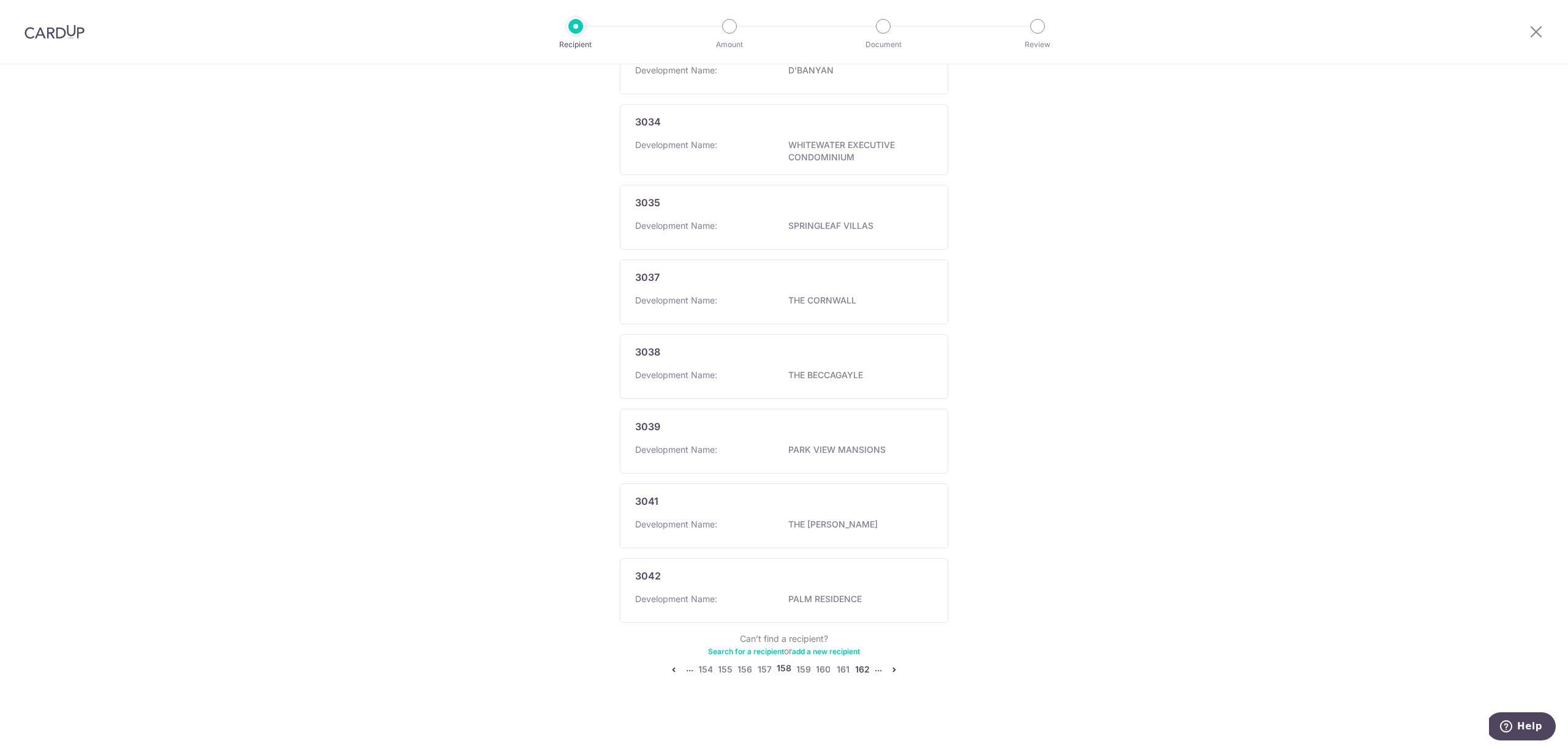
click at [866, 668] on link "162" at bounding box center [861, 669] width 14 height 14
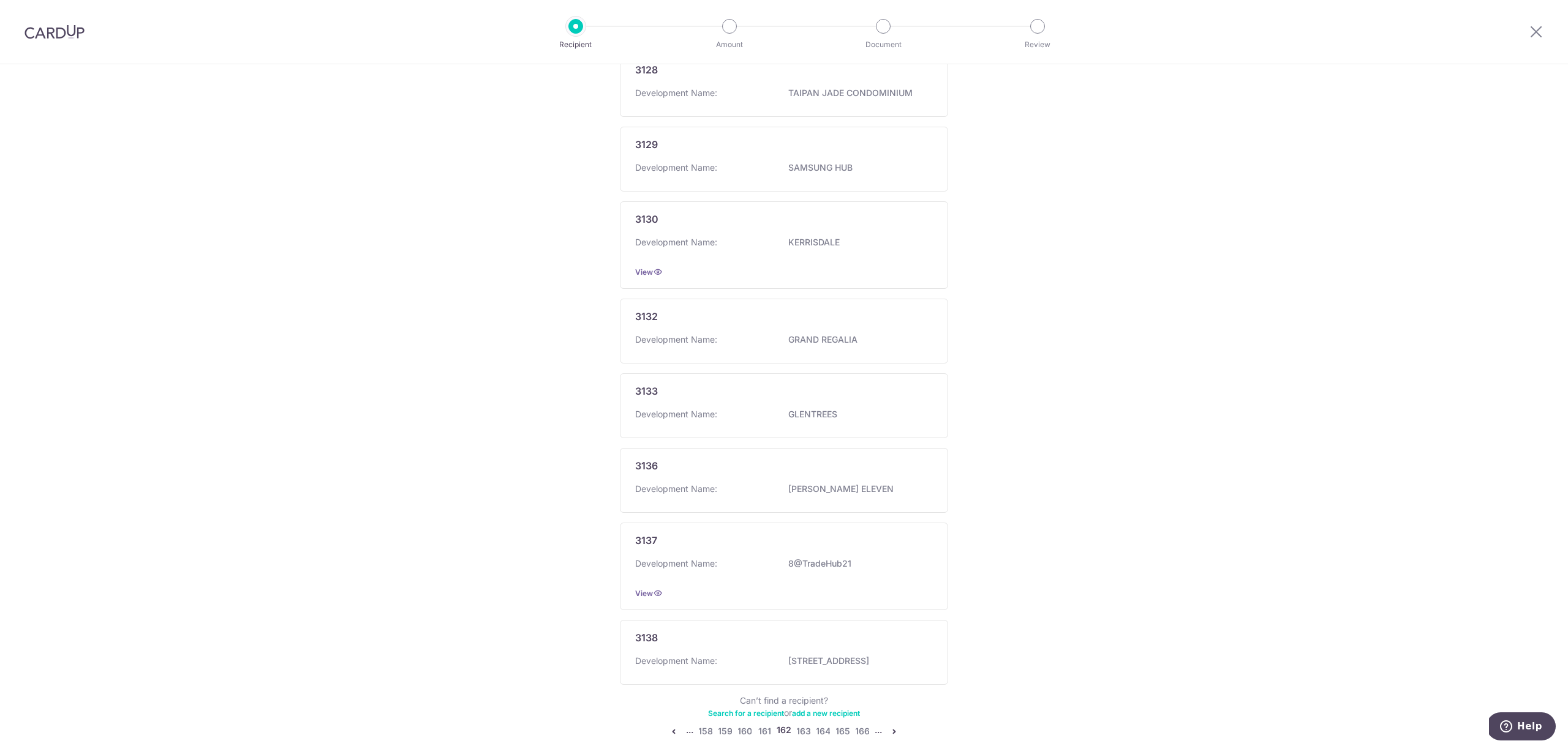
click at [864, 289] on div "3130 Development Name: KERRISDALE View" at bounding box center [784, 245] width 328 height 87
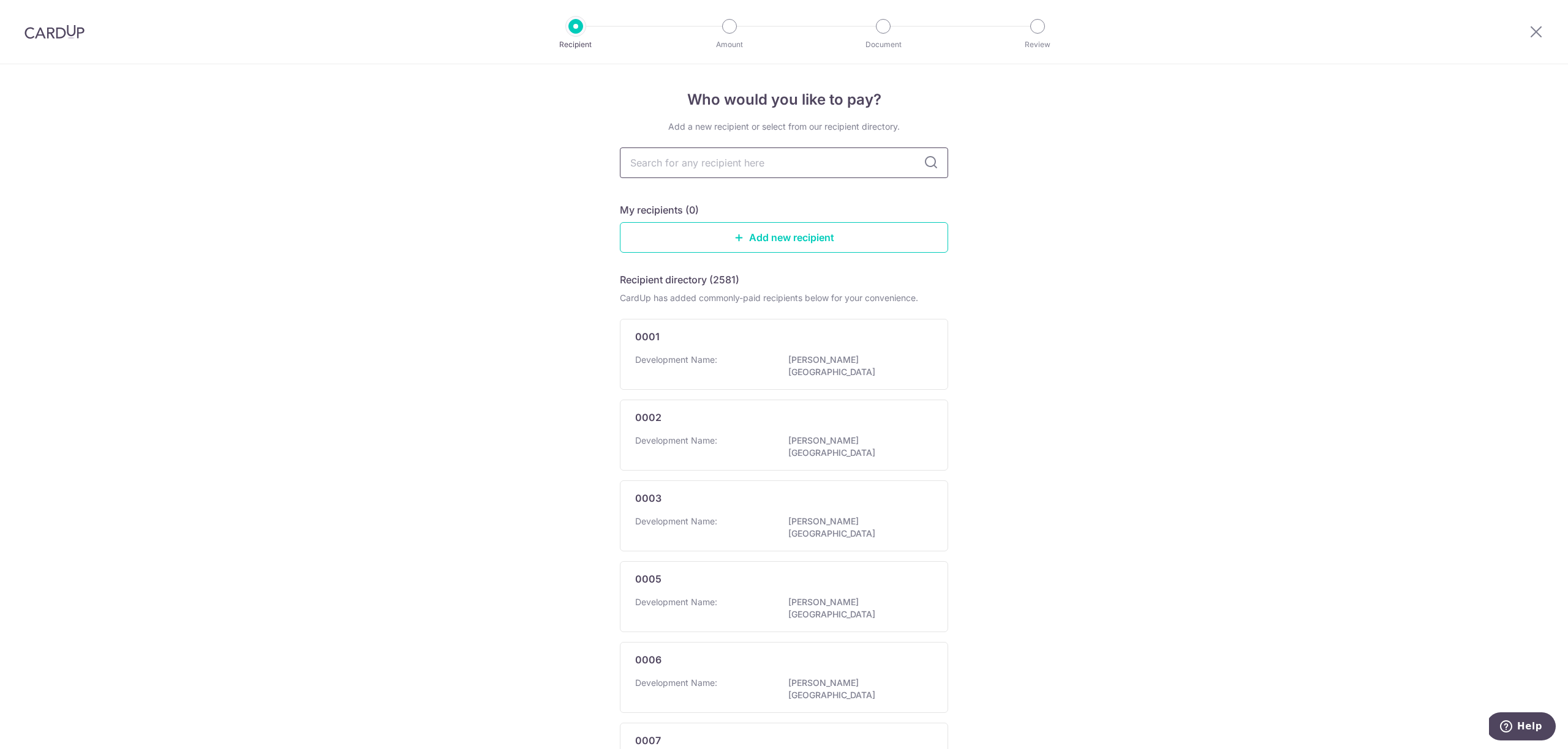
click at [722, 166] on input "text" at bounding box center [784, 163] width 328 height 30
click at [928, 165] on icon at bounding box center [930, 163] width 14 height 14
click at [876, 164] on input "text" at bounding box center [784, 163] width 328 height 30
click at [739, 233] on icon at bounding box center [739, 238] width 10 height 10
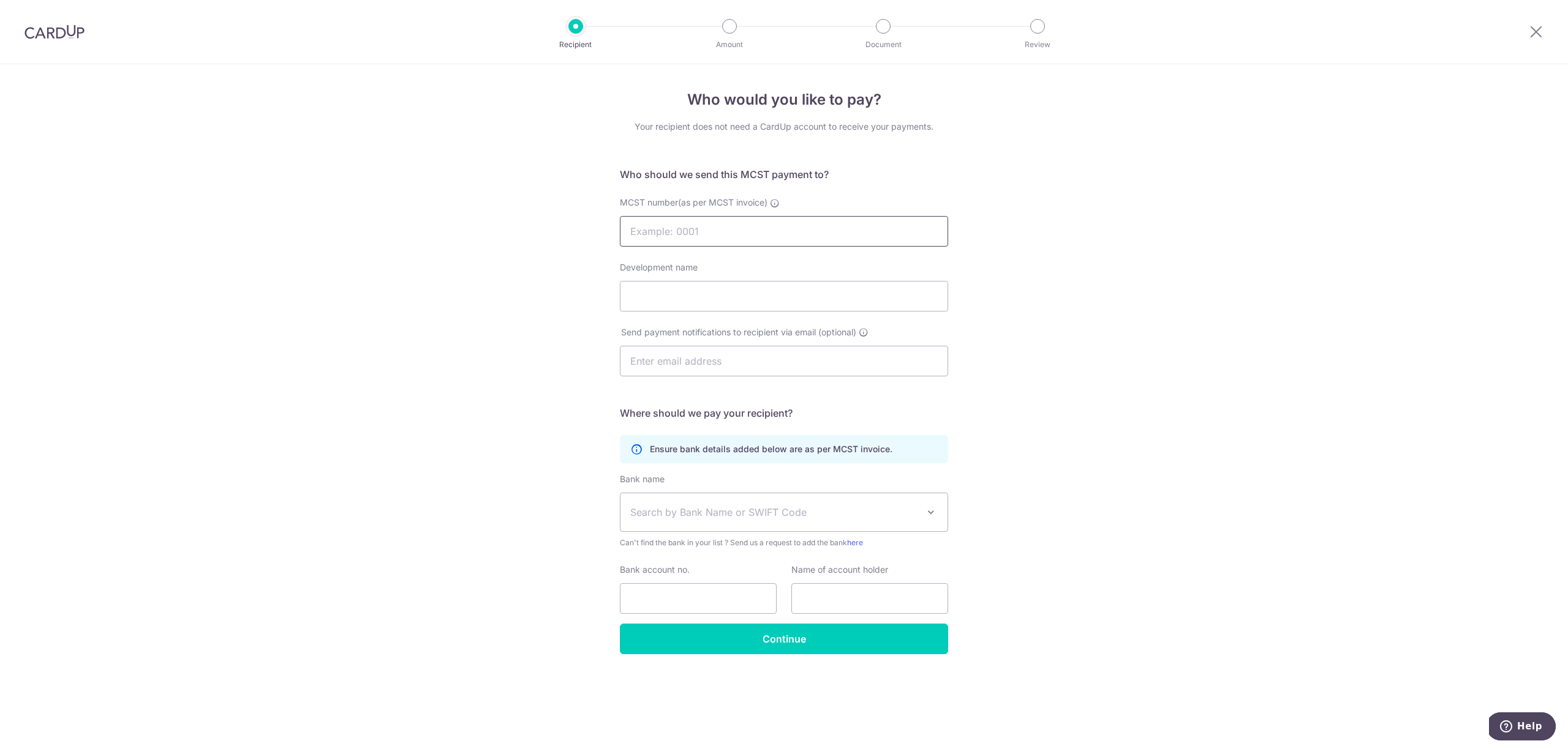
click at [737, 232] on input "MCST number(as per MCST invoice)" at bounding box center [784, 231] width 328 height 30
click at [552, 246] on div "Who would you like to pay? Your recipient does not need a CardUp account to rec…" at bounding box center [784, 407] width 1568 height 685
click at [682, 228] on input "MCST number(as per MCST invoice)" at bounding box center [784, 231] width 328 height 30
paste input "4360"
type input "4360"
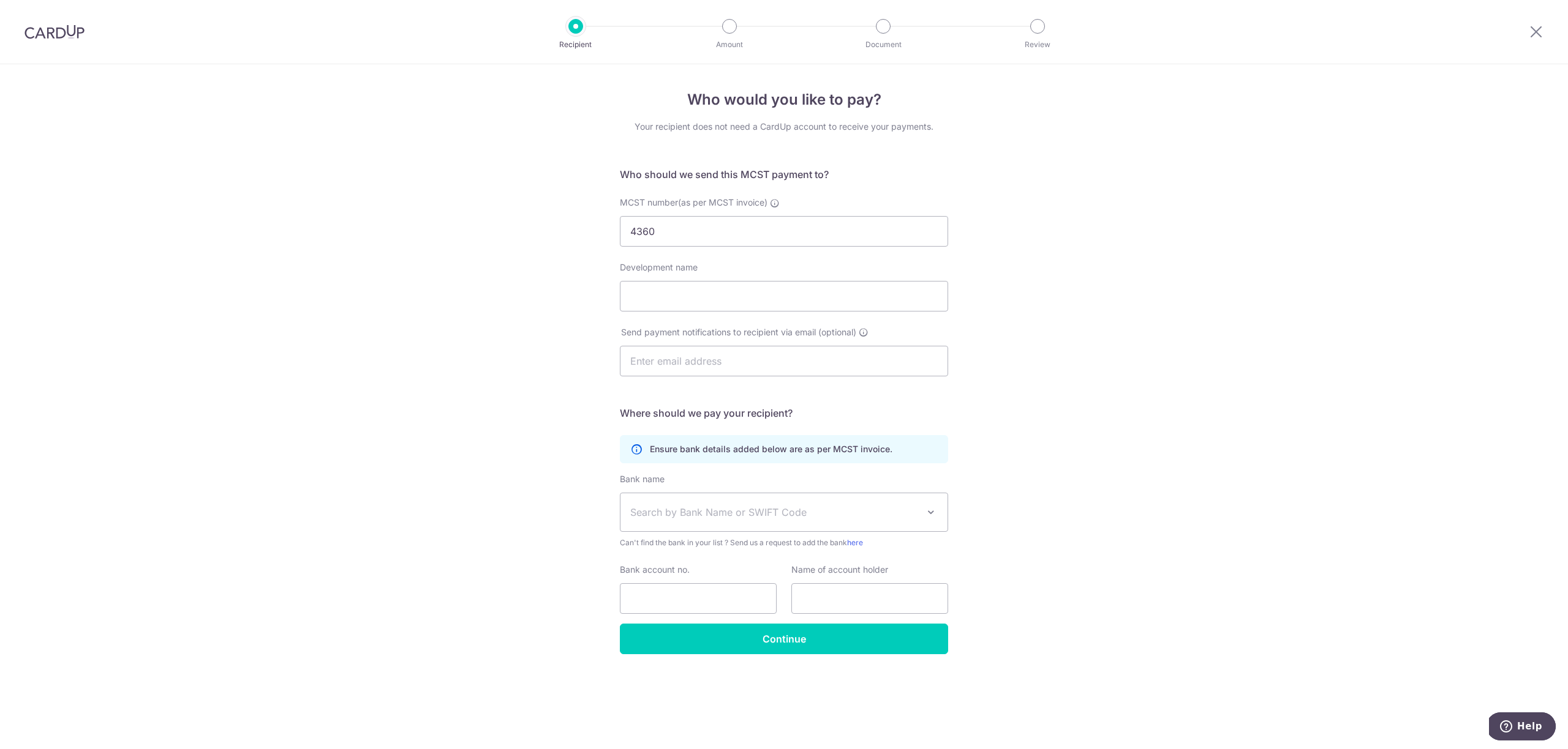
click at [947, 259] on div "MCST number(as per MCST invoice) 4360" at bounding box center [784, 229] width 343 height 65
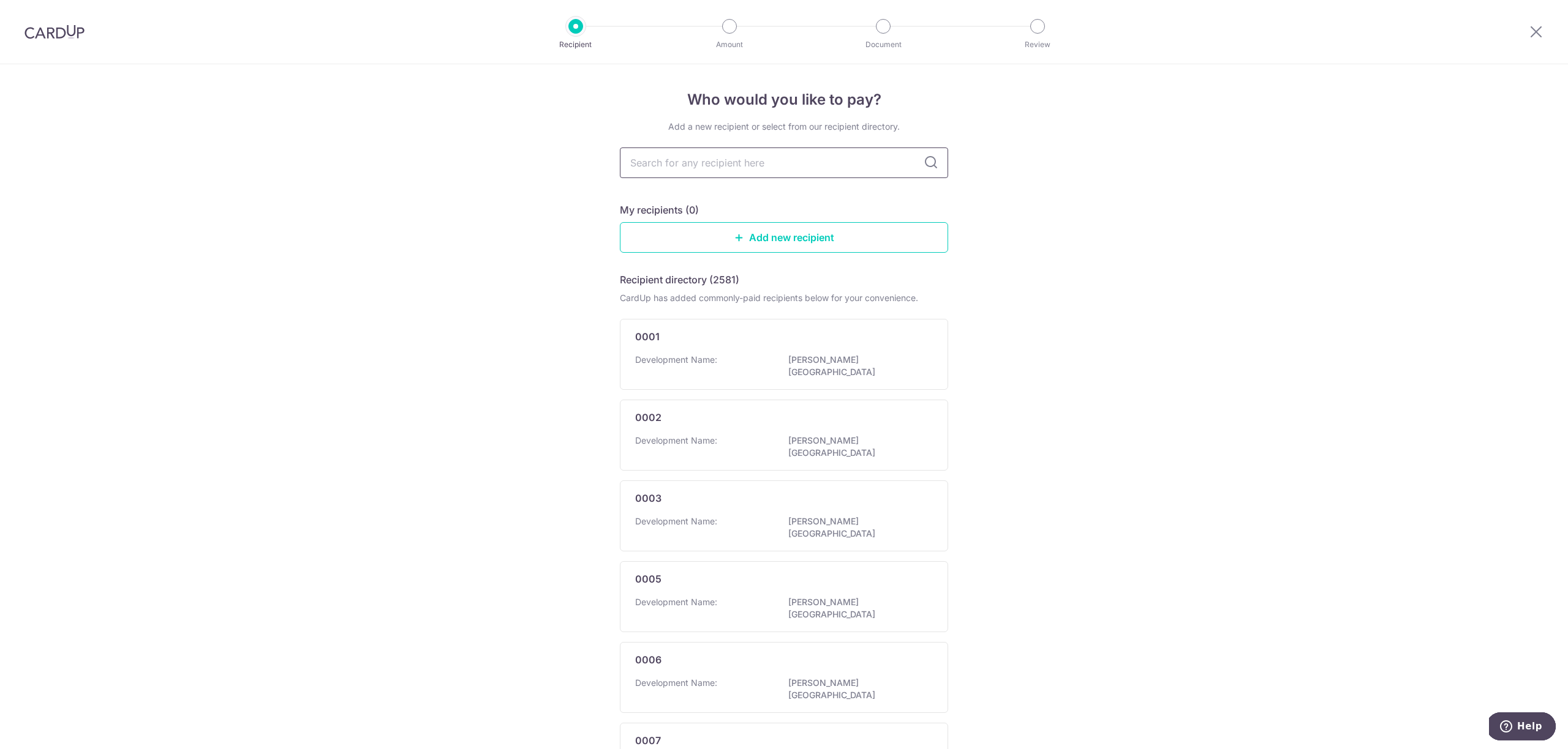
click at [813, 163] on input "text" at bounding box center [784, 163] width 328 height 30
type input "4360"
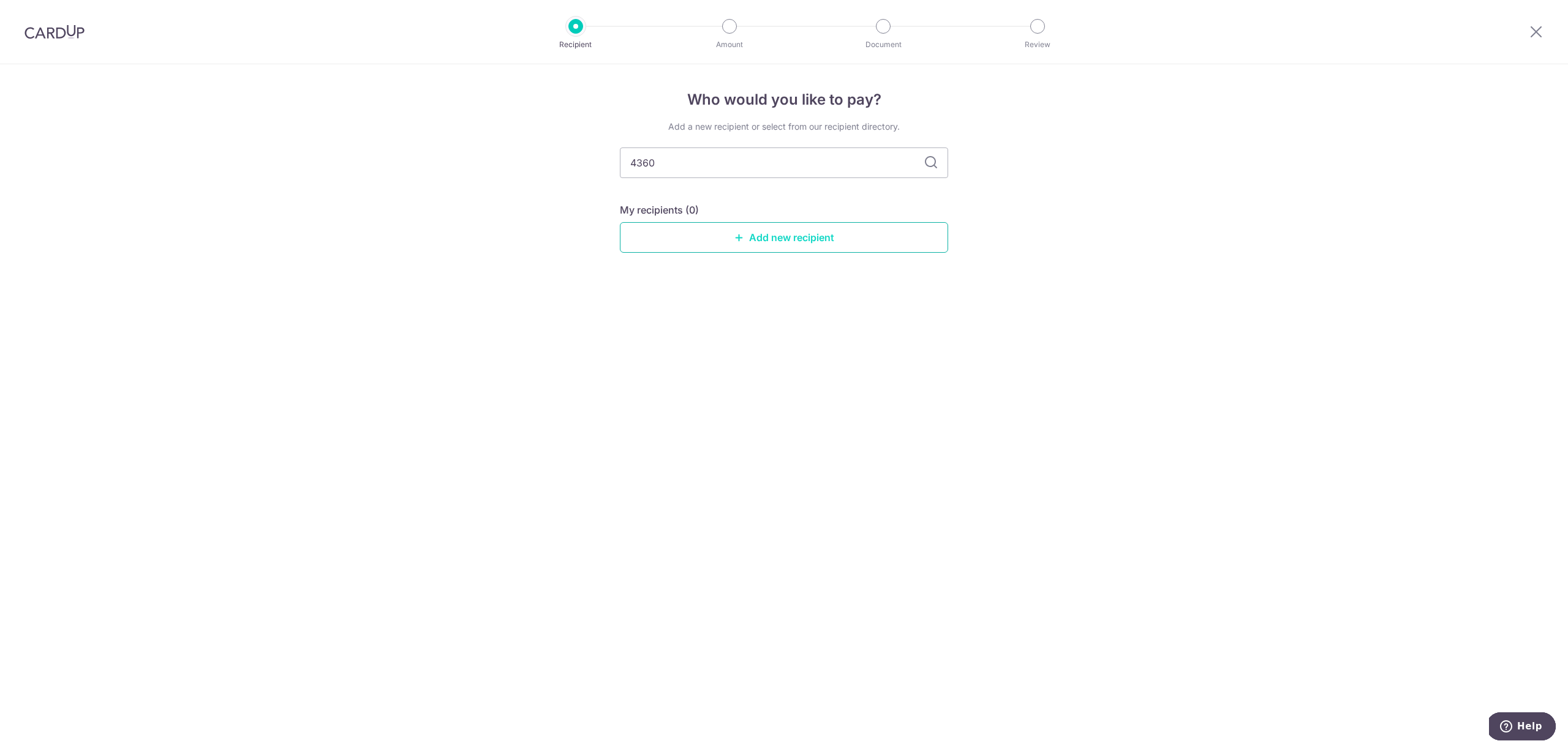
click at [801, 234] on link "Add new recipient" at bounding box center [784, 238] width 328 height 30
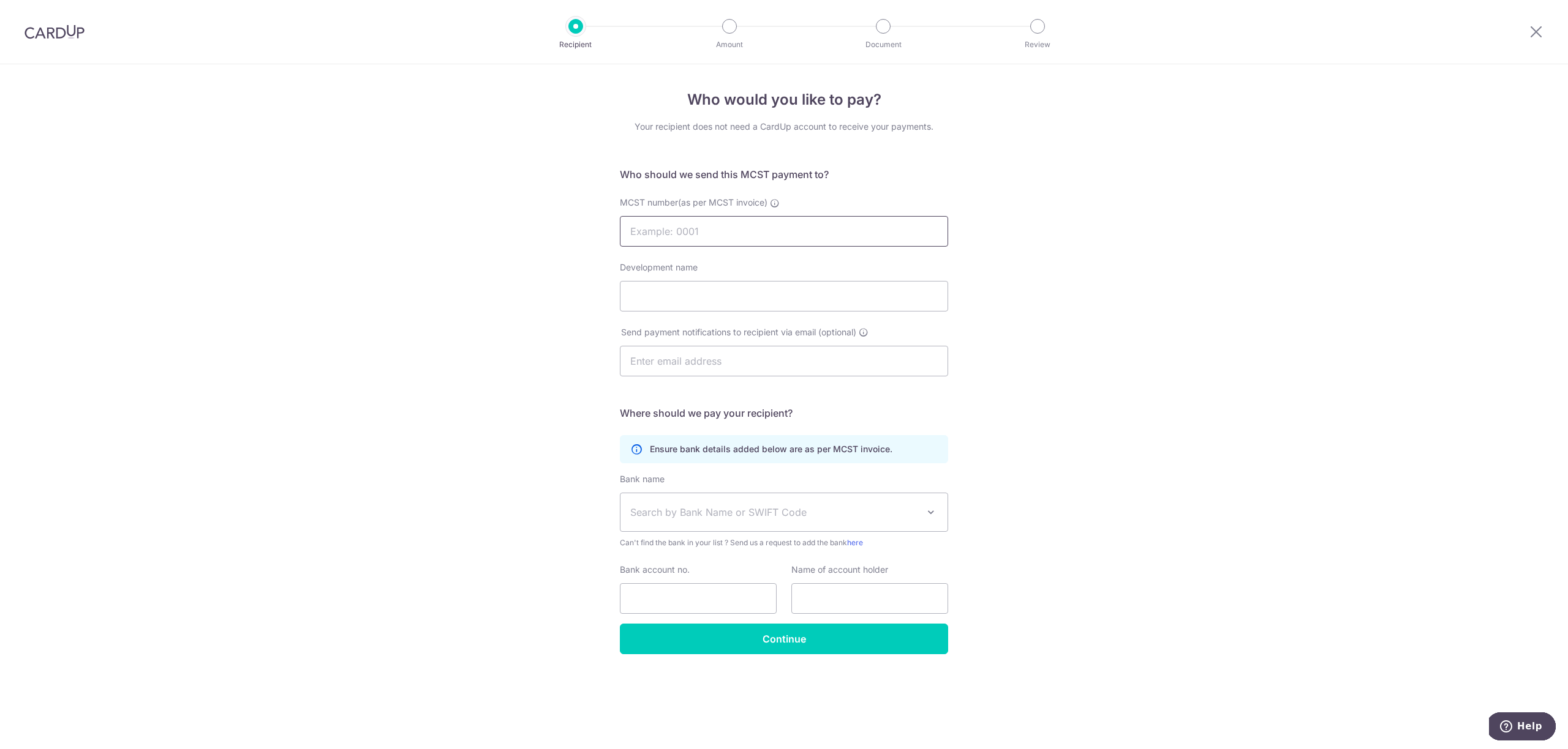
click at [743, 232] on input "MCST number(as per MCST invoice)" at bounding box center [784, 231] width 328 height 30
click at [1131, 235] on div "Who would you like to pay? Your recipient does not need a CardUp account to rec…" at bounding box center [784, 407] width 1568 height 685
